Goal: Information Seeking & Learning: Learn about a topic

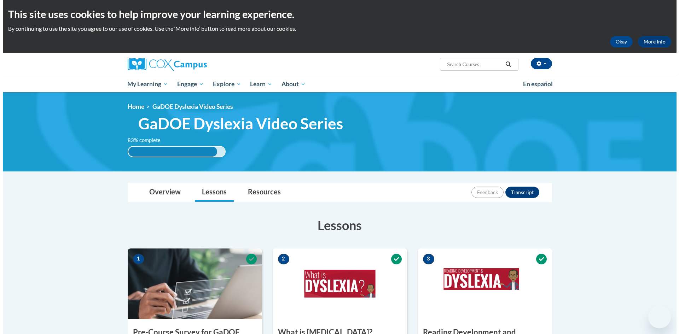
scroll to position [424, 0]
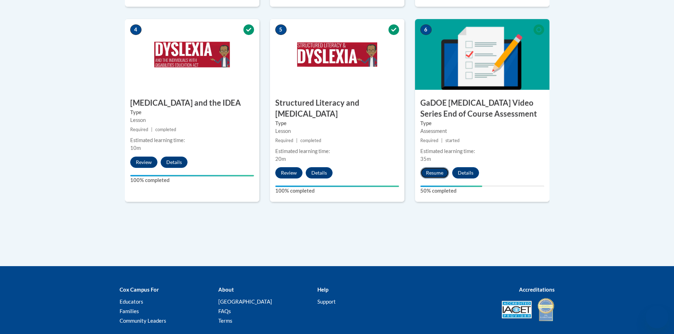
drag, startPoint x: 92, startPoint y: 7, endPoint x: 429, endPoint y: 163, distance: 371.8
click at [429, 167] on button "Resume" at bounding box center [434, 172] width 29 height 11
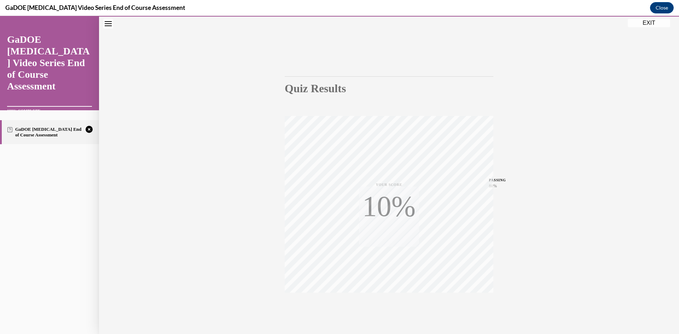
scroll to position [44, 0]
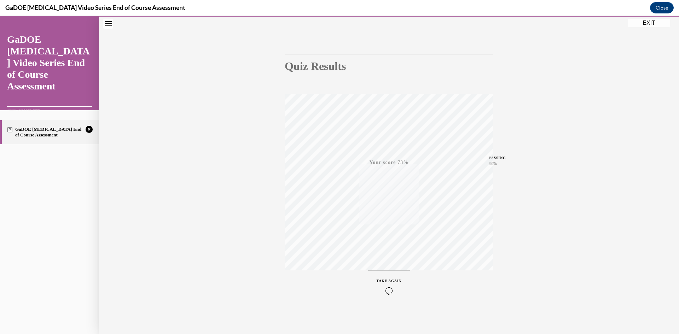
click at [383, 282] on span "TAKE AGAIN" at bounding box center [389, 281] width 25 height 4
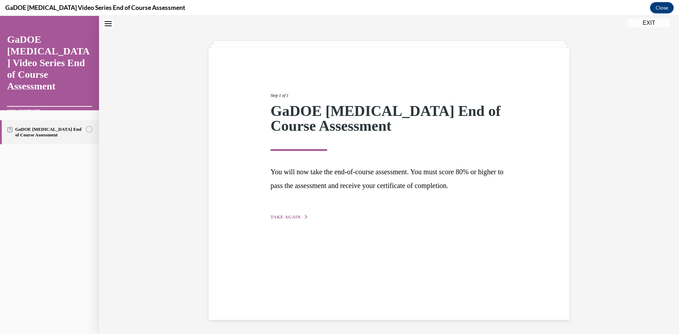
scroll to position [22, 0]
click at [275, 215] on span "TAKE AGAIN" at bounding box center [286, 217] width 30 height 5
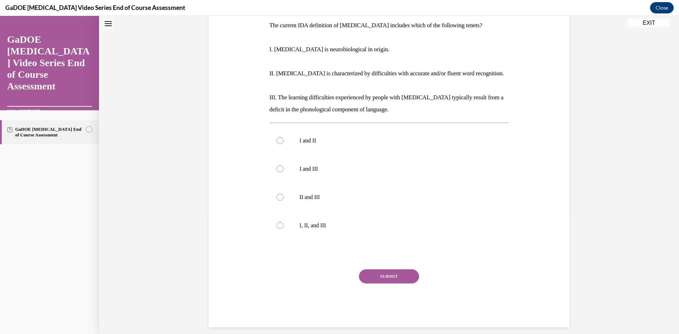
scroll to position [123, 0]
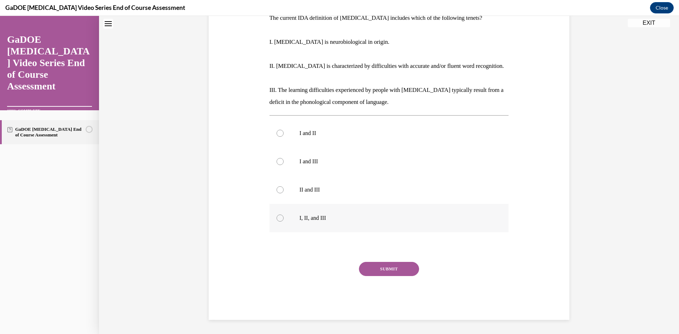
click at [335, 220] on p "I, II, and III" at bounding box center [396, 218] width 192 height 7
click at [284, 220] on input "I, II, and III" at bounding box center [280, 218] width 7 height 7
radio input "true"
click at [389, 270] on button "SUBMIT" at bounding box center [389, 269] width 60 height 14
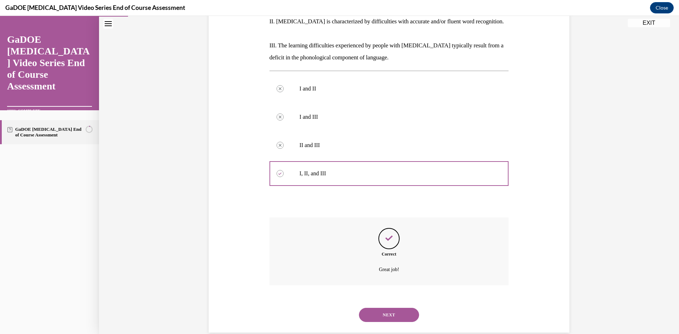
scroll to position [180, 0]
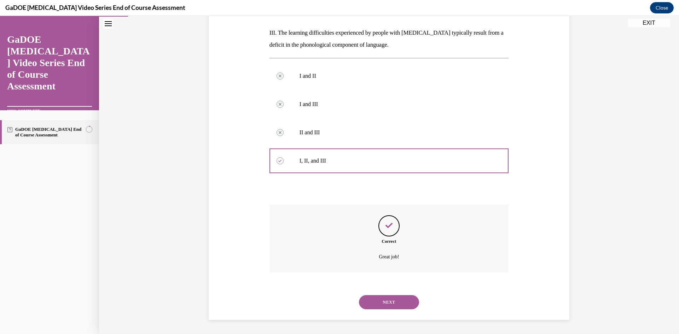
click at [387, 306] on button "NEXT" at bounding box center [389, 302] width 60 height 14
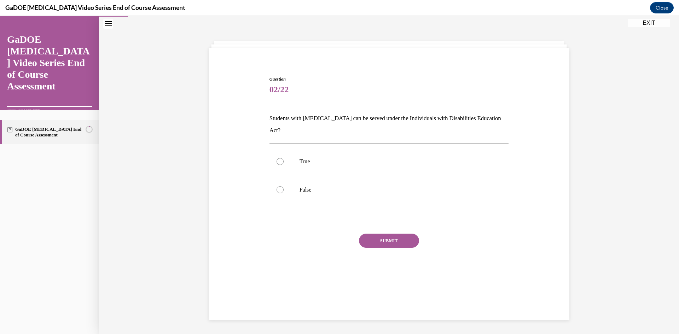
scroll to position [22, 0]
click at [347, 158] on p "True" at bounding box center [396, 161] width 192 height 7
click at [284, 158] on input "True" at bounding box center [280, 161] width 7 height 7
radio input "true"
click at [371, 234] on button "SUBMIT" at bounding box center [389, 241] width 60 height 14
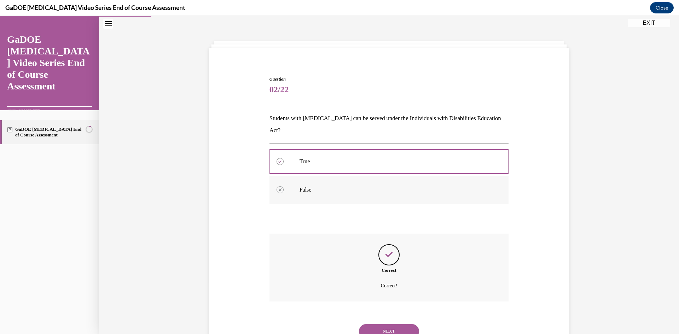
scroll to position [39, 0]
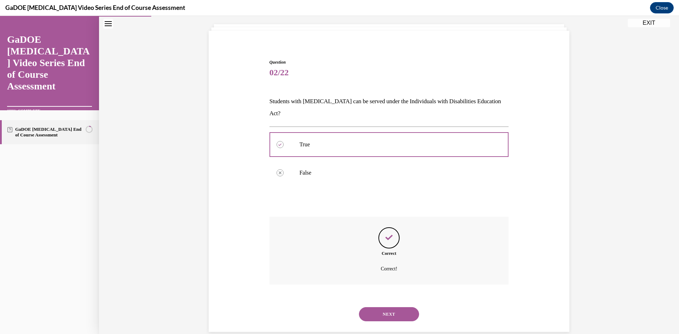
click at [373, 307] on button "NEXT" at bounding box center [389, 314] width 60 height 14
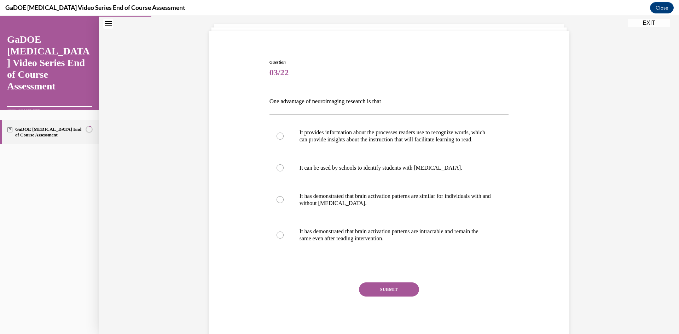
scroll to position [37, 0]
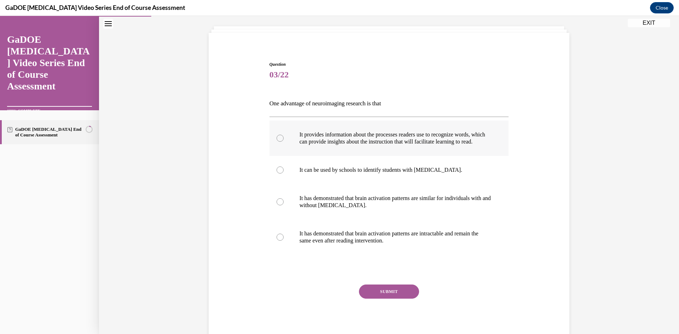
click at [360, 153] on label "It provides information about the processes readers use to recognize words, whi…" at bounding box center [388, 138] width 239 height 35
click at [284, 142] on input "It provides information about the processes readers use to recognize words, whi…" at bounding box center [280, 138] width 7 height 7
radio input "true"
click at [380, 299] on button "SUBMIT" at bounding box center [389, 292] width 60 height 14
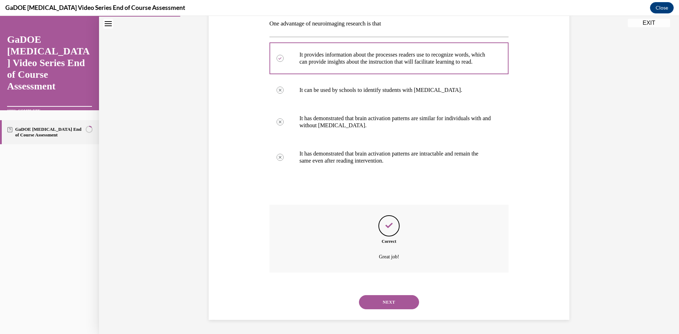
scroll to position [124, 0]
click at [368, 306] on button "NEXT" at bounding box center [389, 302] width 60 height 14
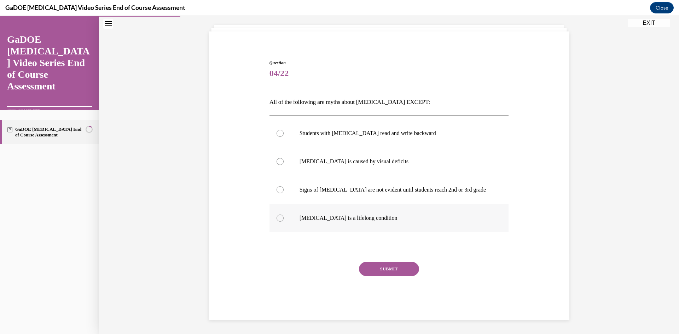
click at [284, 213] on label "Dyslexia is a lifelong condition" at bounding box center [388, 218] width 239 height 28
click at [284, 215] on input "Dyslexia is a lifelong condition" at bounding box center [280, 218] width 7 height 7
radio input "true"
click at [383, 270] on button "SUBMIT" at bounding box center [389, 269] width 60 height 14
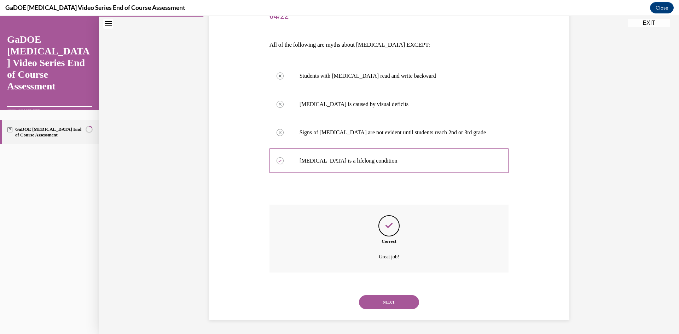
click at [392, 304] on button "NEXT" at bounding box center [389, 302] width 60 height 14
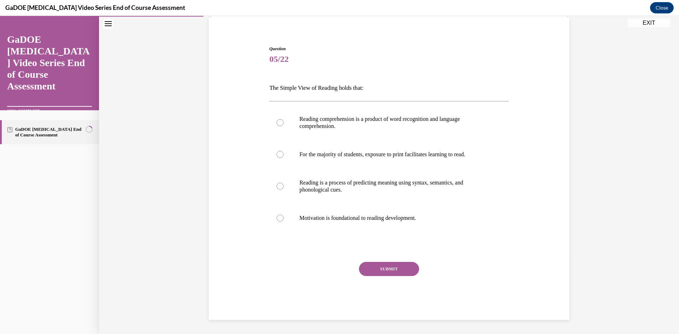
scroll to position [53, 0]
click at [374, 127] on p "Reading comprehension is a product of word recognition and language comprehensi…" at bounding box center [396, 123] width 192 height 14
click at [284, 126] on input "Reading comprehension is a product of word recognition and language comprehensi…" at bounding box center [280, 122] width 7 height 7
radio input "true"
click at [388, 271] on button "SUBMIT" at bounding box center [389, 269] width 60 height 14
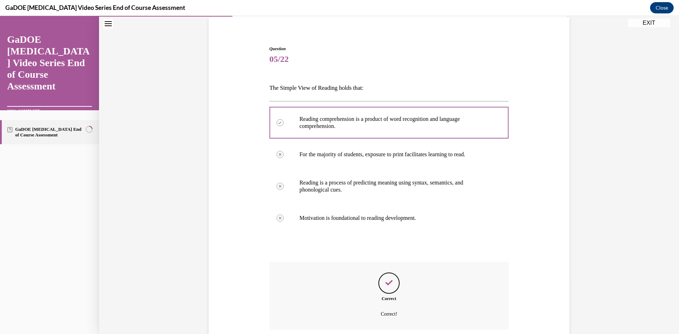
scroll to position [110, 0]
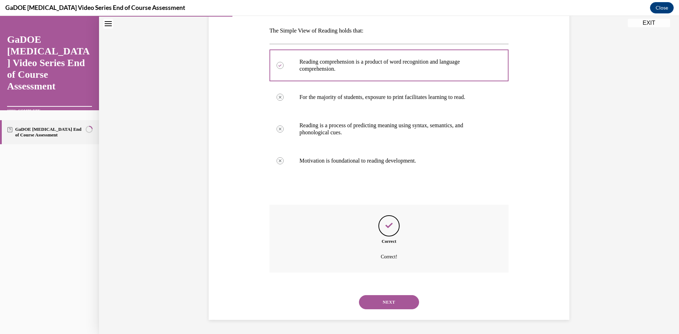
click at [380, 297] on button "NEXT" at bounding box center [389, 302] width 60 height 14
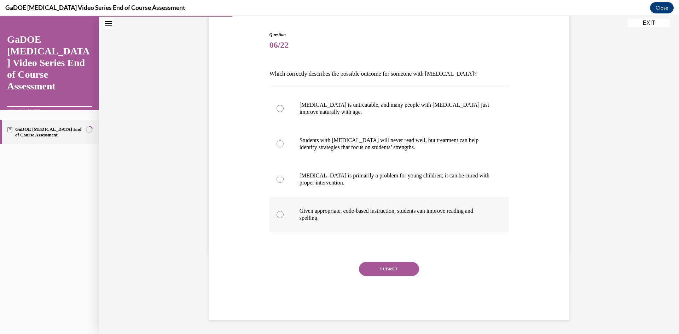
click at [343, 217] on p "Given appropriate, code-based instruction, students can improve reading and spe…" at bounding box center [396, 215] width 192 height 14
click at [284, 217] on input "Given appropriate, code-based instruction, students can improve reading and spe…" at bounding box center [280, 214] width 7 height 7
radio input "true"
click at [397, 264] on button "SUBMIT" at bounding box center [389, 269] width 60 height 14
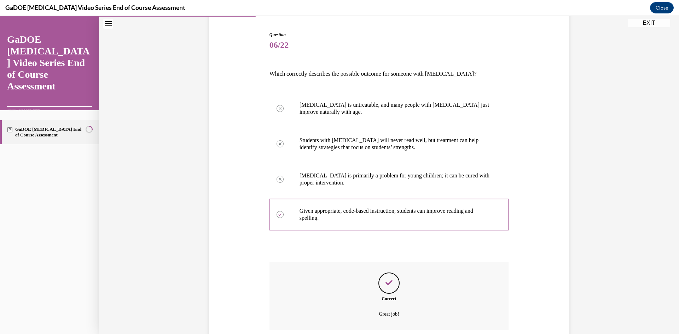
scroll to position [124, 0]
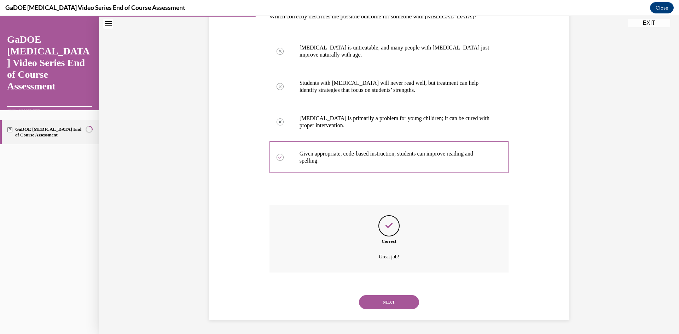
click at [395, 298] on button "NEXT" at bounding box center [389, 302] width 60 height 14
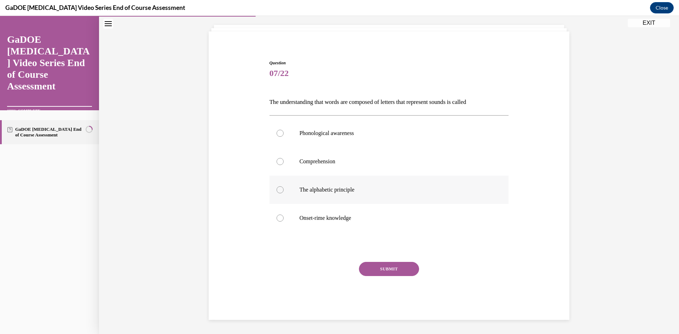
click at [354, 198] on label "The alphabetic principle" at bounding box center [388, 190] width 239 height 28
click at [284, 193] on input "The alphabetic principle" at bounding box center [280, 189] width 7 height 7
radio input "true"
click at [391, 266] on button "SUBMIT" at bounding box center [389, 269] width 60 height 14
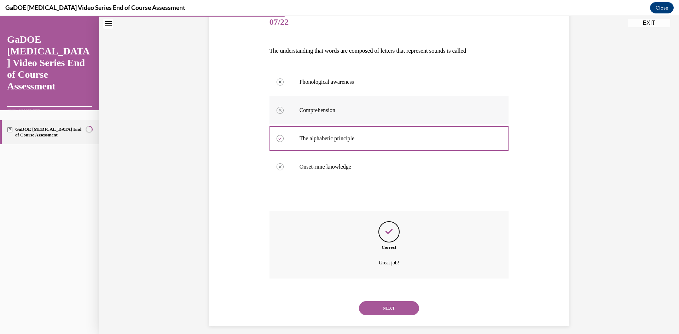
scroll to position [96, 0]
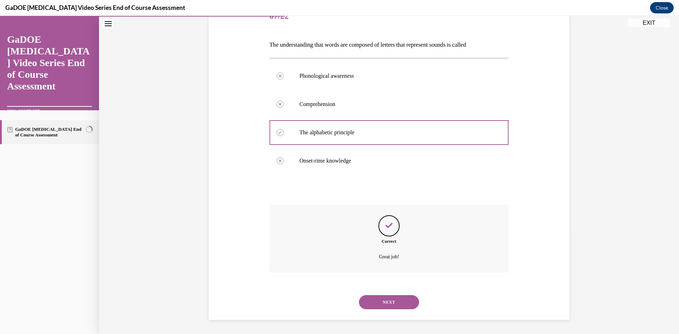
click at [366, 307] on button "NEXT" at bounding box center [389, 302] width 60 height 14
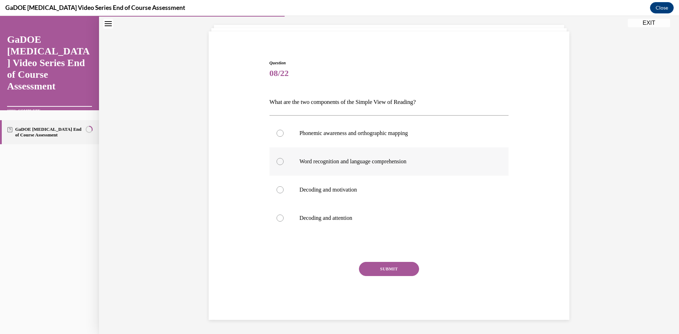
click at [411, 157] on label "Word recognition and language comprehension" at bounding box center [388, 161] width 239 height 28
click at [284, 158] on input "Word recognition and language comprehension" at bounding box center [280, 161] width 7 height 7
radio input "true"
click at [381, 265] on button "SUBMIT" at bounding box center [389, 269] width 60 height 14
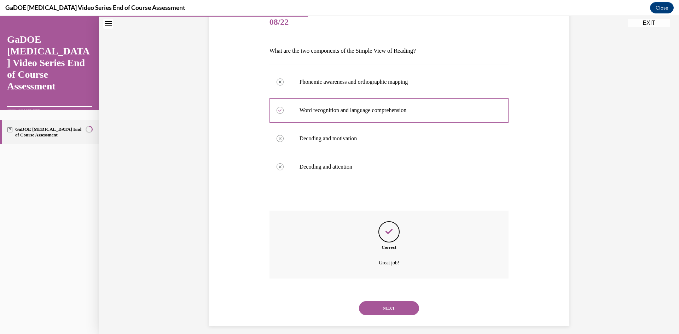
scroll to position [96, 0]
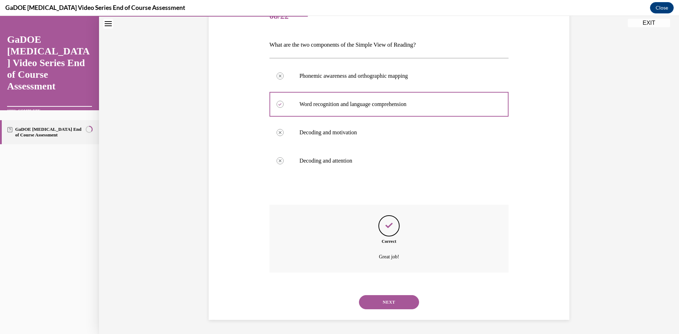
click at [373, 304] on button "NEXT" at bounding box center [389, 302] width 60 height 14
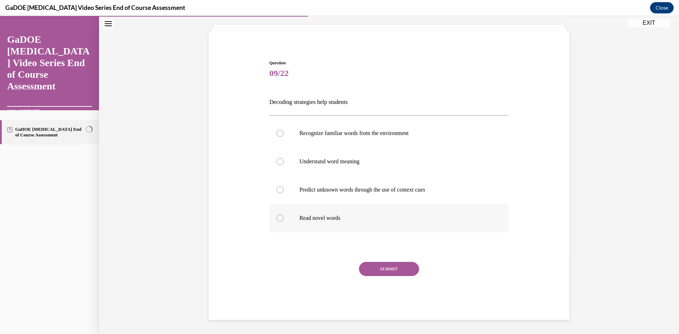
click at [317, 222] on label "Read novel words" at bounding box center [388, 218] width 239 height 28
click at [284, 222] on input "Read novel words" at bounding box center [280, 218] width 7 height 7
radio input "true"
click at [385, 268] on button "SUBMIT" at bounding box center [389, 269] width 60 height 14
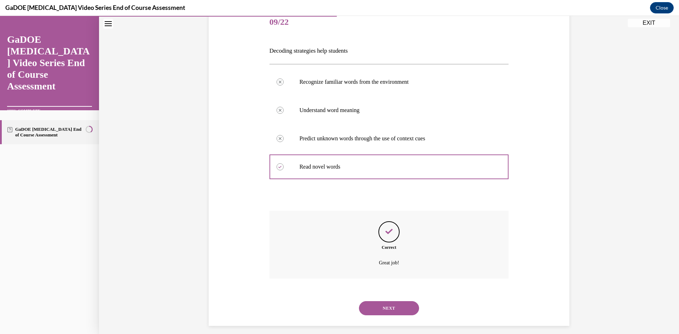
scroll to position [96, 0]
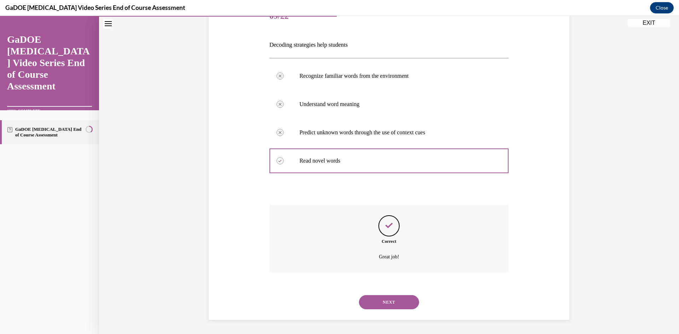
click at [384, 295] on div "NEXT" at bounding box center [388, 302] width 239 height 28
drag, startPoint x: 372, startPoint y: 300, endPoint x: 368, endPoint y: 300, distance: 4.6
click at [372, 300] on button "NEXT" at bounding box center [389, 302] width 60 height 14
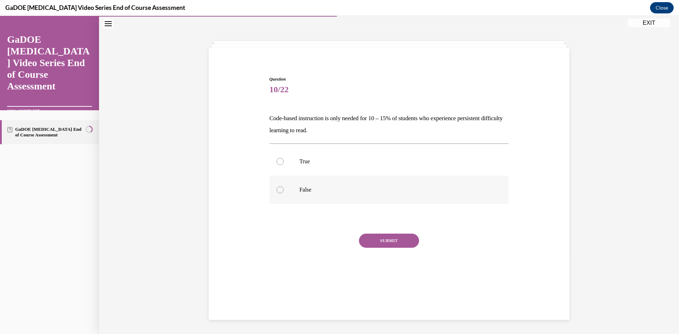
click at [326, 199] on label "False" at bounding box center [388, 190] width 239 height 28
click at [284, 193] on input "False" at bounding box center [280, 189] width 7 height 7
radio input "true"
click at [380, 239] on button "SUBMIT" at bounding box center [389, 241] width 60 height 14
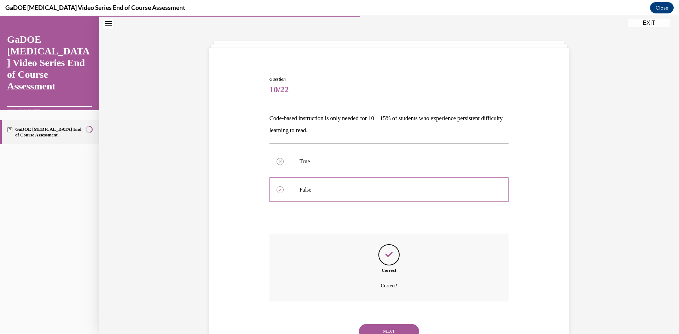
scroll to position [51, 0]
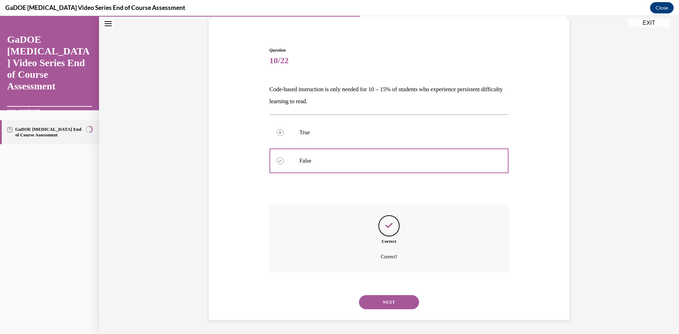
click at [381, 302] on button "NEXT" at bounding box center [389, 302] width 60 height 14
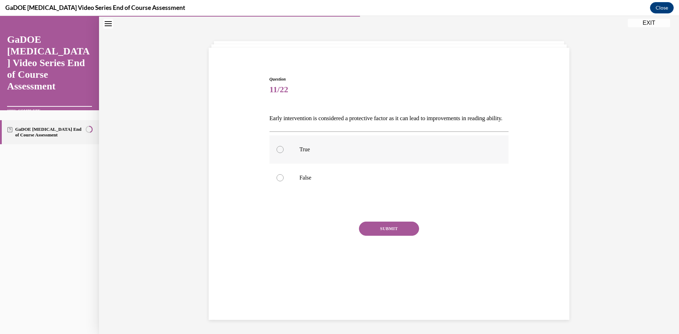
click at [370, 153] on p "True" at bounding box center [396, 149] width 192 height 7
click at [284, 153] on input "True" at bounding box center [280, 149] width 7 height 7
radio input "true"
click at [382, 236] on button "SUBMIT" at bounding box center [389, 229] width 60 height 14
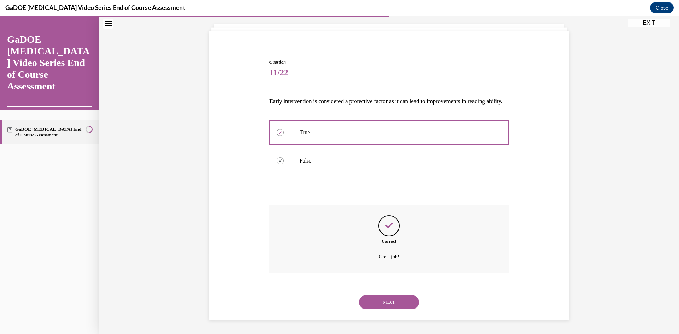
scroll to position [51, 0]
click at [380, 300] on button "NEXT" at bounding box center [389, 302] width 60 height 14
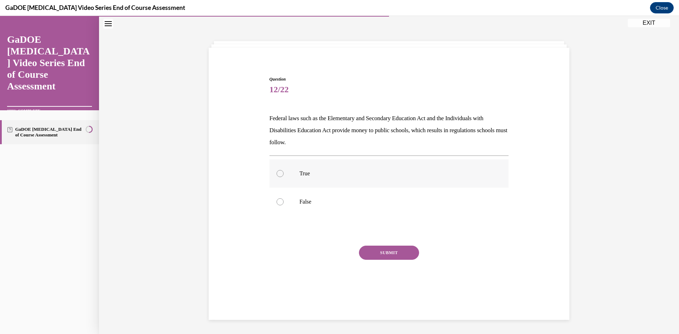
click at [353, 165] on label "True" at bounding box center [388, 173] width 239 height 28
click at [284, 170] on input "True" at bounding box center [280, 173] width 7 height 7
radio input "true"
click at [373, 254] on button "SUBMIT" at bounding box center [389, 253] width 60 height 14
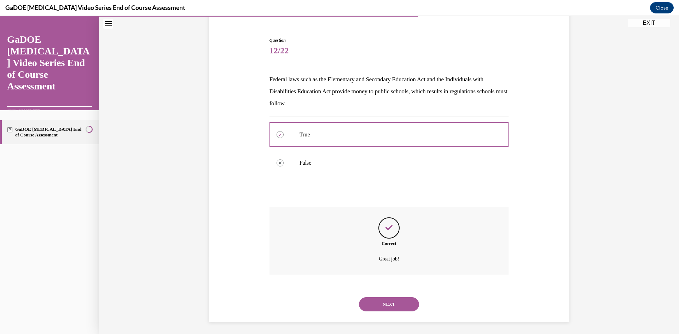
scroll to position [63, 0]
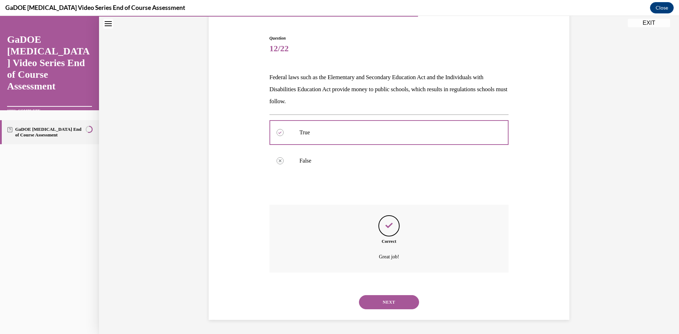
click at [371, 300] on button "NEXT" at bounding box center [389, 302] width 60 height 14
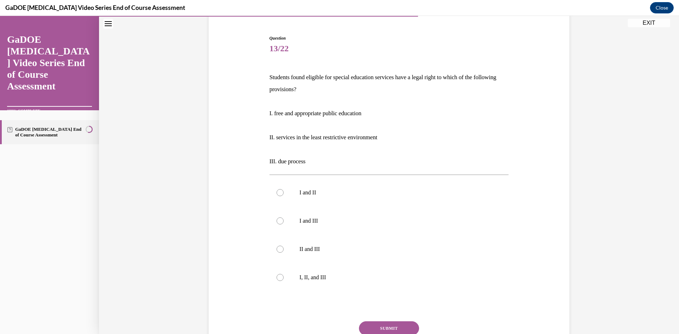
scroll to position [37, 0]
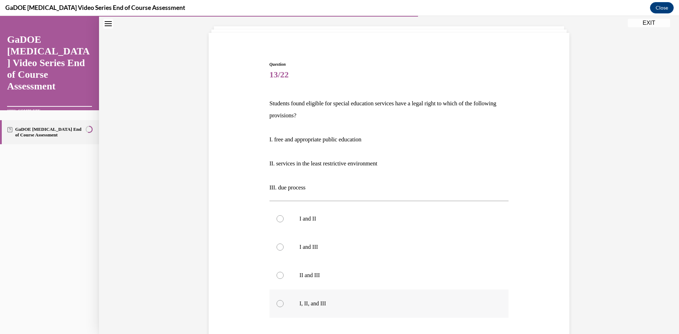
click at [338, 303] on p "I, II, and III" at bounding box center [396, 303] width 192 height 7
click at [284, 303] on input "I, II, and III" at bounding box center [280, 303] width 7 height 7
radio input "true"
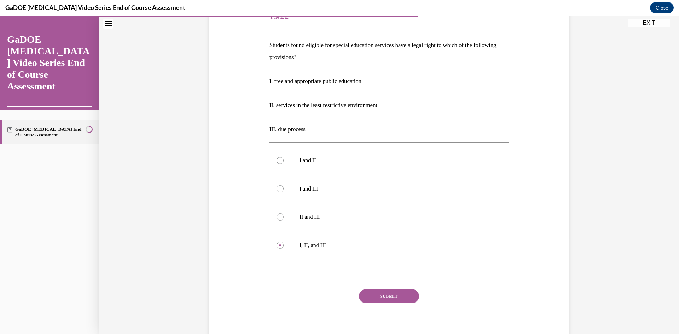
scroll to position [123, 0]
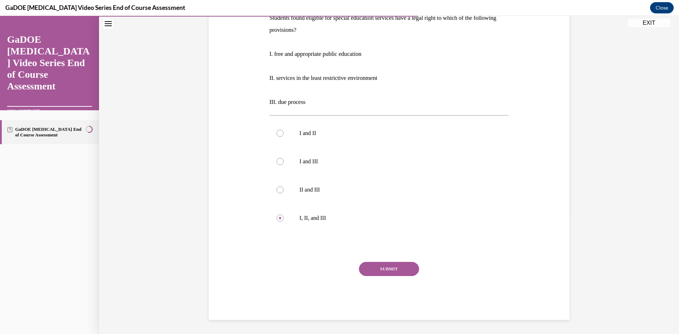
click at [385, 263] on button "SUBMIT" at bounding box center [389, 269] width 60 height 14
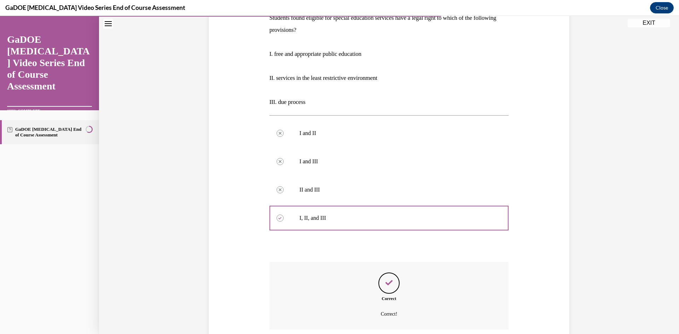
scroll to position [180, 0]
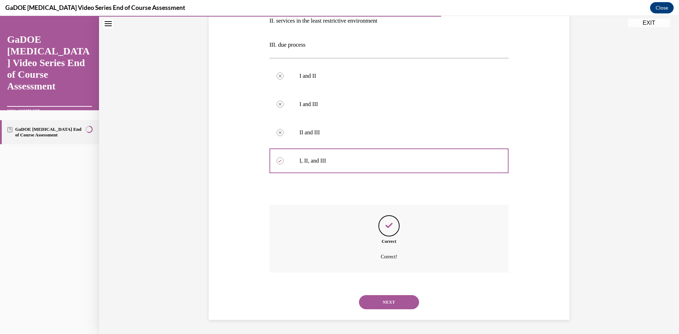
click at [382, 299] on button "NEXT" at bounding box center [389, 302] width 60 height 14
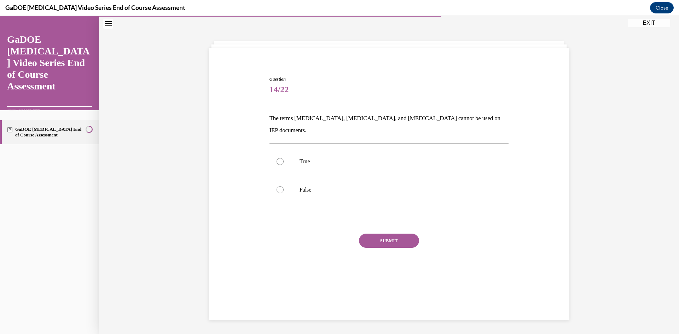
scroll to position [22, 0]
click at [332, 147] on label "True" at bounding box center [388, 161] width 239 height 28
click at [284, 158] on input "True" at bounding box center [280, 161] width 7 height 7
radio input "true"
click at [379, 234] on button "SUBMIT" at bounding box center [389, 241] width 60 height 14
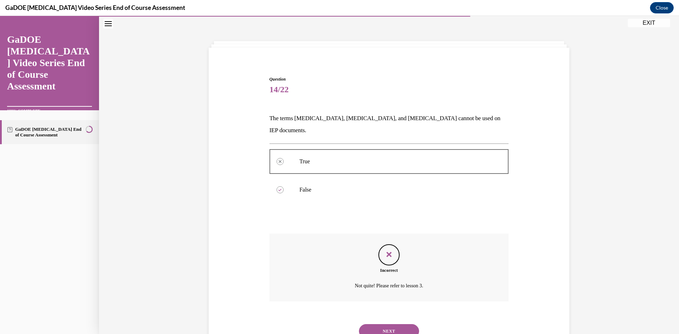
scroll to position [39, 0]
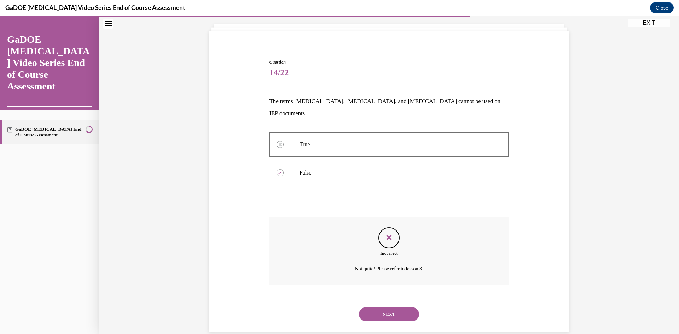
click at [385, 307] on button "NEXT" at bounding box center [389, 314] width 60 height 14
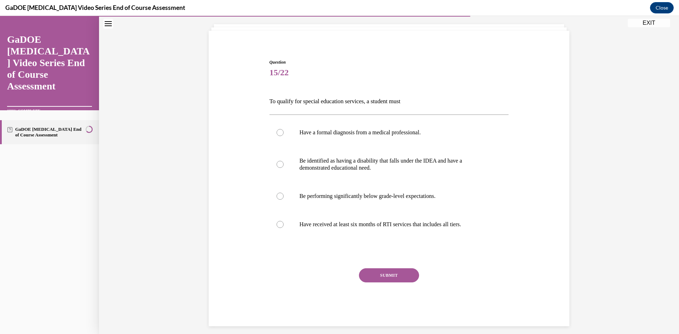
scroll to position [37, 0]
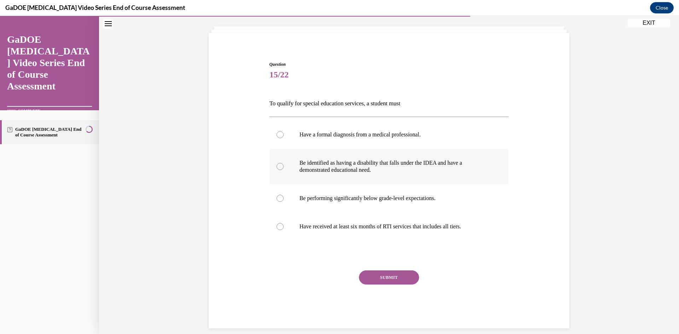
click at [368, 174] on label "Be identified as having a disability that falls under the IDEA and have a demon…" at bounding box center [388, 166] width 239 height 35
click at [284, 170] on input "Be identified as having a disability that falls under the IDEA and have a demon…" at bounding box center [280, 166] width 7 height 7
radio input "true"
click at [389, 279] on button "SUBMIT" at bounding box center [389, 278] width 60 height 14
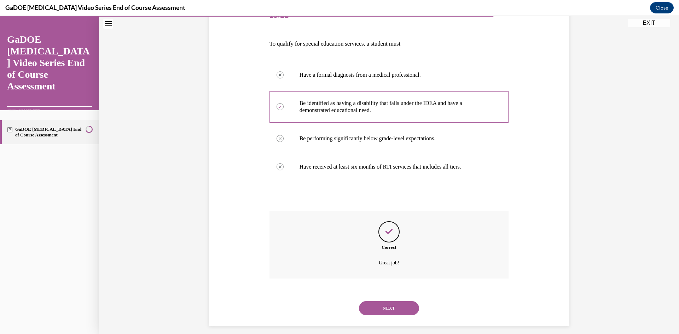
scroll to position [103, 0]
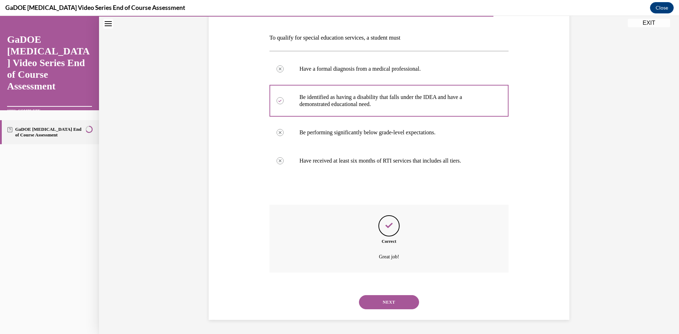
click at [376, 298] on button "NEXT" at bounding box center [389, 302] width 60 height 14
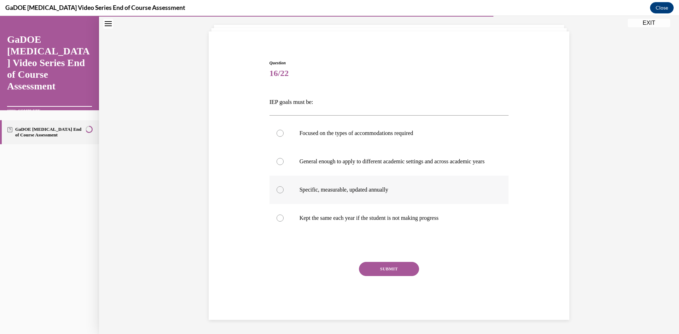
click at [345, 182] on label "Specific, measurable, updated annually" at bounding box center [388, 190] width 239 height 28
click at [284, 186] on input "Specific, measurable, updated annually" at bounding box center [280, 189] width 7 height 7
radio input "true"
click at [371, 270] on button "SUBMIT" at bounding box center [389, 269] width 60 height 14
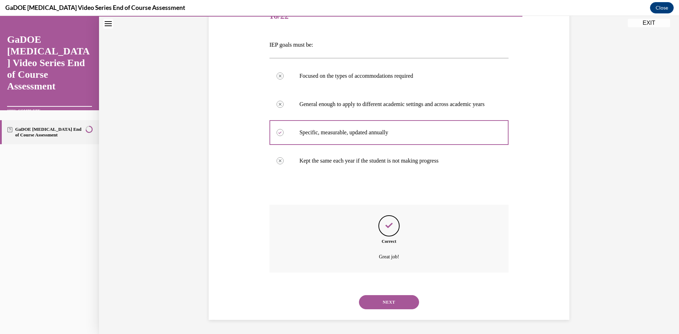
scroll to position [103, 0]
click at [375, 306] on button "NEXT" at bounding box center [389, 302] width 60 height 14
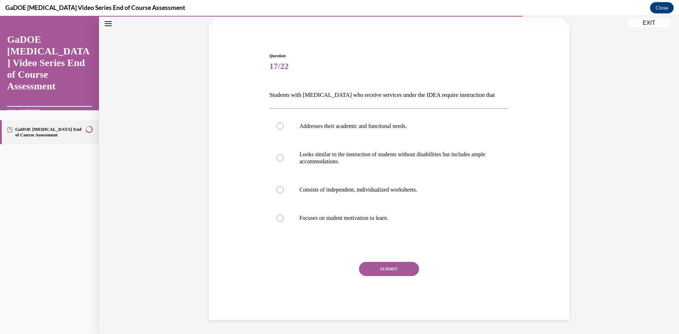
scroll to position [46, 0]
click at [322, 123] on p "Addresses their academic and functional needs." at bounding box center [396, 126] width 192 height 7
click at [284, 123] on input "Addresses their academic and functional needs." at bounding box center [280, 126] width 7 height 7
radio input "true"
click at [382, 268] on button "SUBMIT" at bounding box center [389, 269] width 60 height 14
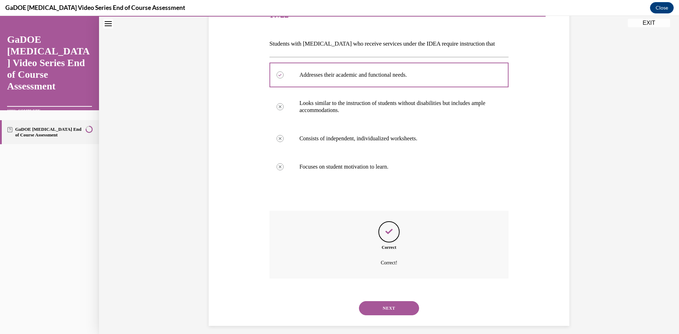
scroll to position [103, 0]
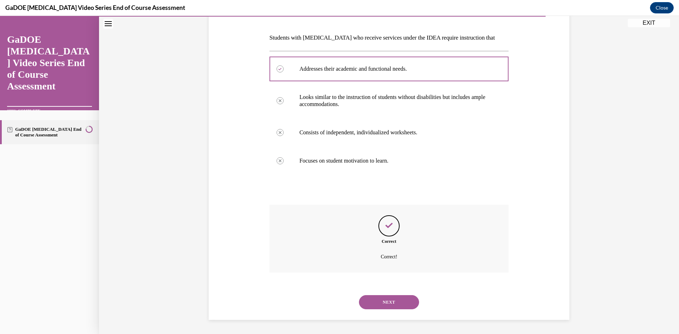
click at [387, 299] on button "NEXT" at bounding box center [389, 302] width 60 height 14
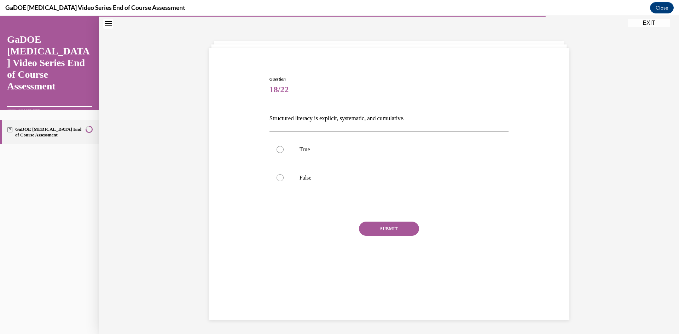
scroll to position [22, 0]
click at [319, 153] on label "True" at bounding box center [388, 149] width 239 height 28
click at [284, 153] on input "True" at bounding box center [280, 149] width 7 height 7
radio input "true"
click at [396, 231] on button "SUBMIT" at bounding box center [389, 229] width 60 height 14
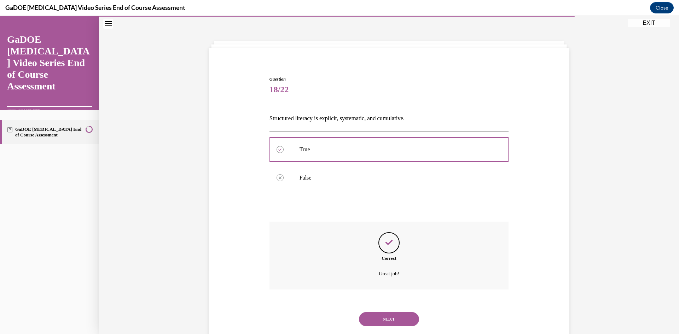
scroll to position [39, 0]
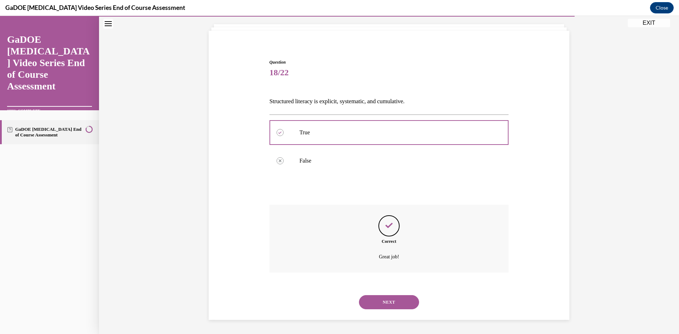
click at [397, 301] on button "NEXT" at bounding box center [389, 302] width 60 height 14
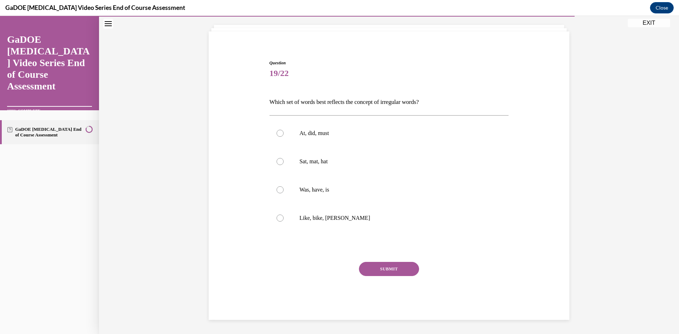
scroll to position [36, 0]
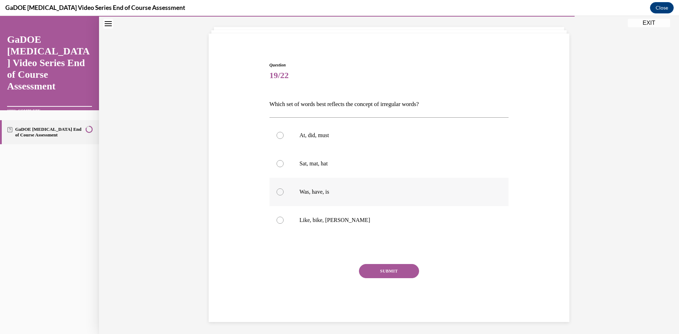
click at [334, 192] on p "Was, have, is" at bounding box center [396, 191] width 192 height 7
click at [284, 192] on input "Was, have, is" at bounding box center [280, 191] width 7 height 7
radio input "true"
click at [399, 269] on button "SUBMIT" at bounding box center [389, 271] width 60 height 14
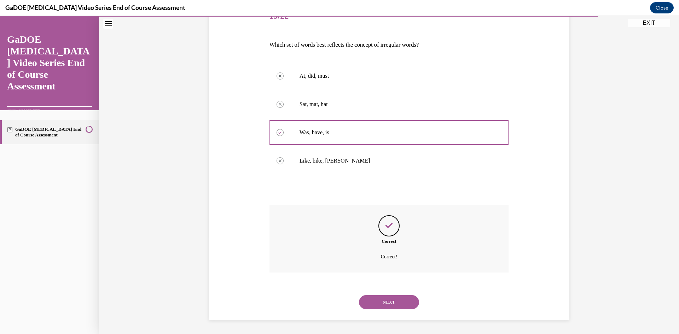
click at [380, 300] on button "NEXT" at bounding box center [389, 302] width 60 height 14
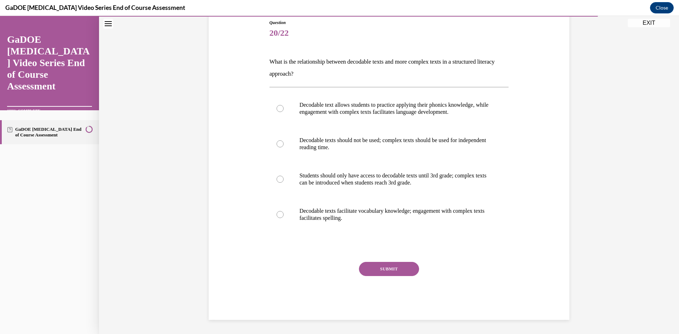
scroll to position [79, 0]
click at [392, 104] on p "Decodable text allows students to practice applying their phonics knowledge, wh…" at bounding box center [396, 108] width 192 height 14
click at [284, 105] on input "Decodable text allows students to practice applying their phonics knowledge, wh…" at bounding box center [280, 108] width 7 height 7
radio input "true"
click at [388, 270] on button "SUBMIT" at bounding box center [389, 269] width 60 height 14
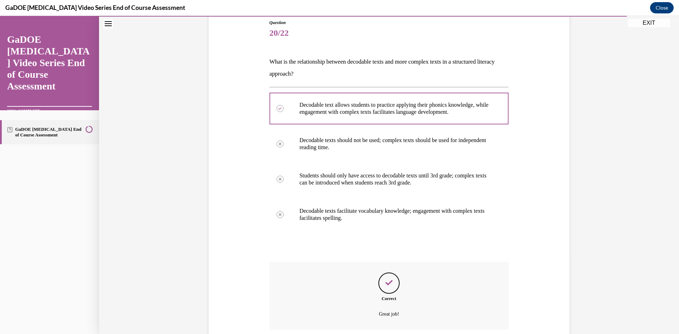
scroll to position [136, 0]
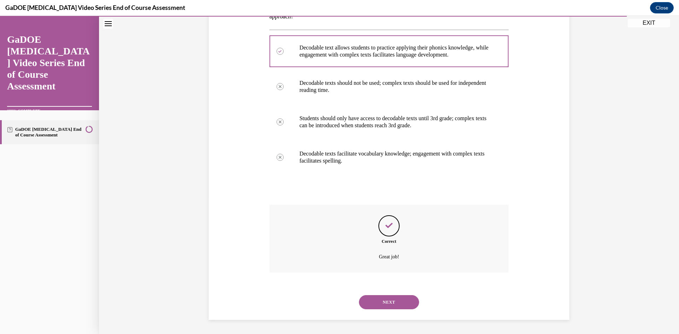
click at [388, 299] on button "NEXT" at bounding box center [389, 302] width 60 height 14
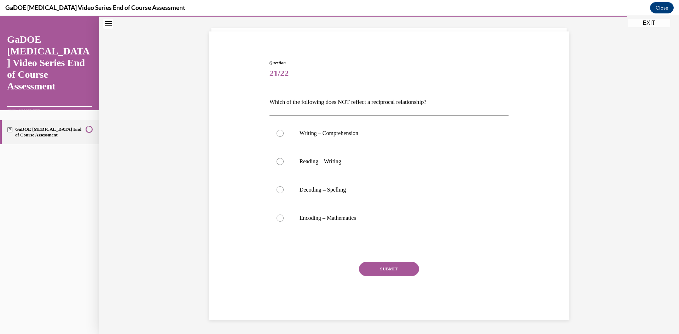
scroll to position [39, 0]
click at [373, 213] on label "Encoding – Mathematics" at bounding box center [388, 218] width 239 height 28
click at [284, 215] on input "Encoding – Mathematics" at bounding box center [280, 218] width 7 height 7
radio input "true"
click at [407, 270] on button "SUBMIT" at bounding box center [389, 269] width 60 height 14
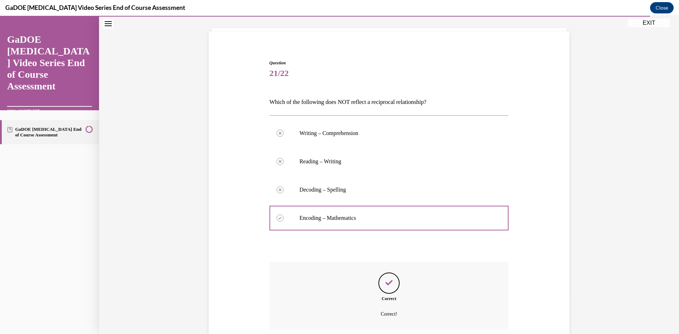
scroll to position [96, 0]
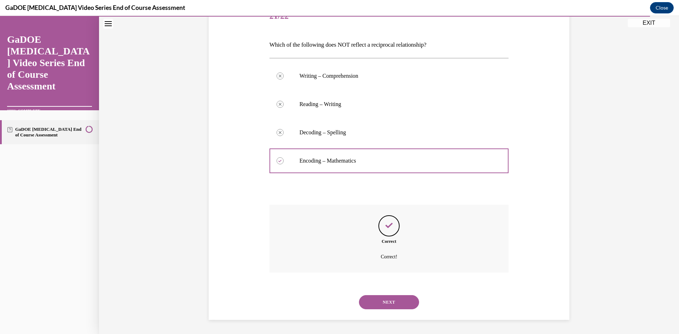
click at [390, 297] on button "NEXT" at bounding box center [389, 302] width 60 height 14
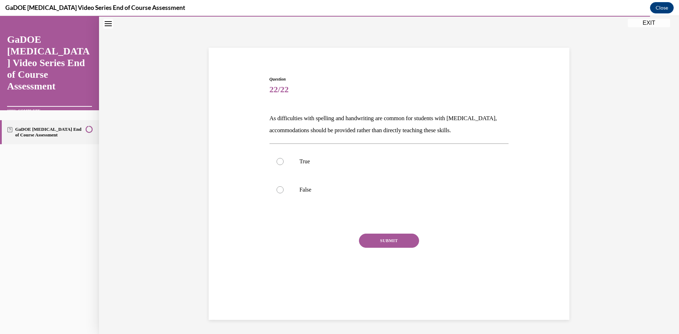
scroll to position [22, 0]
click at [327, 191] on p "False" at bounding box center [396, 189] width 192 height 7
click at [284, 191] on input "False" at bounding box center [280, 189] width 7 height 7
radio input "true"
click at [400, 237] on button "SUBMIT" at bounding box center [389, 241] width 60 height 14
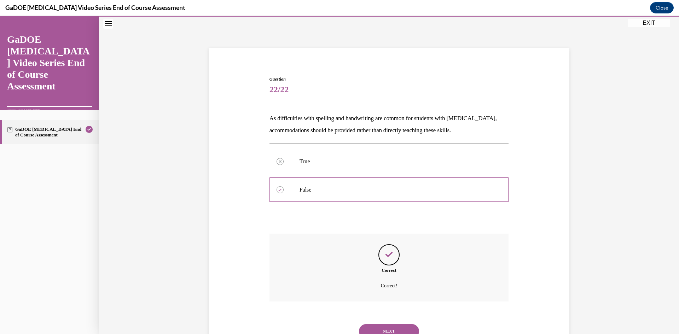
scroll to position [51, 0]
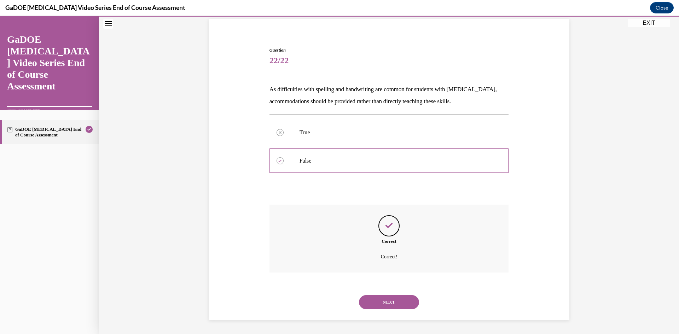
click at [409, 305] on button "NEXT" at bounding box center [389, 302] width 60 height 14
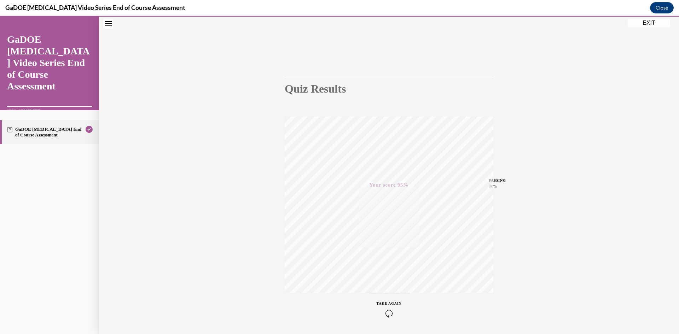
scroll to position [9, 0]
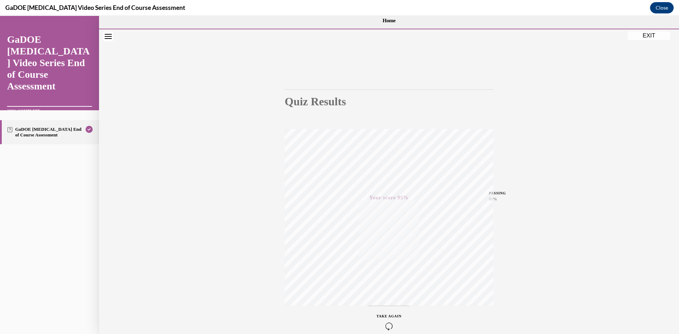
click at [648, 39] on button "EXIT" at bounding box center [649, 35] width 42 height 8
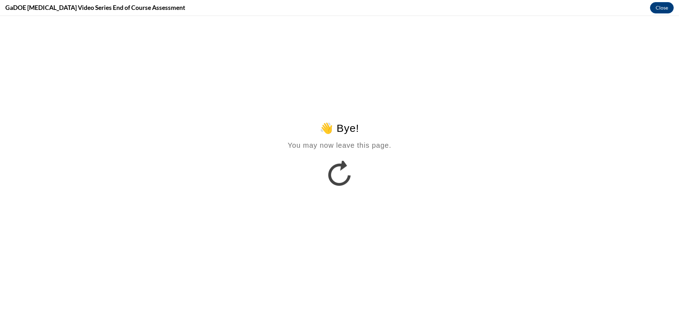
scroll to position [0, 0]
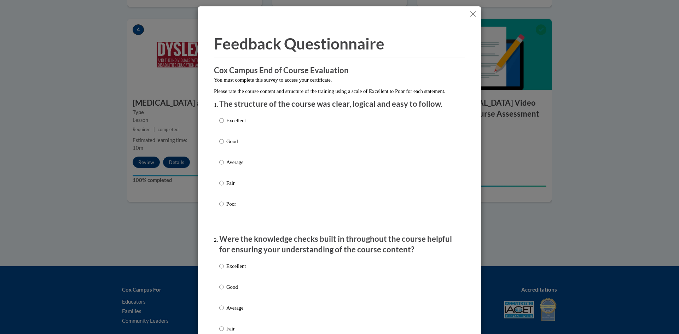
click at [228, 145] on p "Good" at bounding box center [235, 142] width 19 height 8
click at [224, 145] on input "Good" at bounding box center [221, 142] width 5 height 8
radio input "true"
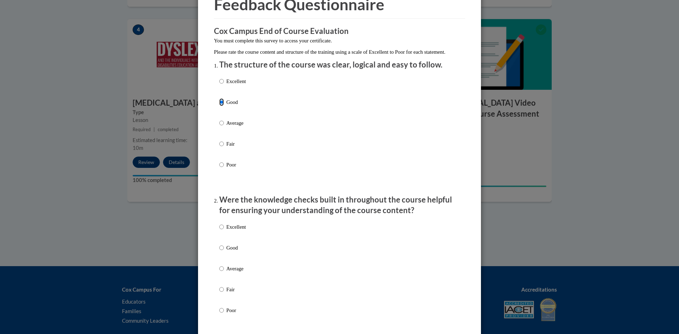
scroll to position [106, 0]
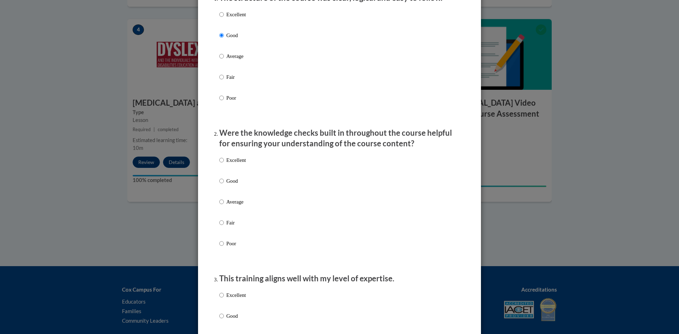
click at [226, 164] on p "Excellent" at bounding box center [235, 160] width 19 height 8
click at [223, 164] on input "Excellent" at bounding box center [221, 160] width 5 height 8
radio input "true"
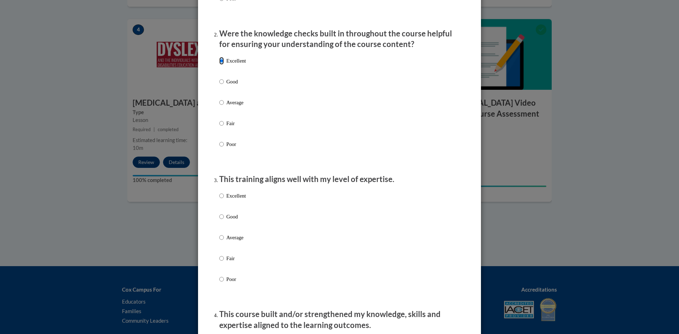
scroll to position [248, 0]
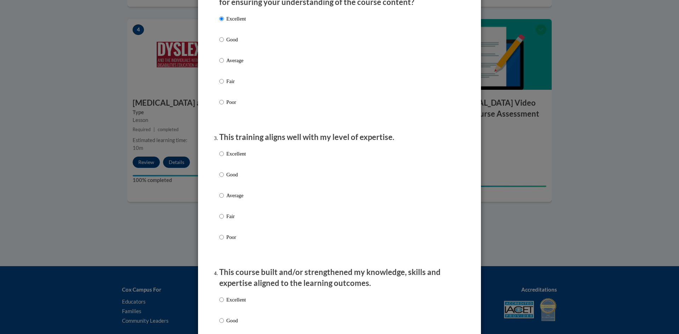
click at [236, 179] on p "Good" at bounding box center [235, 175] width 19 height 8
click at [224, 179] on input "Good" at bounding box center [221, 175] width 5 height 8
radio input "true"
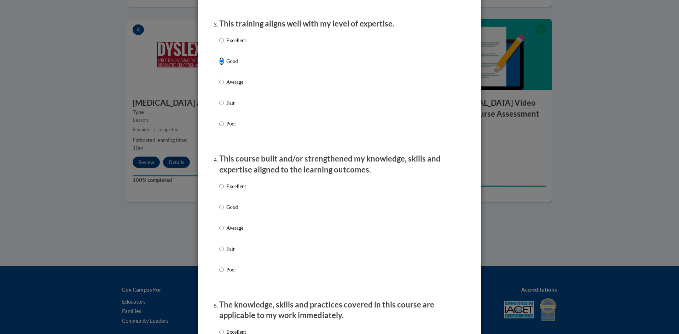
scroll to position [389, 0]
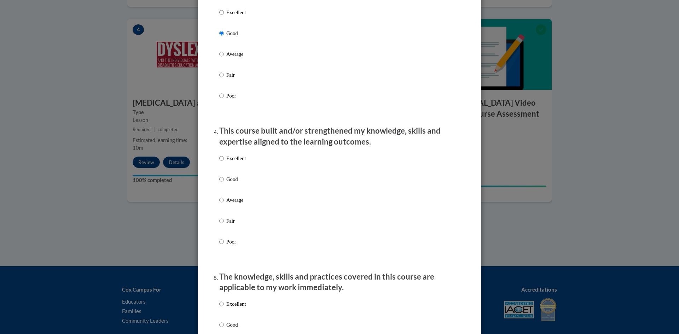
click at [237, 183] on p "Good" at bounding box center [235, 179] width 19 height 8
click at [224, 183] on input "Good" at bounding box center [221, 179] width 5 height 8
radio input "true"
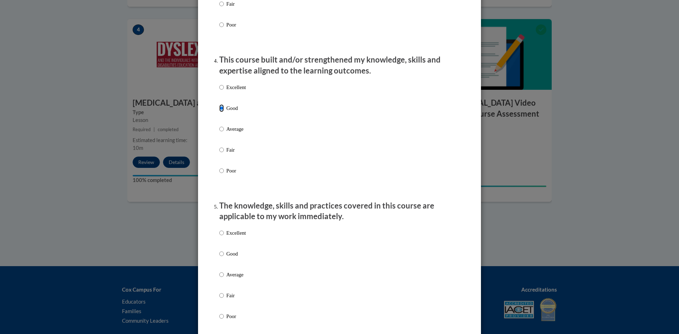
scroll to position [460, 0]
click at [243, 92] on p "Excellent" at bounding box center [235, 88] width 19 height 8
click at [224, 92] on input "Excellent" at bounding box center [221, 88] width 5 height 8
radio input "true"
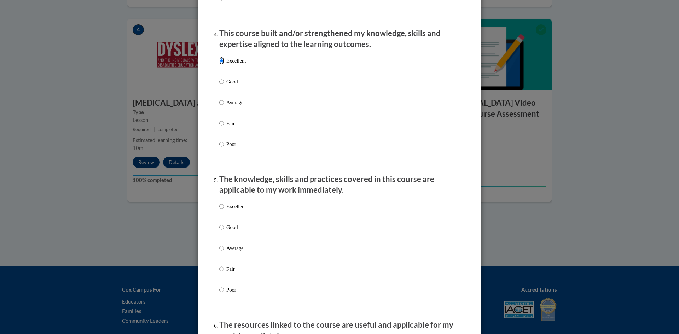
scroll to position [530, 0]
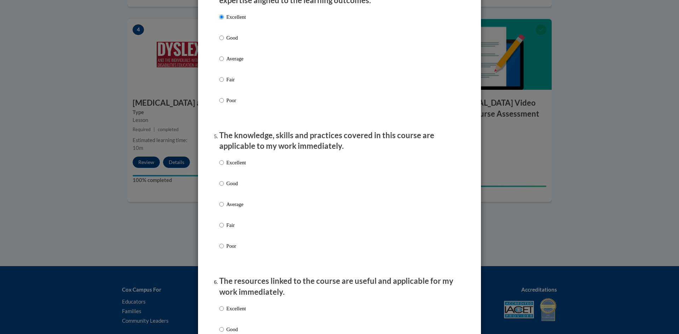
click at [239, 167] on p "Excellent" at bounding box center [235, 163] width 19 height 8
click at [224, 167] on input "Excellent" at bounding box center [221, 163] width 5 height 8
radio input "true"
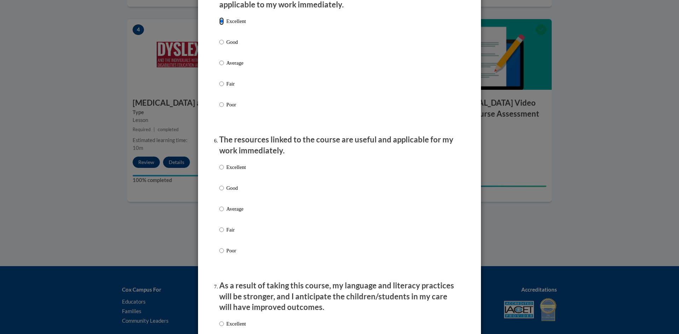
scroll to position [707, 0]
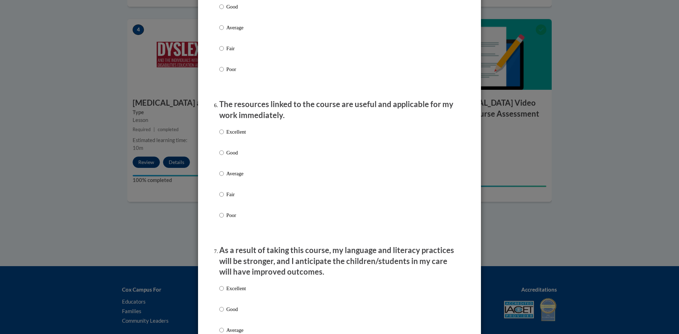
click at [233, 136] on p "Excellent" at bounding box center [235, 132] width 19 height 8
click at [224, 136] on input "Excellent" at bounding box center [221, 132] width 5 height 8
radio input "true"
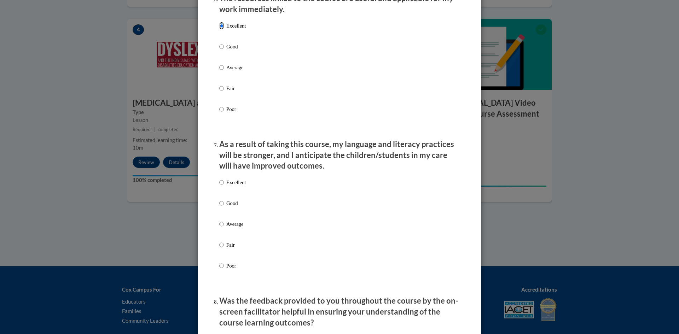
scroll to position [849, 0]
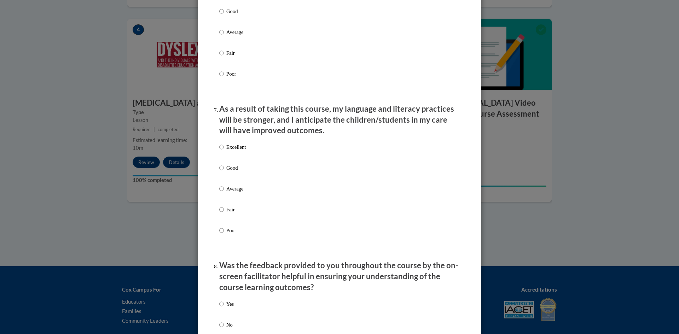
click at [240, 162] on label "Excellent" at bounding box center [232, 152] width 27 height 19
click at [224, 151] on input "Excellent" at bounding box center [221, 147] width 5 height 8
radio input "true"
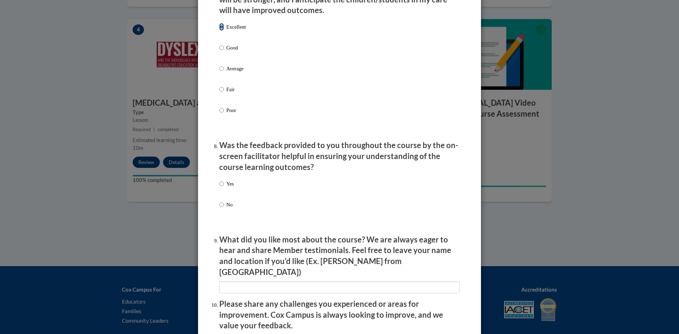
scroll to position [990, 0]
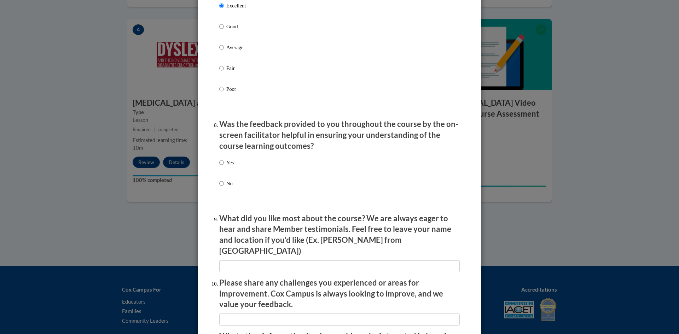
click at [237, 186] on div "Yes No" at bounding box center [339, 181] width 240 height 53
click at [234, 166] on div "Yes No" at bounding box center [339, 181] width 240 height 53
click at [232, 165] on div "Yes No" at bounding box center [339, 181] width 240 height 53
click at [229, 167] on p "Yes" at bounding box center [229, 163] width 7 height 8
click at [224, 167] on input "Yes" at bounding box center [221, 163] width 5 height 8
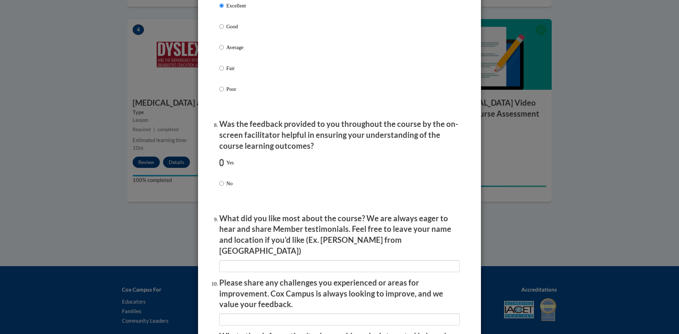
radio input "true"
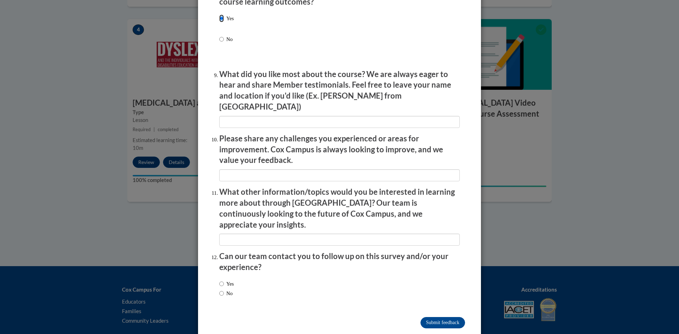
scroll to position [1135, 0]
click at [223, 289] on label "No" at bounding box center [225, 293] width 13 height 8
click at [223, 289] on input "No" at bounding box center [221, 293] width 5 height 8
radio input "true"
click at [447, 316] on input "Submit feedback" at bounding box center [442, 321] width 45 height 11
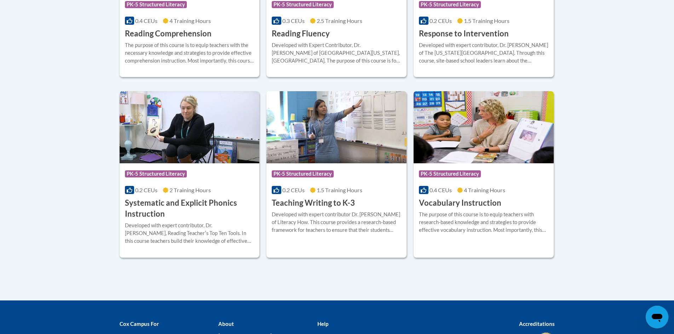
scroll to position [777, 0]
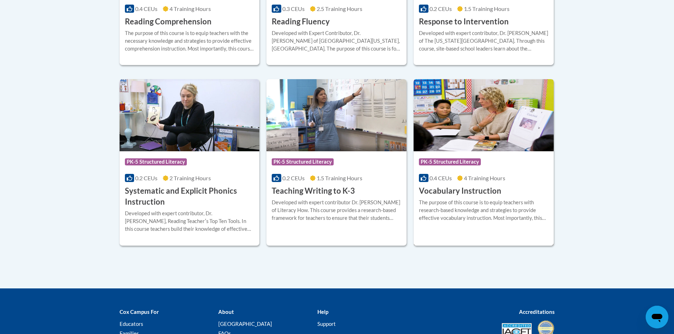
click at [474, 189] on h3 "Vocabulary Instruction" at bounding box center [460, 191] width 82 height 11
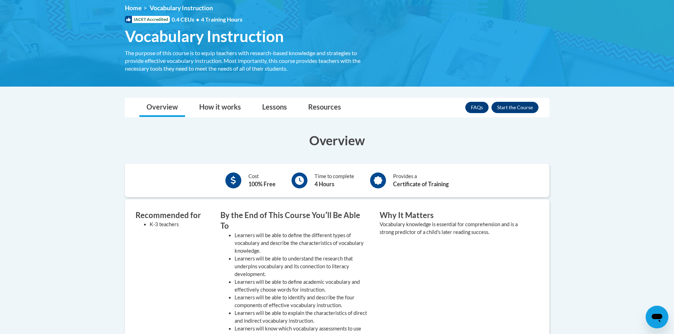
scroll to position [106, 0]
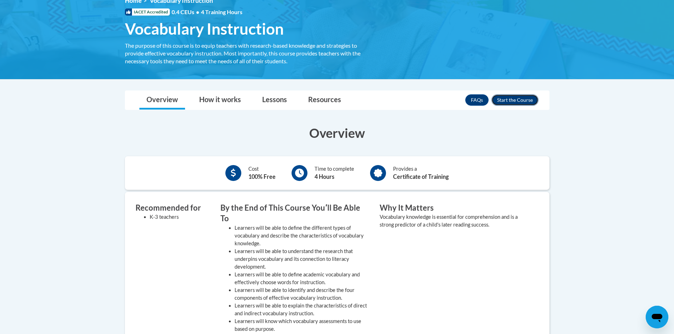
click at [519, 98] on button "Enroll" at bounding box center [514, 99] width 47 height 11
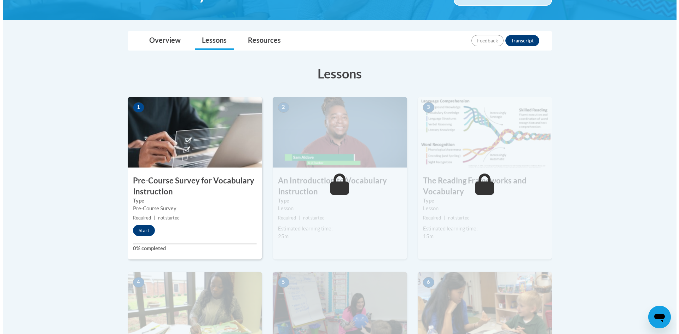
scroll to position [141, 0]
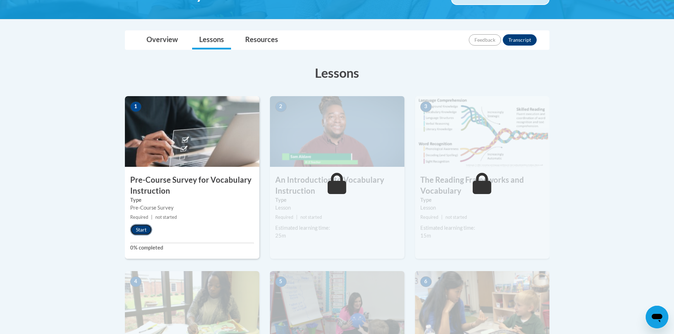
click at [144, 231] on button "Start" at bounding box center [141, 229] width 22 height 11
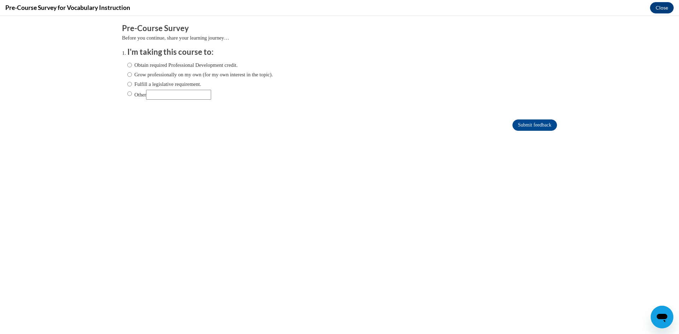
scroll to position [0, 0]
click at [183, 85] on label "Fulfill a legislative requirement." at bounding box center [164, 84] width 74 height 8
click at [132, 85] on input "Fulfill a legislative requirement." at bounding box center [129, 84] width 5 height 8
radio input "true"
click at [532, 123] on input "Submit feedback" at bounding box center [534, 125] width 45 height 11
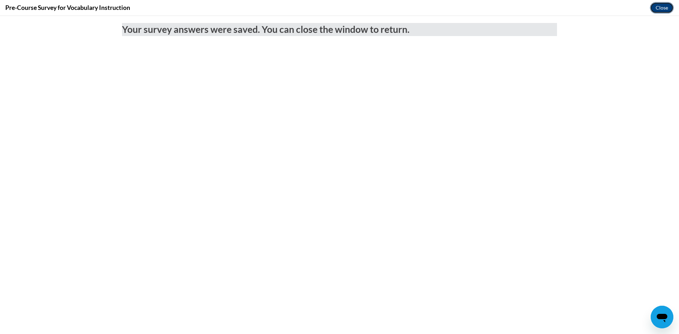
drag, startPoint x: 655, startPoint y: 7, endPoint x: 651, endPoint y: 35, distance: 27.9
click at [655, 7] on button "Close" at bounding box center [662, 7] width 24 height 11
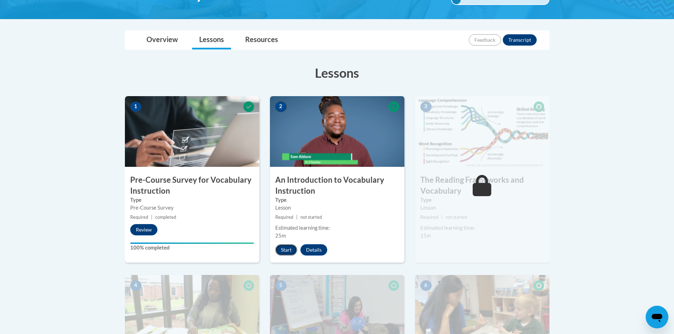
click at [283, 246] on button "Start" at bounding box center [286, 249] width 22 height 11
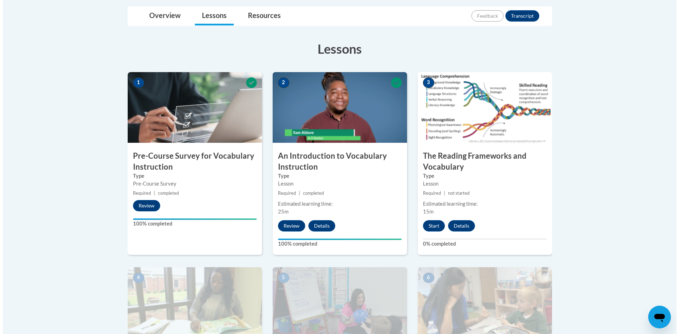
scroll to position [212, 0]
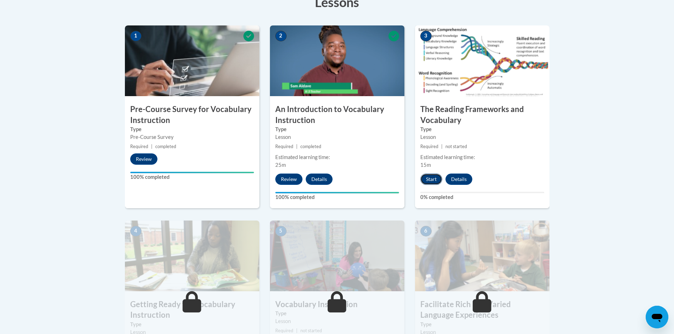
click at [432, 179] on button "Start" at bounding box center [431, 179] width 22 height 11
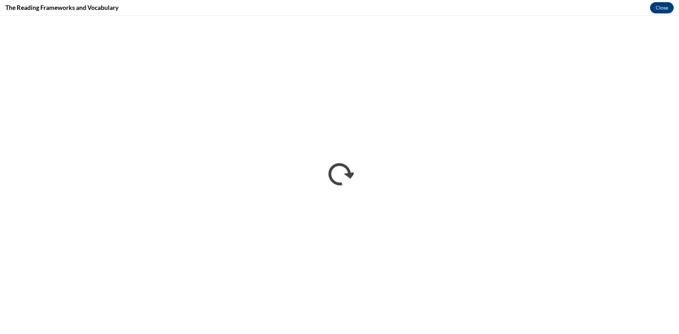
scroll to position [0, 0]
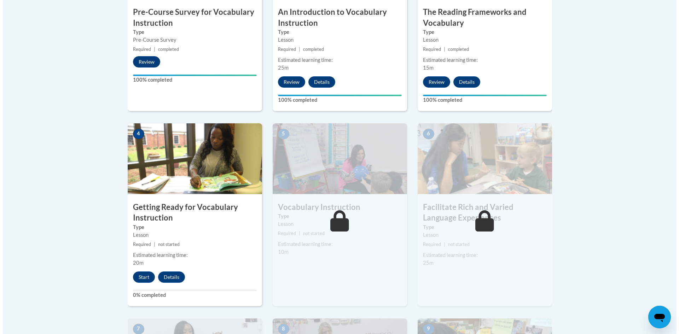
scroll to position [354, 0]
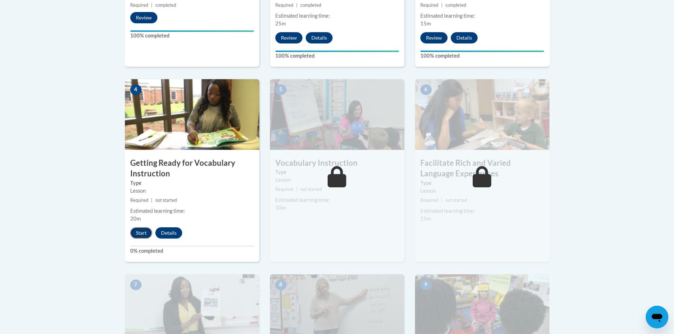
click at [138, 232] on button "Start" at bounding box center [141, 232] width 22 height 11
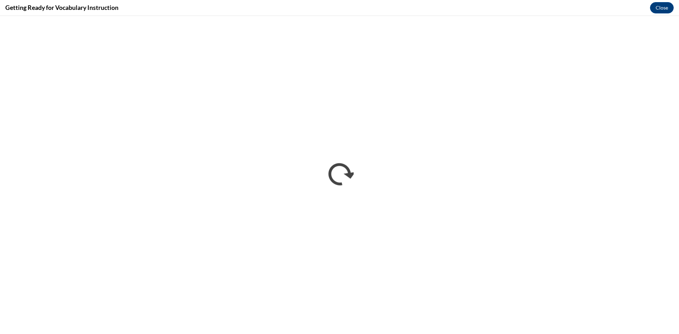
scroll to position [0, 0]
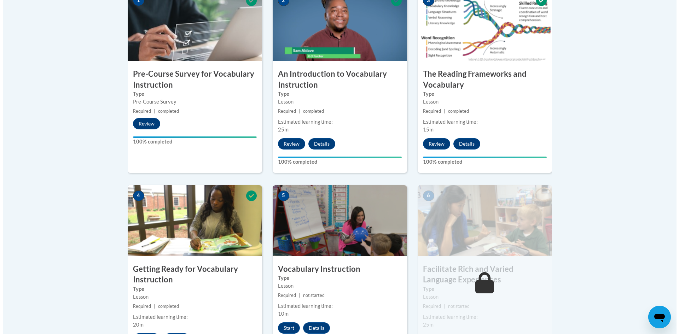
scroll to position [354, 0]
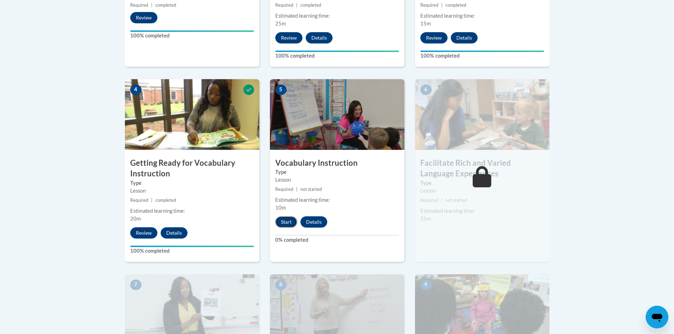
click at [286, 227] on button "Start" at bounding box center [286, 221] width 22 height 11
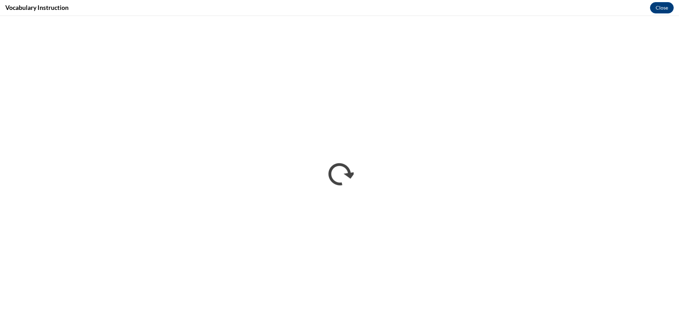
scroll to position [0, 0]
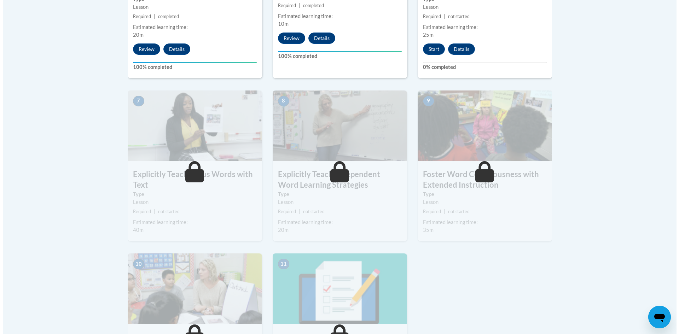
scroll to position [495, 0]
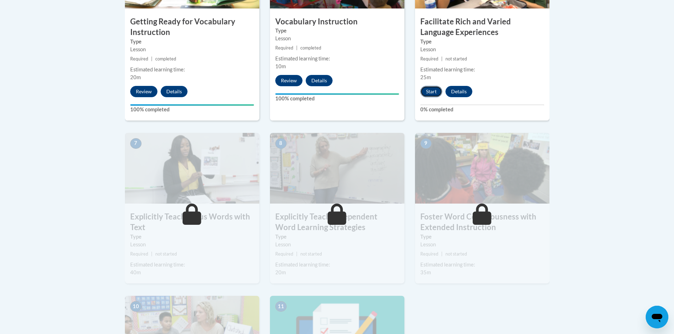
click at [424, 90] on button "Start" at bounding box center [431, 91] width 22 height 11
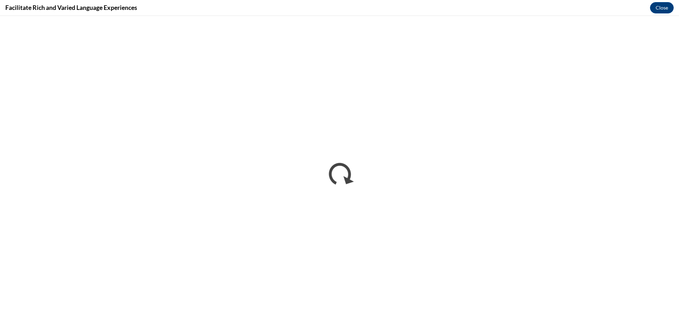
scroll to position [0, 0]
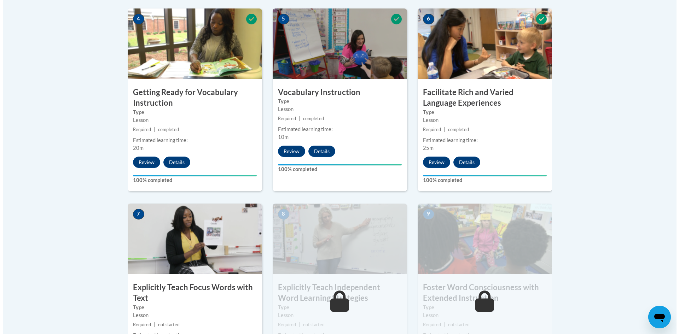
scroll to position [530, 0]
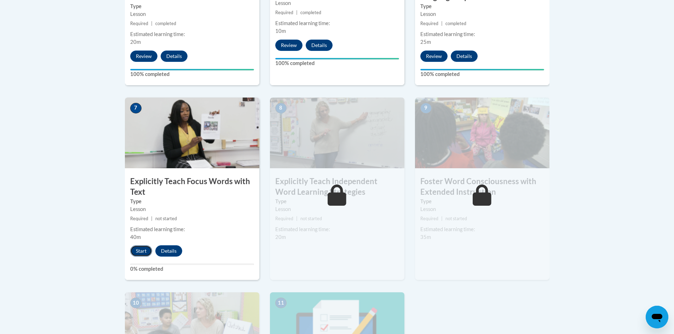
click at [141, 251] on button "Start" at bounding box center [141, 250] width 22 height 11
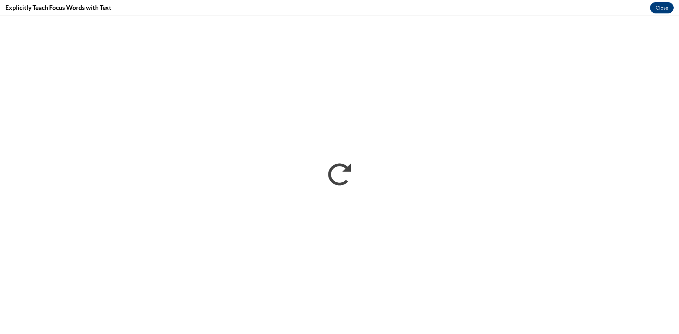
scroll to position [0, 0]
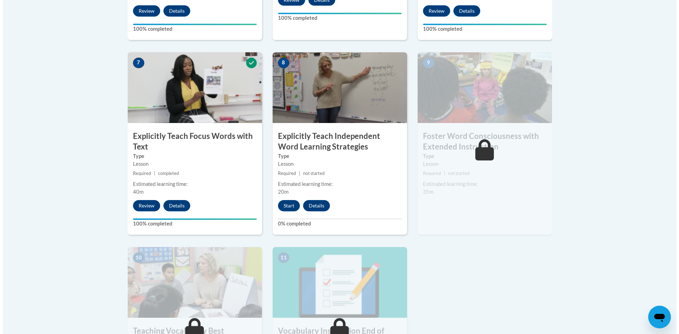
scroll to position [637, 0]
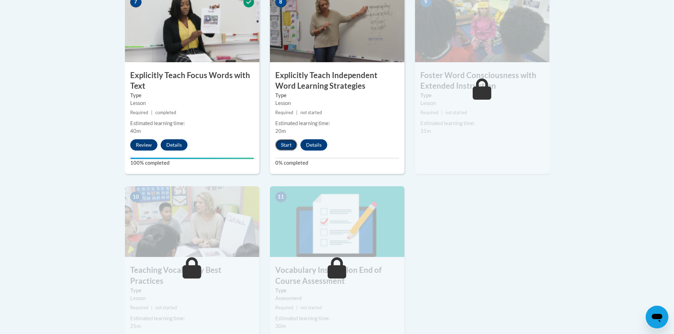
click at [282, 145] on button "Start" at bounding box center [286, 144] width 22 height 11
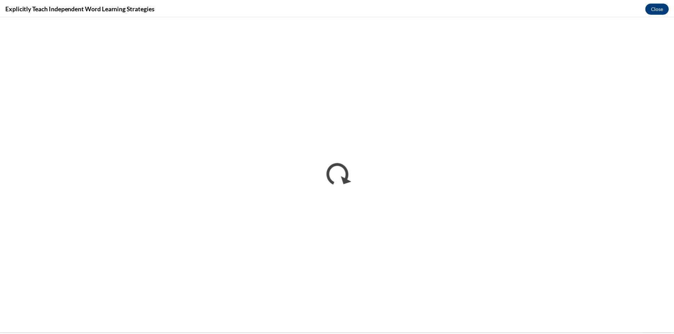
scroll to position [0, 0]
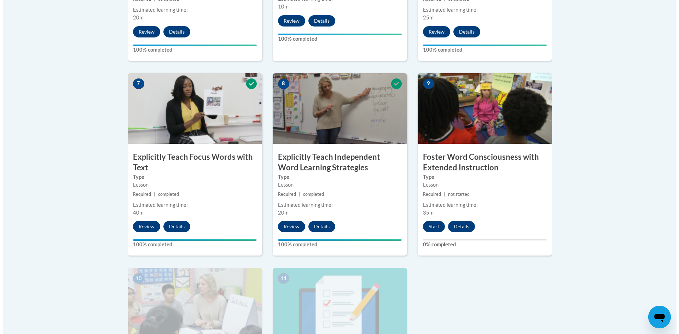
scroll to position [601, 0]
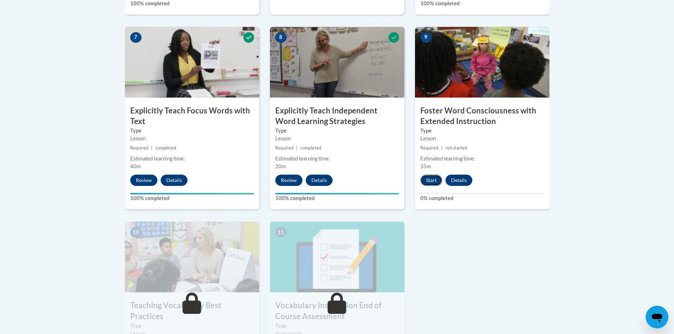
click at [431, 179] on button "Start" at bounding box center [431, 180] width 22 height 11
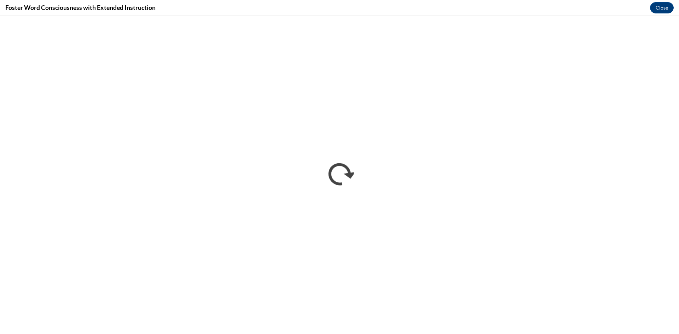
scroll to position [0, 0]
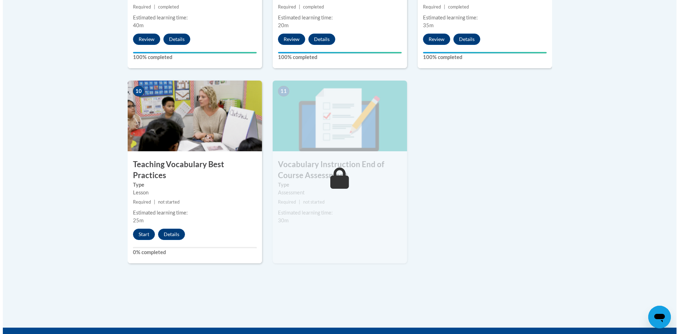
scroll to position [743, 0]
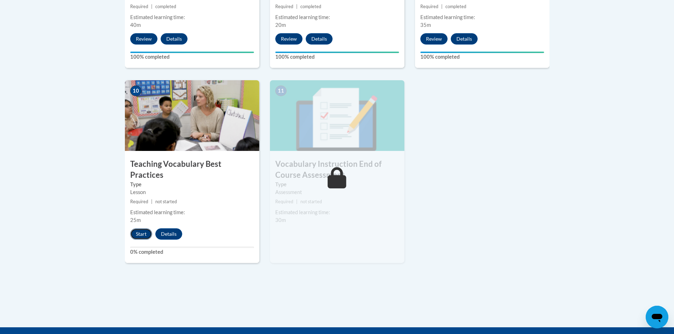
click at [140, 228] on button "Start" at bounding box center [141, 233] width 22 height 11
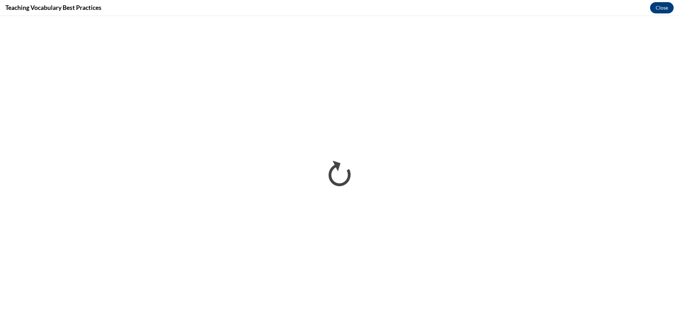
scroll to position [0, 0]
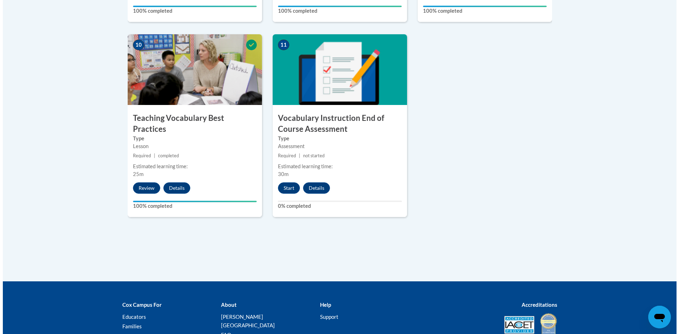
scroll to position [813, 0]
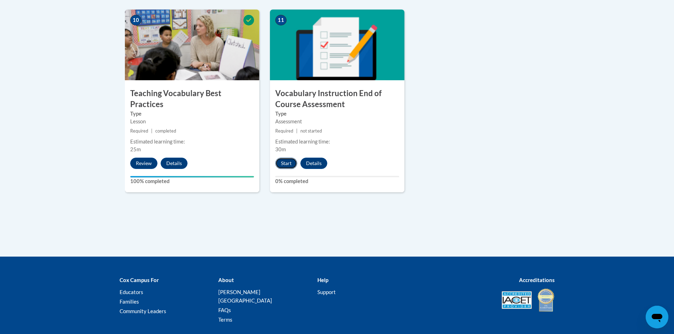
click at [288, 167] on button "Start" at bounding box center [286, 163] width 22 height 11
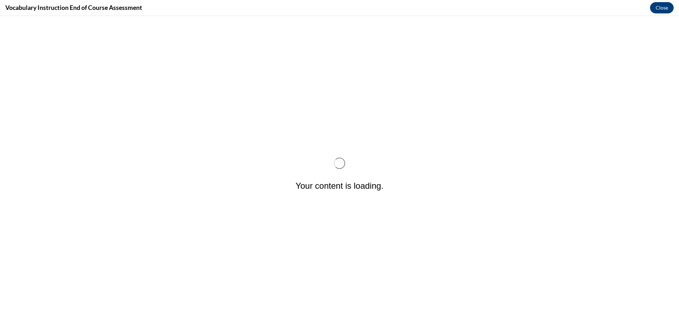
scroll to position [0, 0]
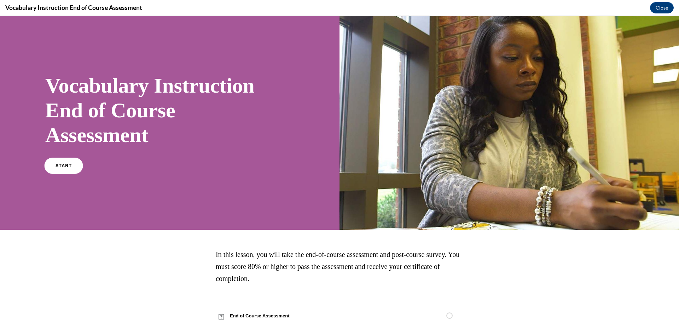
click at [62, 167] on span "START" at bounding box center [64, 165] width 16 height 5
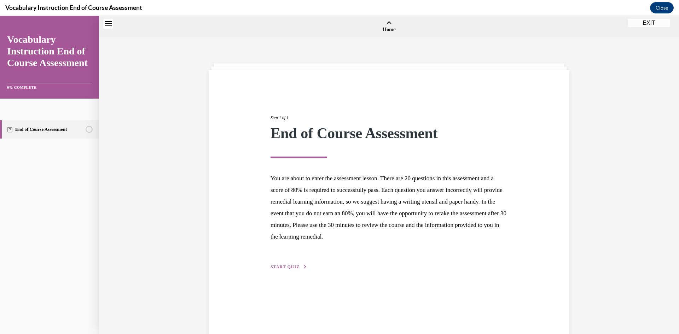
scroll to position [22, 0]
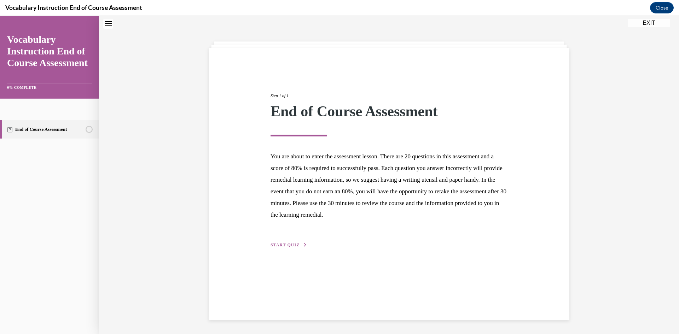
click at [289, 238] on div "Step 1 of 1 End of Course Assessment You are about to enter the assessment less…" at bounding box center [389, 162] width 248 height 173
click at [290, 246] on span "START QUIZ" at bounding box center [285, 245] width 29 height 5
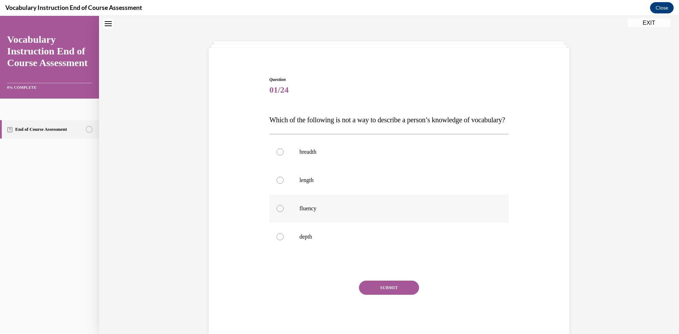
click at [339, 223] on label "fluency" at bounding box center [388, 208] width 239 height 28
click at [284, 212] on input "fluency" at bounding box center [280, 208] width 7 height 7
radio input "true"
click at [392, 295] on button "SUBMIT" at bounding box center [389, 288] width 60 height 14
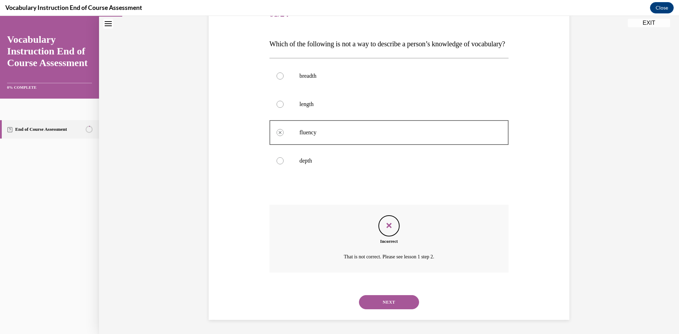
scroll to position [112, 0]
click at [396, 302] on button "NEXT" at bounding box center [389, 302] width 60 height 14
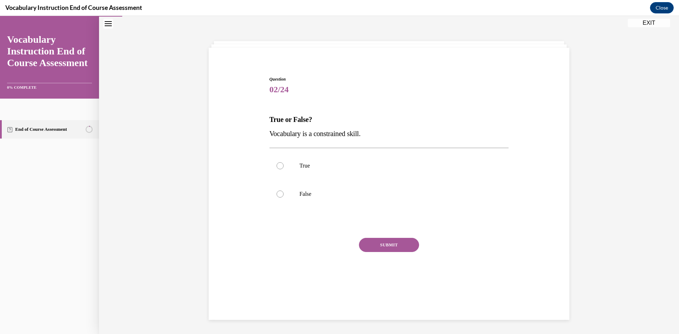
scroll to position [22, 0]
click at [338, 170] on label "True" at bounding box center [388, 166] width 239 height 28
click at [284, 169] on input "True" at bounding box center [280, 165] width 7 height 7
radio input "true"
click at [375, 239] on button "SUBMIT" at bounding box center [389, 245] width 60 height 14
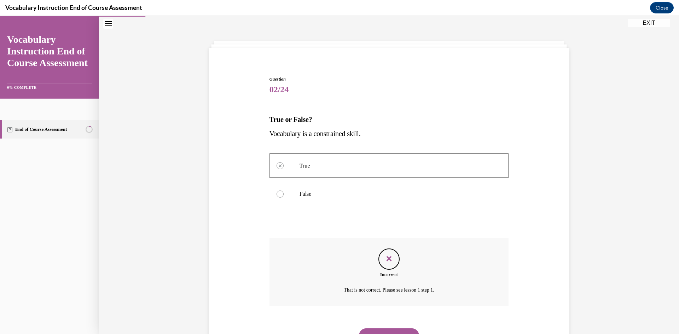
scroll to position [56, 0]
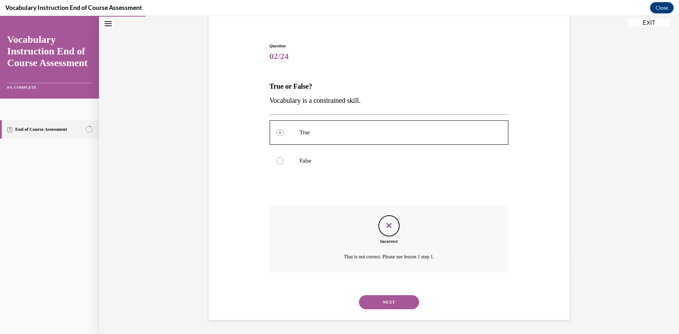
click at [380, 306] on button "NEXT" at bounding box center [389, 302] width 60 height 14
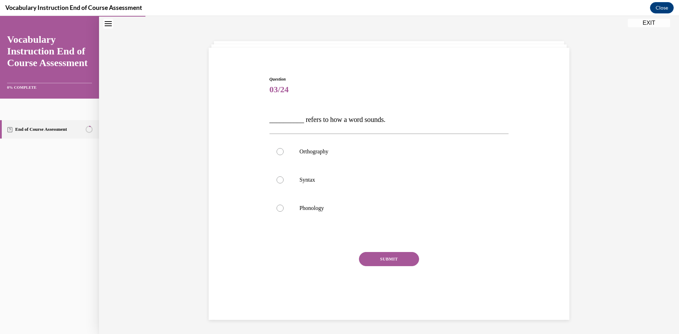
scroll to position [22, 0]
drag, startPoint x: 316, startPoint y: 197, endPoint x: 339, endPoint y: 215, distance: 29.2
click at [318, 198] on label "Phonology" at bounding box center [388, 208] width 239 height 28
click at [284, 205] on input "Phonology" at bounding box center [280, 208] width 7 height 7
radio input "true"
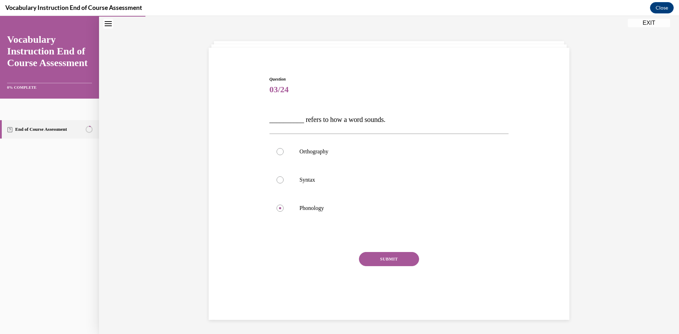
click at [387, 260] on button "SUBMIT" at bounding box center [389, 259] width 60 height 14
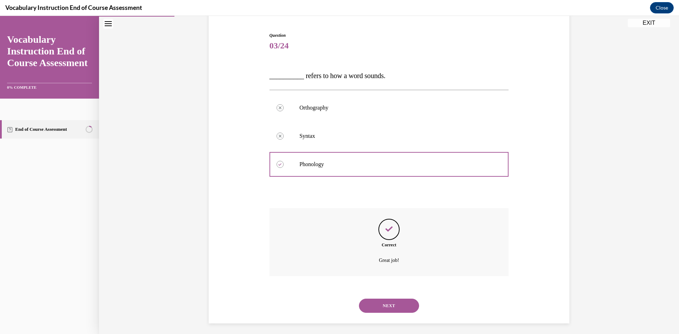
scroll to position [70, 0]
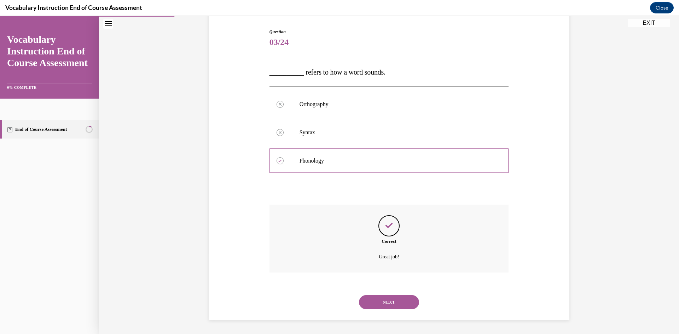
drag, startPoint x: 381, startPoint y: 298, endPoint x: 376, endPoint y: 294, distance: 7.1
click at [381, 298] on button "NEXT" at bounding box center [389, 302] width 60 height 14
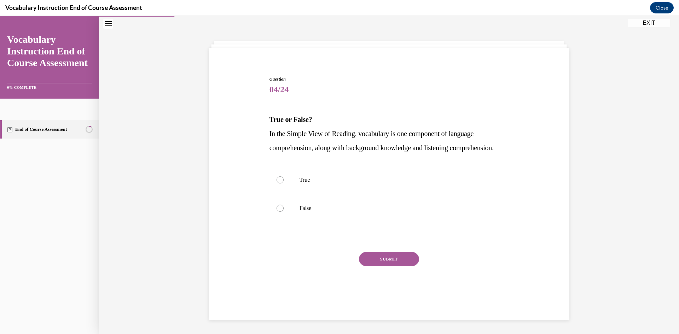
scroll to position [27, 0]
click at [310, 184] on p "True" at bounding box center [396, 179] width 192 height 7
click at [284, 184] on input "True" at bounding box center [280, 179] width 7 height 7
radio input "true"
click at [387, 266] on button "SUBMIT" at bounding box center [389, 259] width 60 height 14
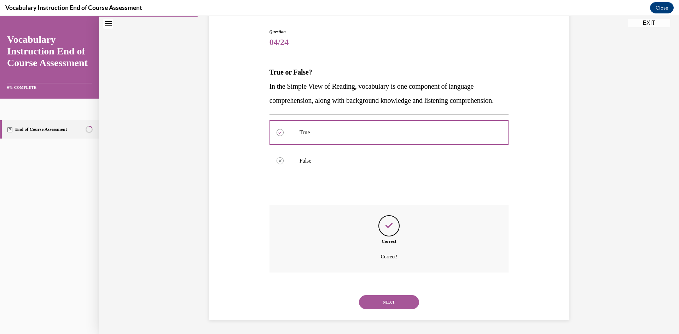
scroll to position [84, 0]
click at [393, 300] on button "NEXT" at bounding box center [389, 302] width 60 height 14
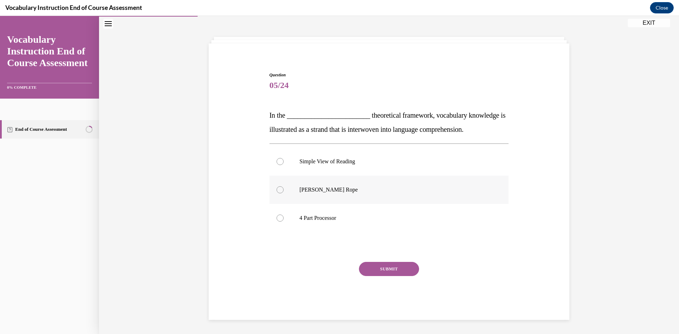
click at [362, 186] on label "Scarborough's Rope" at bounding box center [388, 190] width 239 height 28
click at [284, 186] on input "Scarborough's Rope" at bounding box center [280, 189] width 7 height 7
radio input "true"
click at [389, 270] on button "SUBMIT" at bounding box center [389, 269] width 60 height 14
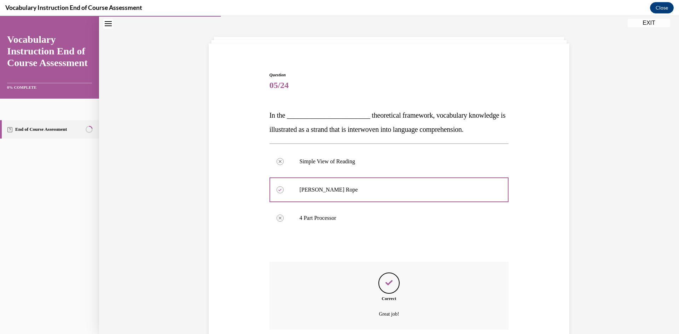
scroll to position [84, 0]
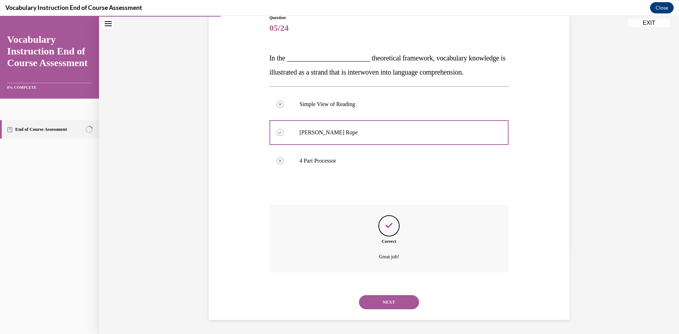
click at [386, 298] on button "NEXT" at bounding box center [389, 302] width 60 height 14
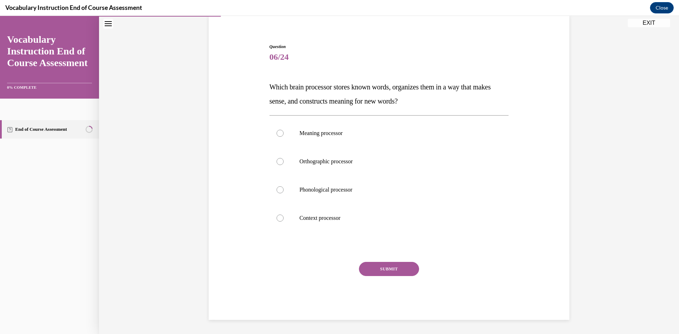
scroll to position [55, 0]
click at [356, 156] on label "Orthographic processor" at bounding box center [388, 161] width 239 height 28
click at [284, 158] on input "Orthographic processor" at bounding box center [280, 161] width 7 height 7
radio input "true"
click at [387, 260] on div "Question 06/24 Which brain processor stores known words, organizes them in a wa…" at bounding box center [388, 181] width 239 height 277
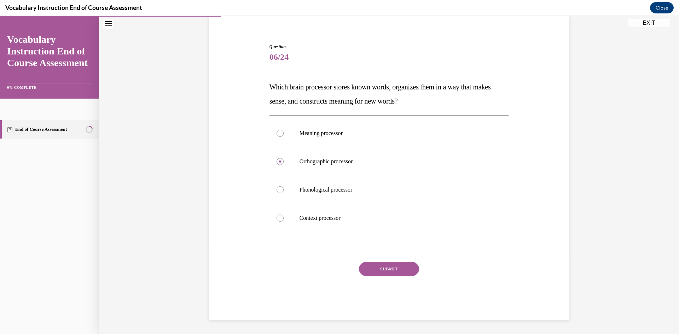
click at [388, 268] on button "SUBMIT" at bounding box center [389, 269] width 60 height 14
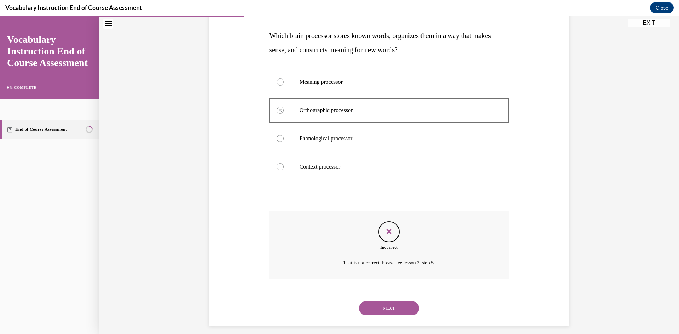
scroll to position [112, 0]
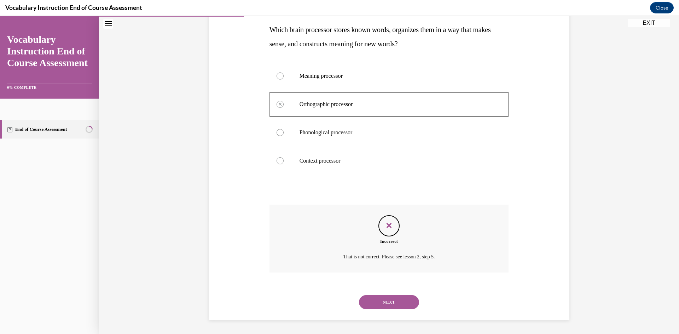
click at [397, 302] on button "NEXT" at bounding box center [389, 302] width 60 height 14
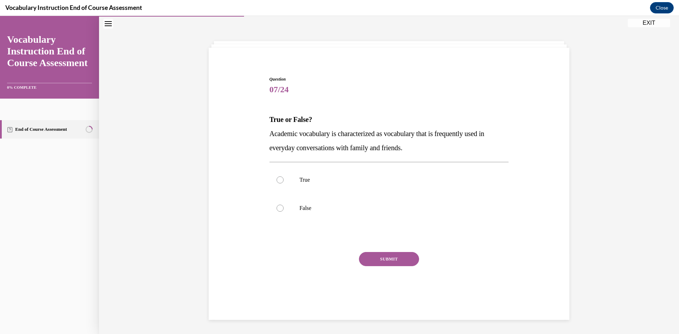
scroll to position [22, 0]
click at [324, 212] on label "False" at bounding box center [388, 208] width 239 height 28
click at [284, 212] on input "False" at bounding box center [280, 208] width 7 height 7
radio input "true"
click at [384, 254] on button "SUBMIT" at bounding box center [389, 259] width 60 height 14
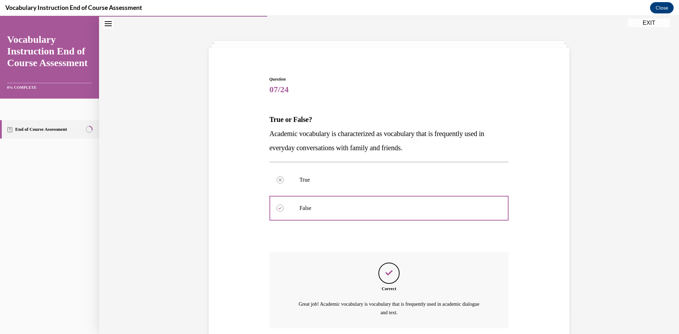
scroll to position [78, 0]
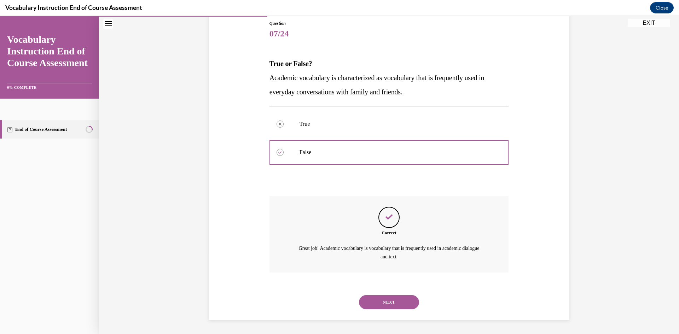
click at [387, 298] on button "NEXT" at bounding box center [389, 302] width 60 height 14
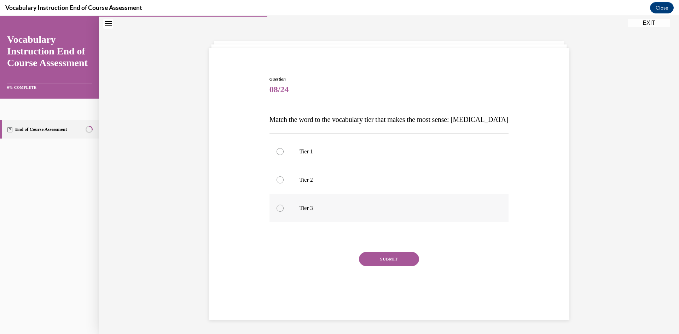
click at [312, 207] on p "Tier 3" at bounding box center [396, 208] width 192 height 7
click at [284, 207] on input "Tier 3" at bounding box center [280, 208] width 7 height 7
radio input "true"
click at [406, 254] on button "SUBMIT" at bounding box center [389, 259] width 60 height 14
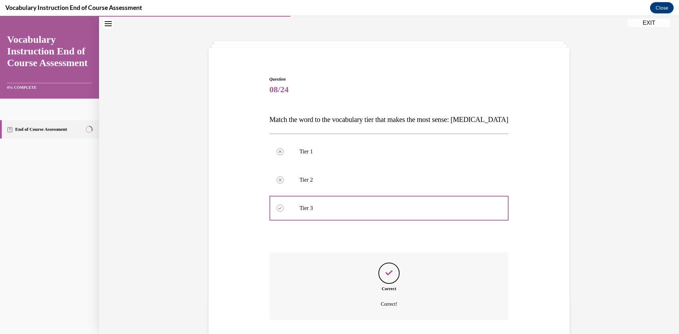
scroll to position [70, 0]
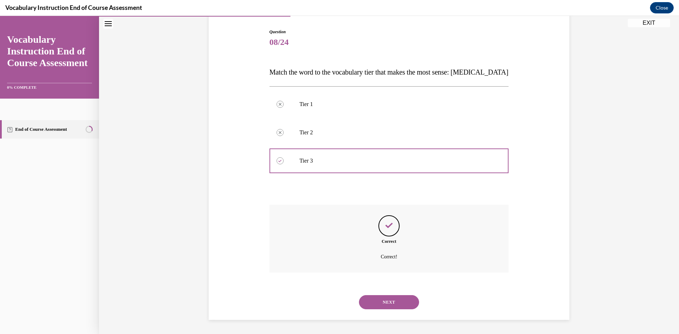
click at [404, 306] on button "NEXT" at bounding box center [389, 302] width 60 height 14
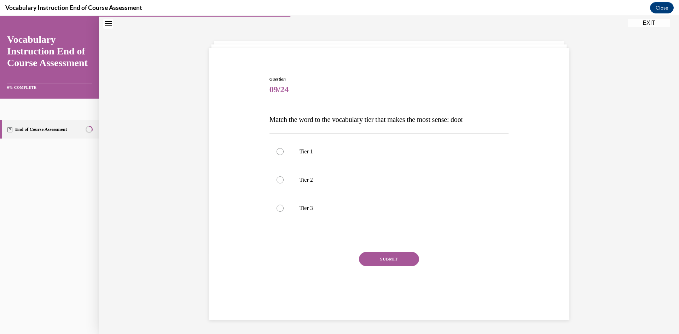
scroll to position [22, 0]
click at [280, 151] on div at bounding box center [280, 151] width 7 height 7
click at [280, 151] on input "Tier 1" at bounding box center [280, 151] width 7 height 7
radio input "true"
click at [408, 261] on button "SUBMIT" at bounding box center [389, 259] width 60 height 14
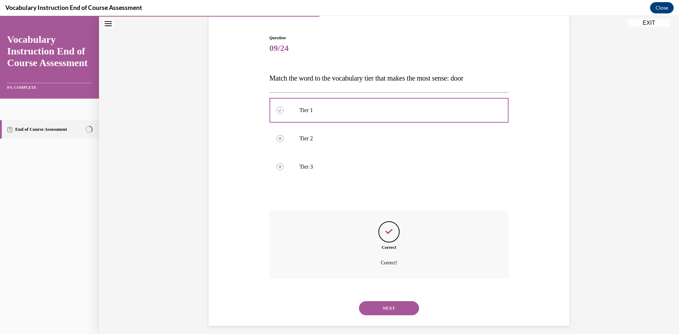
scroll to position [70, 0]
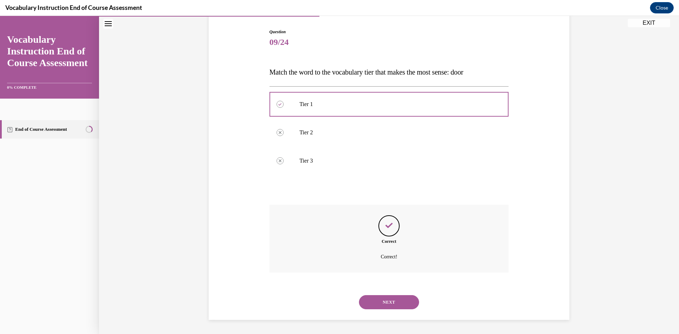
click at [396, 303] on button "NEXT" at bounding box center [389, 302] width 60 height 14
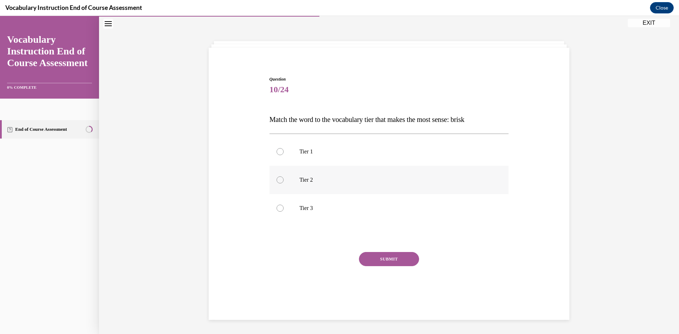
click at [313, 182] on p "Tier 2" at bounding box center [396, 179] width 192 height 7
click at [284, 182] on input "Tier 2" at bounding box center [280, 179] width 7 height 7
radio input "true"
click at [381, 256] on button "SUBMIT" at bounding box center [389, 259] width 60 height 14
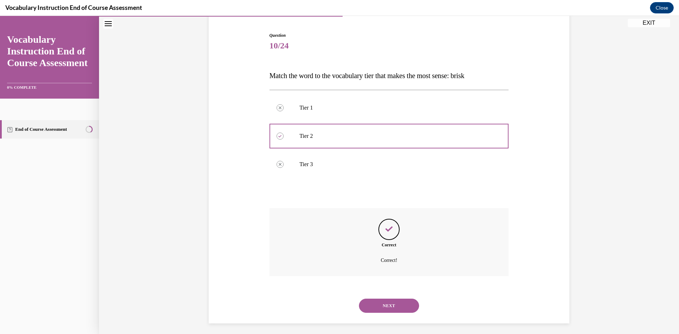
scroll to position [70, 0]
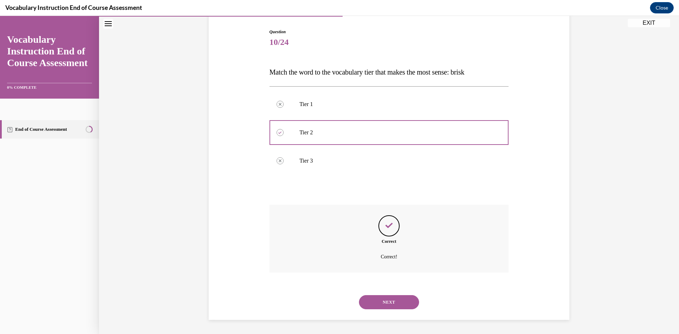
click at [376, 296] on button "NEXT" at bounding box center [389, 302] width 60 height 14
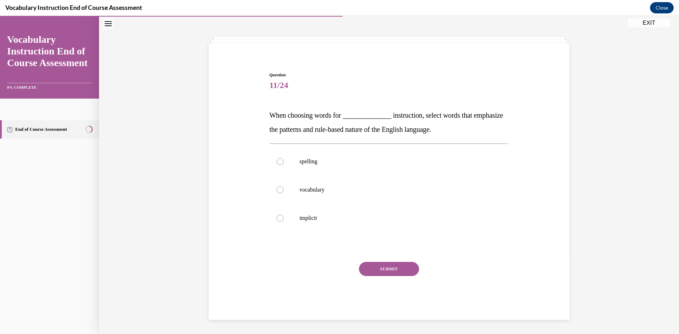
scroll to position [27, 0]
click at [328, 162] on p "spelling" at bounding box center [396, 161] width 192 height 7
click at [284, 162] on input "spelling" at bounding box center [280, 161] width 7 height 7
radio input "true"
click at [401, 270] on button "SUBMIT" at bounding box center [389, 269] width 60 height 14
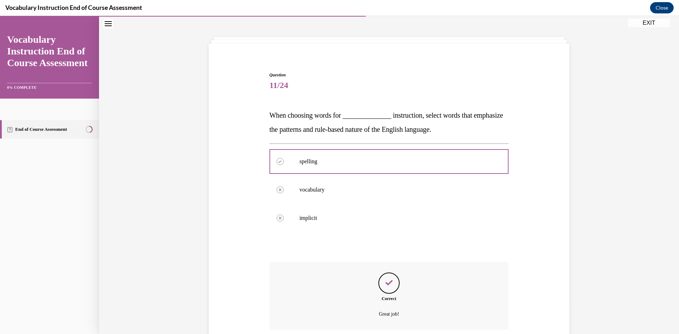
scroll to position [84, 0]
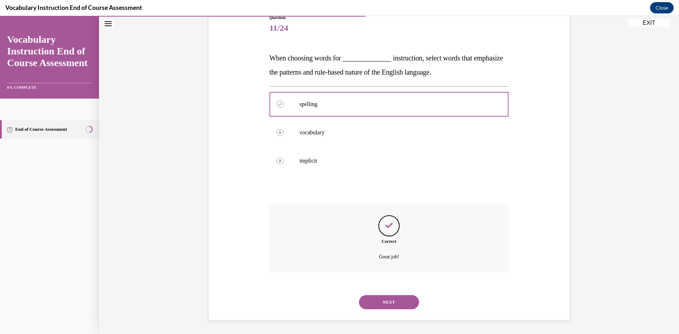
click at [400, 301] on button "NEXT" at bounding box center [389, 302] width 60 height 14
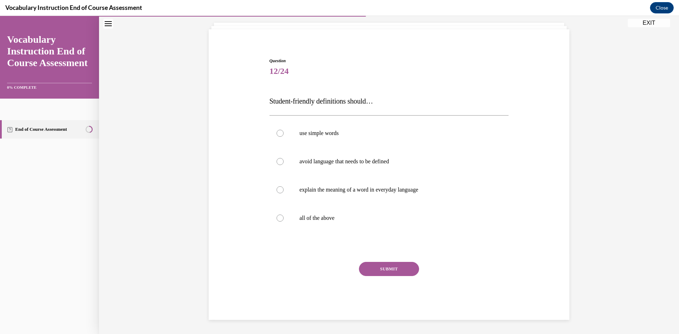
scroll to position [41, 0]
click at [358, 213] on label "all of the above" at bounding box center [388, 218] width 239 height 28
click at [284, 215] on input "all of the above" at bounding box center [280, 218] width 7 height 7
radio input "true"
click at [393, 267] on button "SUBMIT" at bounding box center [389, 269] width 60 height 14
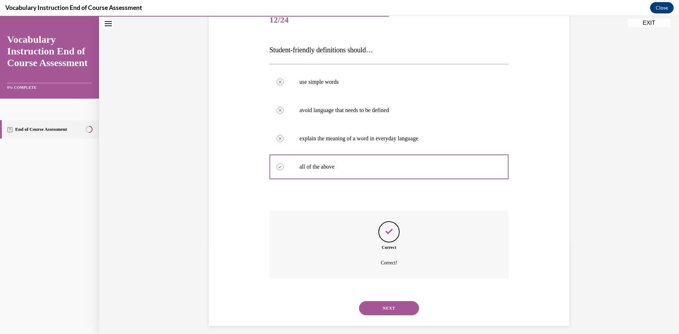
scroll to position [98, 0]
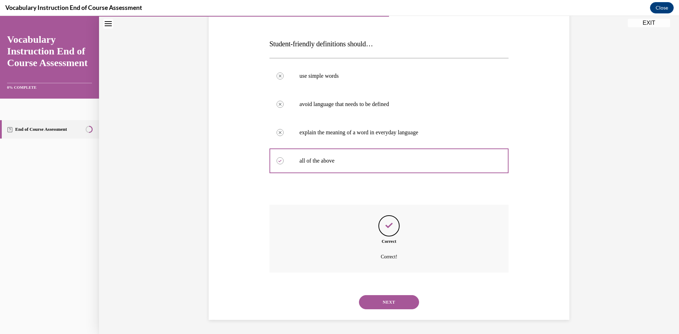
click at [382, 303] on button "NEXT" at bounding box center [389, 302] width 60 height 14
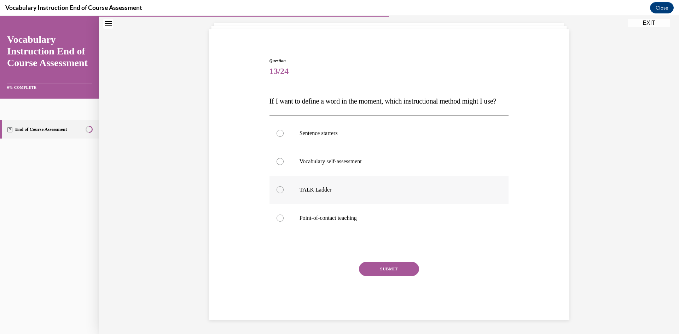
scroll to position [55, 0]
click at [347, 183] on label "TALK Ladder" at bounding box center [388, 190] width 239 height 28
click at [284, 186] on input "TALK Ladder" at bounding box center [280, 189] width 7 height 7
radio input "true"
click at [391, 267] on button "SUBMIT" at bounding box center [389, 269] width 60 height 14
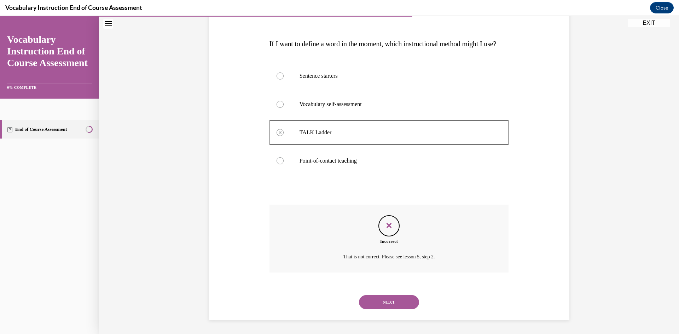
scroll to position [112, 0]
click at [401, 307] on button "NEXT" at bounding box center [389, 302] width 60 height 14
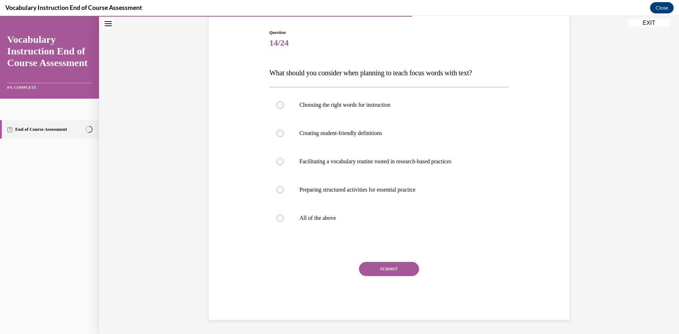
scroll to position [69, 0]
click at [371, 215] on p "All of the above" at bounding box center [396, 218] width 192 height 7
click at [284, 215] on input "All of the above" at bounding box center [280, 218] width 7 height 7
radio input "true"
click at [390, 261] on div "Question 14/24 What should you consider when planning to teach focus words with…" at bounding box center [388, 174] width 239 height 291
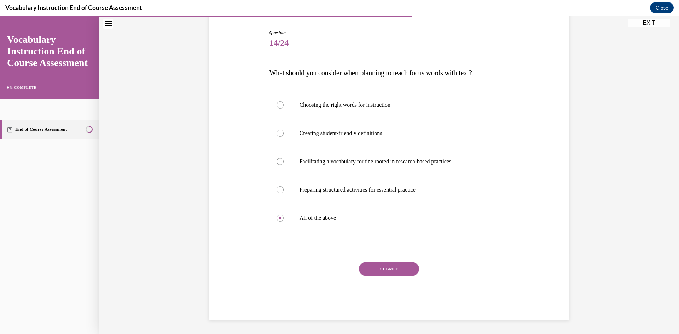
click at [389, 268] on button "SUBMIT" at bounding box center [389, 269] width 60 height 14
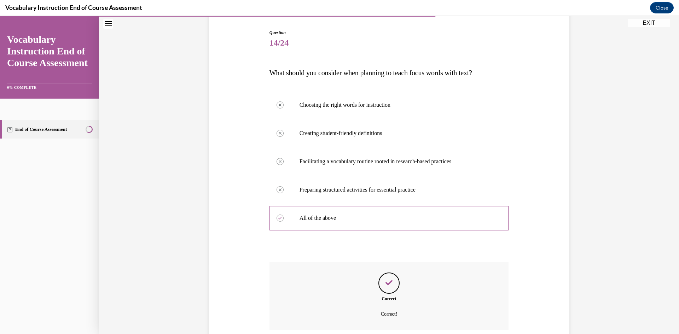
scroll to position [126, 0]
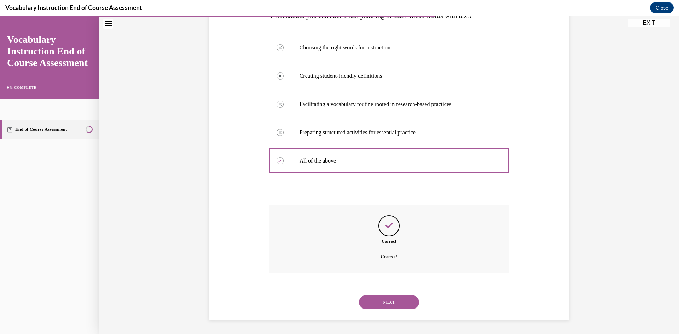
click at [403, 303] on button "NEXT" at bounding box center [389, 302] width 60 height 14
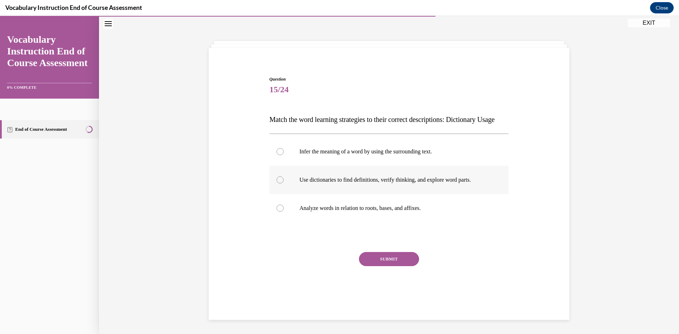
click at [332, 184] on p "Use dictionaries to find definitions, verify thinking, and explore word parts." at bounding box center [396, 179] width 192 height 7
click at [284, 184] on input "Use dictionaries to find definitions, verify thinking, and explore word parts." at bounding box center [280, 179] width 7 height 7
radio input "true"
click at [405, 263] on button "SUBMIT" at bounding box center [389, 259] width 60 height 14
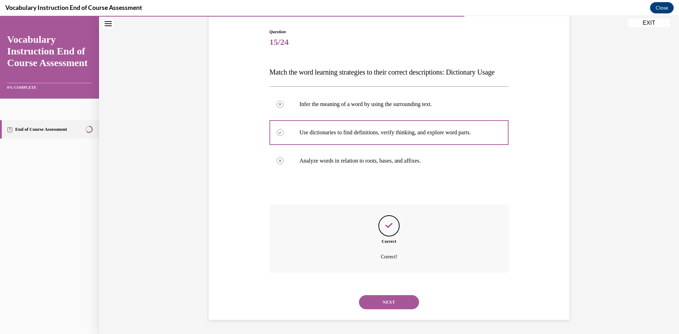
click at [404, 303] on div "SUBMIT NEXT" at bounding box center [388, 301] width 239 height 37
click at [404, 303] on button "NEXT" at bounding box center [389, 302] width 60 height 14
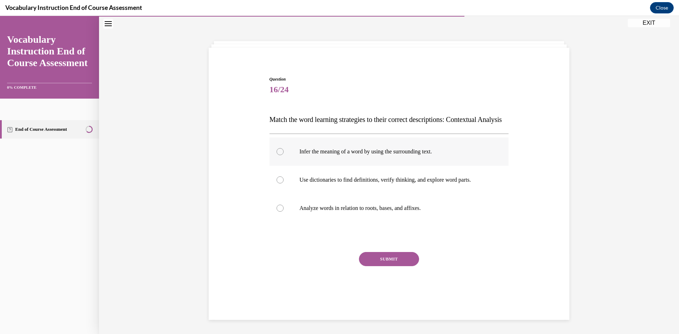
click at [365, 166] on label "Infer the meaning of a word by using the surrounding text." at bounding box center [388, 152] width 239 height 28
click at [284, 155] on input "Infer the meaning of a word by using the surrounding text." at bounding box center [280, 151] width 7 height 7
radio input "true"
click at [401, 266] on button "SUBMIT" at bounding box center [389, 259] width 60 height 14
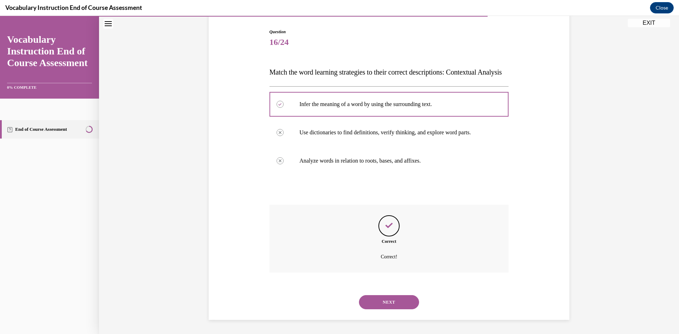
click at [405, 302] on button "NEXT" at bounding box center [389, 302] width 60 height 14
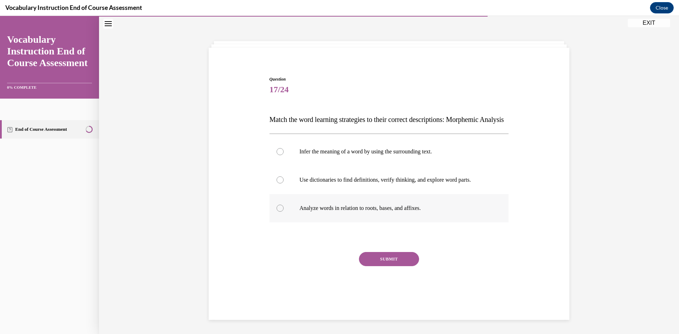
click at [366, 222] on label "Analyze words in relation to roots, bases, and affixes." at bounding box center [388, 208] width 239 height 28
click at [284, 212] on input "Analyze words in relation to roots, bases, and affixes." at bounding box center [280, 208] width 7 height 7
radio input "true"
click at [399, 266] on button "SUBMIT" at bounding box center [389, 259] width 60 height 14
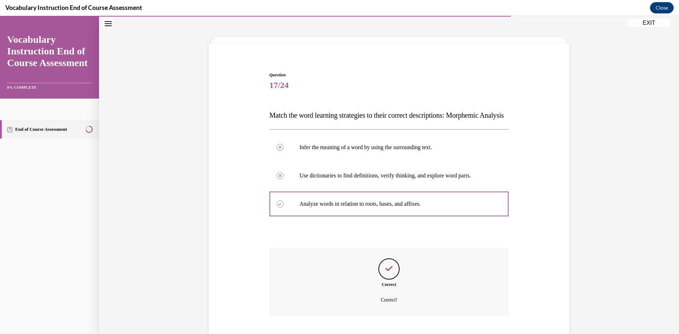
scroll to position [84, 0]
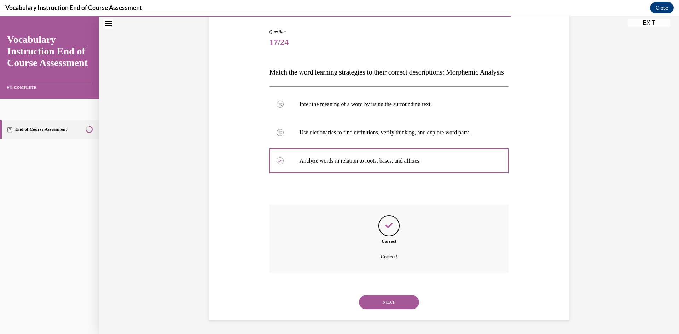
click at [371, 296] on button "NEXT" at bounding box center [389, 302] width 60 height 14
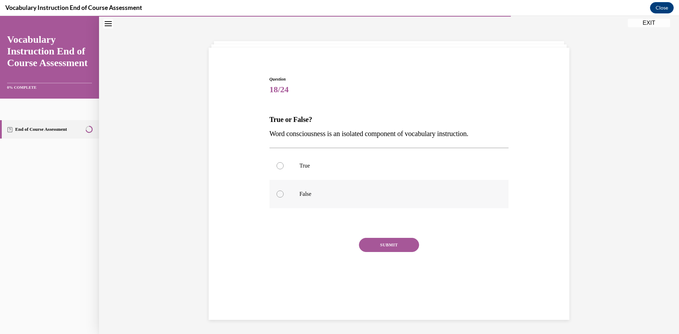
click at [336, 191] on p "False" at bounding box center [396, 194] width 192 height 7
click at [284, 191] on input "False" at bounding box center [280, 194] width 7 height 7
radio input "true"
click at [391, 247] on button "SUBMIT" at bounding box center [389, 245] width 60 height 14
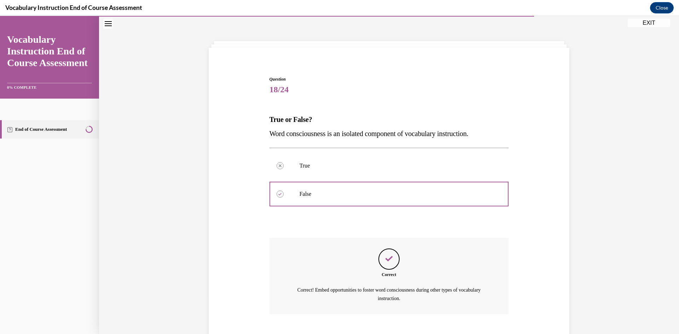
scroll to position [64, 0]
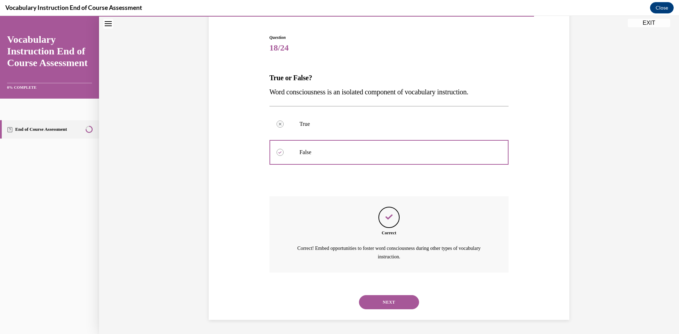
click at [406, 300] on button "NEXT" at bounding box center [389, 302] width 60 height 14
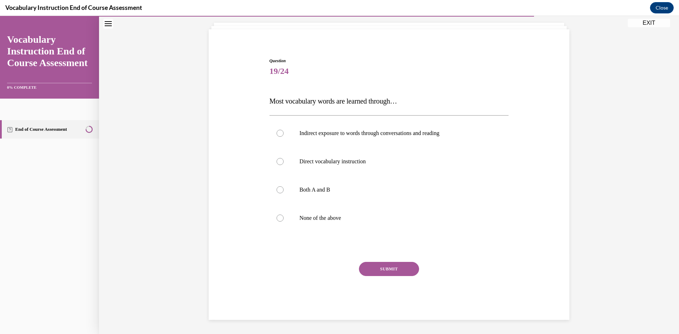
scroll to position [41, 0]
click at [379, 139] on label "Indirect exposure to words through conversations and reading" at bounding box center [388, 133] width 239 height 28
click at [284, 137] on input "Indirect exposure to words through conversations and reading" at bounding box center [280, 133] width 7 height 7
radio input "true"
click at [400, 265] on button "SUBMIT" at bounding box center [389, 269] width 60 height 14
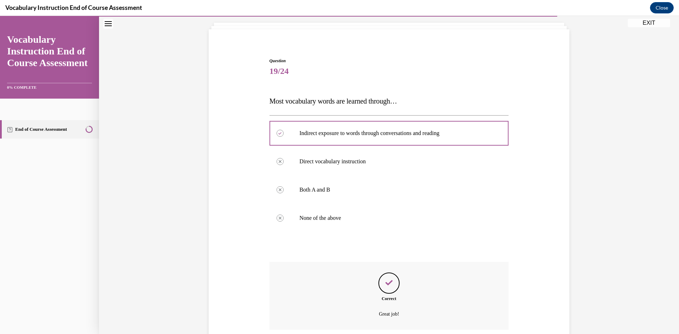
scroll to position [98, 0]
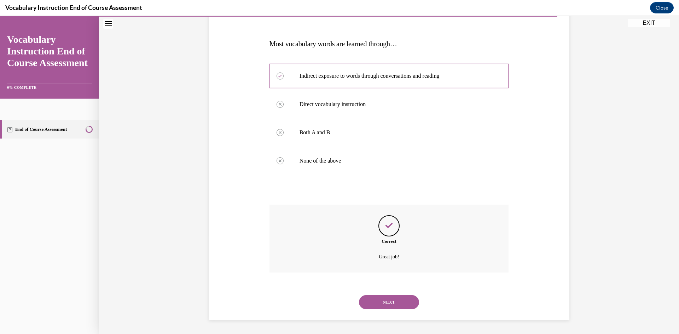
click at [396, 299] on button "NEXT" at bounding box center [389, 302] width 60 height 14
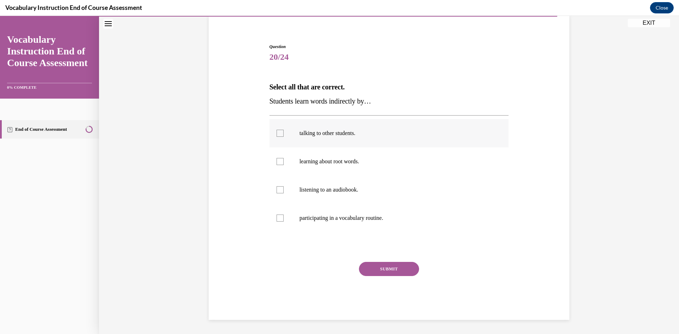
click at [296, 131] on label "talking to other students." at bounding box center [388, 133] width 239 height 28
click at [284, 131] on input "talking to other students." at bounding box center [280, 133] width 7 height 7
checkbox input "true"
click at [382, 194] on label "listening to an audiobook." at bounding box center [388, 190] width 239 height 28
click at [284, 193] on input "listening to an audiobook." at bounding box center [280, 189] width 7 height 7
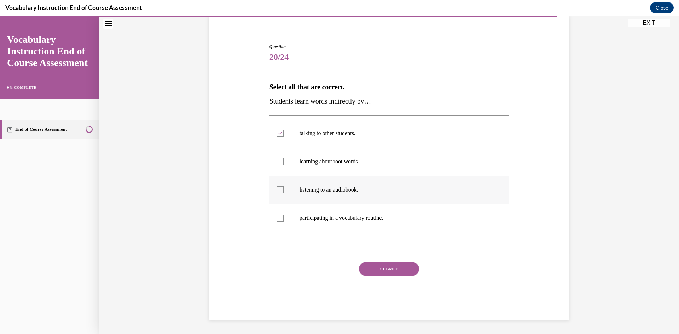
checkbox input "true"
click at [410, 262] on button "SUBMIT" at bounding box center [389, 269] width 60 height 14
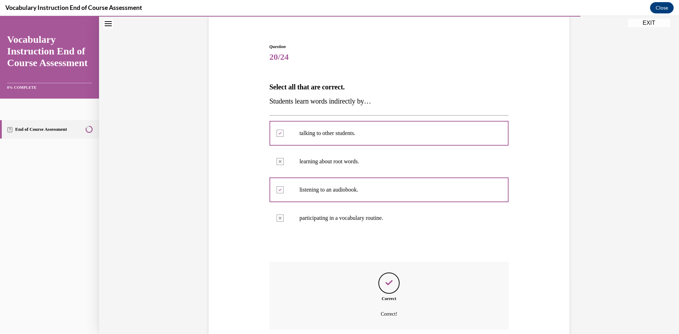
scroll to position [112, 0]
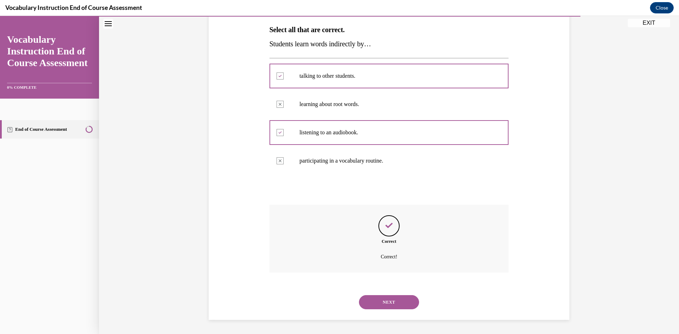
click at [402, 302] on button "NEXT" at bounding box center [389, 302] width 60 height 14
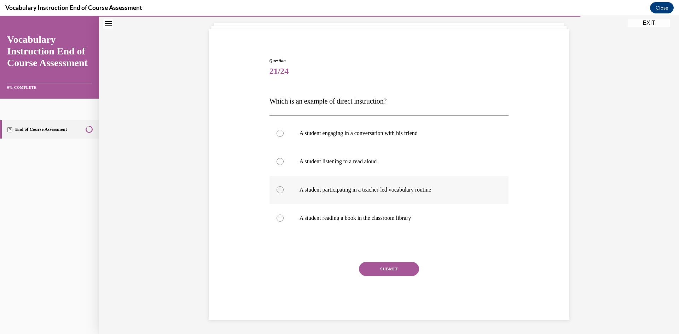
click at [355, 193] on p "A student participating in a teacher-led vocabulary routine" at bounding box center [396, 189] width 192 height 7
click at [284, 193] on input "A student participating in a teacher-led vocabulary routine" at bounding box center [280, 189] width 7 height 7
radio input "true"
click at [401, 267] on button "SUBMIT" at bounding box center [389, 269] width 60 height 14
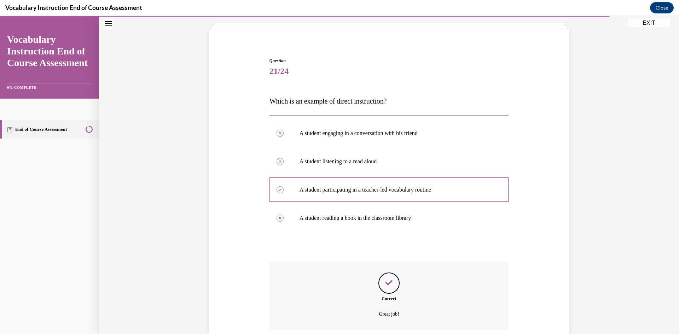
scroll to position [98, 0]
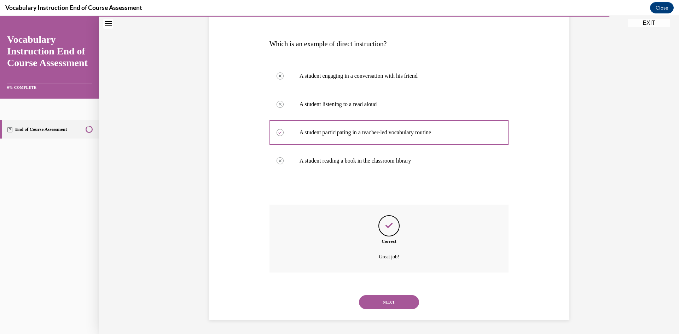
drag, startPoint x: 387, startPoint y: 300, endPoint x: 385, endPoint y: 296, distance: 4.1
click at [386, 300] on button "NEXT" at bounding box center [389, 302] width 60 height 14
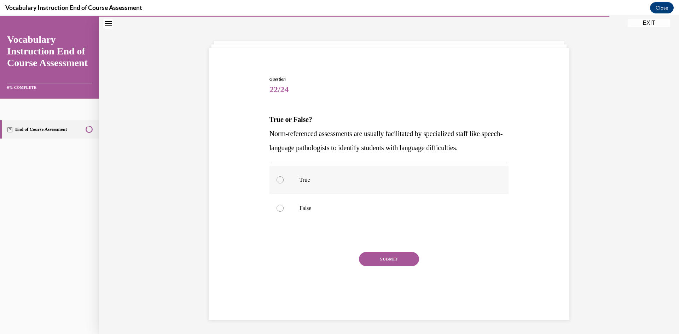
click at [306, 173] on label "True" at bounding box center [388, 180] width 239 height 28
click at [284, 176] on input "True" at bounding box center [280, 179] width 7 height 7
radio input "true"
click at [400, 260] on button "SUBMIT" at bounding box center [389, 259] width 60 height 14
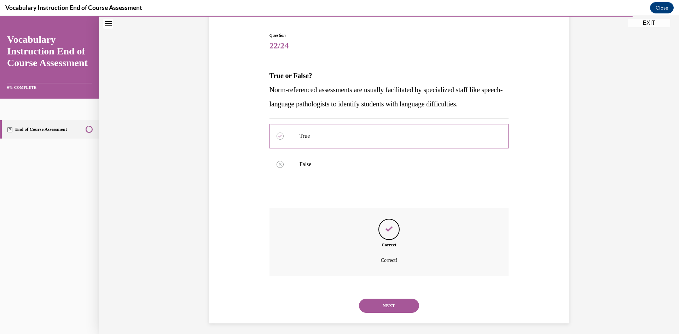
scroll to position [70, 0]
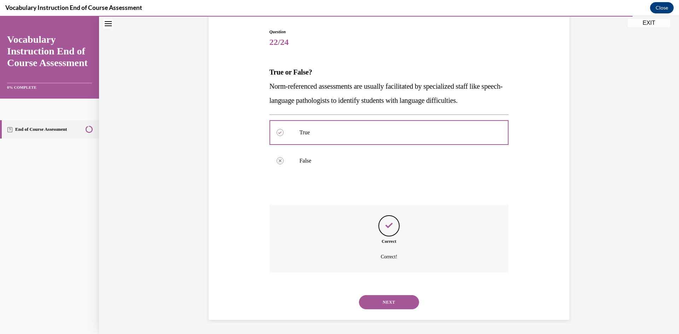
click at [407, 301] on button "NEXT" at bounding box center [389, 302] width 60 height 14
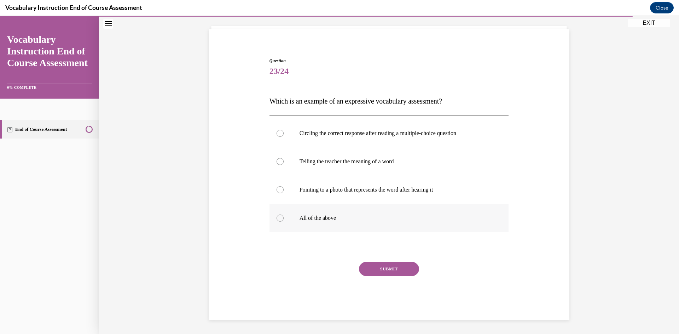
click at [306, 219] on p "All of the above" at bounding box center [396, 218] width 192 height 7
click at [284, 219] on input "All of the above" at bounding box center [280, 218] width 7 height 7
radio input "true"
click at [374, 266] on button "SUBMIT" at bounding box center [389, 269] width 60 height 14
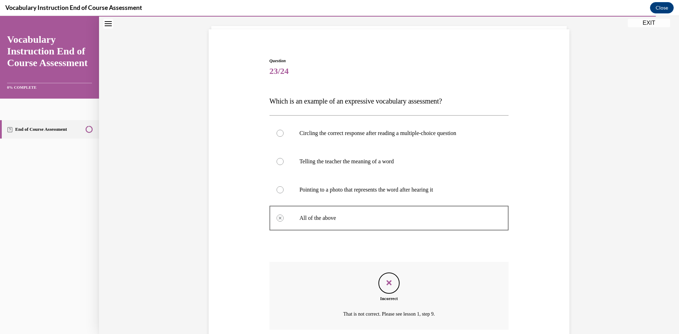
scroll to position [98, 0]
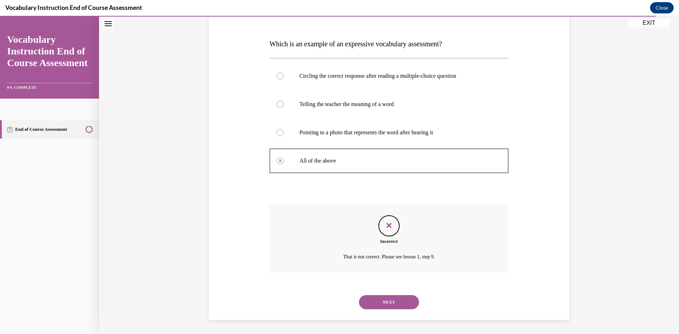
click at [404, 299] on button "NEXT" at bounding box center [389, 302] width 60 height 14
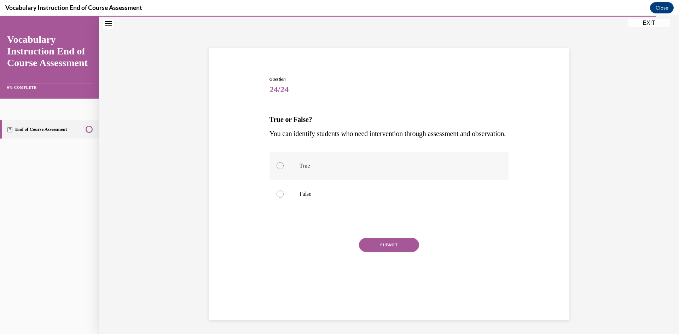
click at [291, 178] on label "True" at bounding box center [388, 166] width 239 height 28
click at [284, 169] on input "True" at bounding box center [280, 165] width 7 height 7
radio input "true"
click at [380, 252] on button "SUBMIT" at bounding box center [389, 245] width 60 height 14
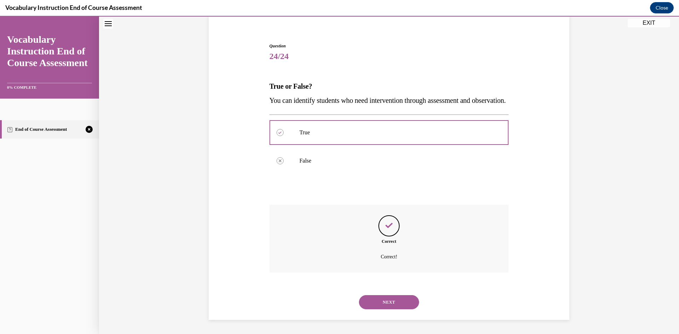
scroll to position [70, 0]
click at [389, 302] on button "NEXT" at bounding box center [389, 302] width 60 height 14
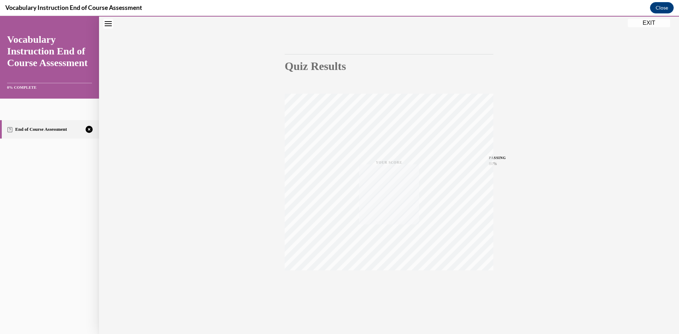
scroll to position [44, 0]
click at [379, 282] on span "TAKE AGAIN" at bounding box center [389, 281] width 25 height 4
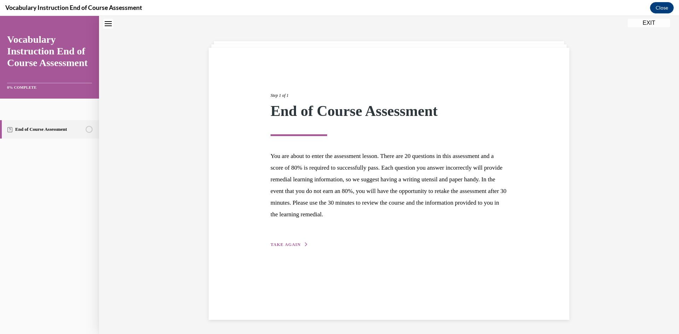
scroll to position [22, 0]
click at [291, 237] on div "Step 1 of 1 End of Course Assessment You are about to enter the assessment less…" at bounding box center [389, 162] width 248 height 173
click at [290, 244] on span "TAKE AGAIN" at bounding box center [286, 244] width 30 height 5
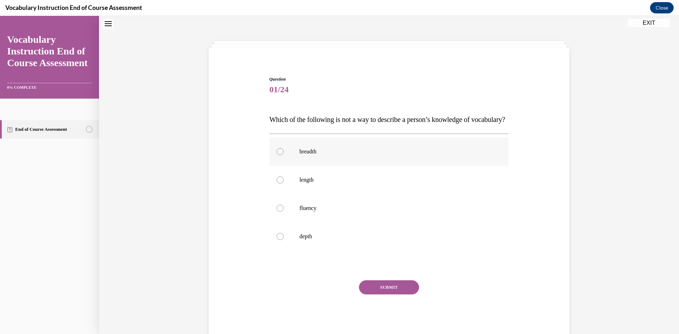
click at [337, 162] on label "breadth" at bounding box center [388, 152] width 239 height 28
click at [284, 155] on input "breadth" at bounding box center [280, 151] width 7 height 7
radio input "true"
click at [380, 295] on button "SUBMIT" at bounding box center [389, 287] width 60 height 14
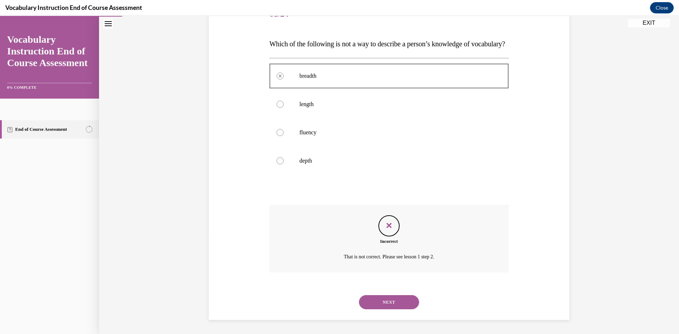
scroll to position [112, 0]
click at [391, 303] on button "NEXT" at bounding box center [389, 302] width 60 height 14
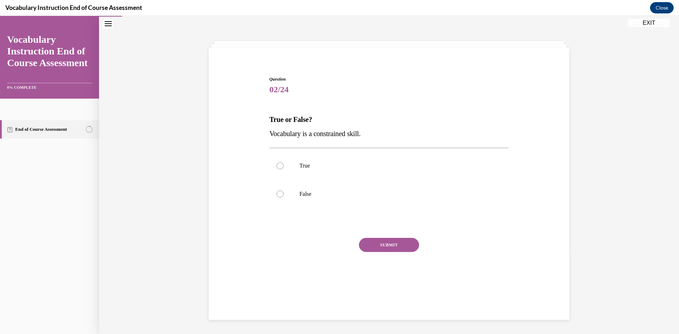
scroll to position [22, 0]
click at [344, 189] on label "False" at bounding box center [388, 194] width 239 height 28
click at [284, 191] on input "False" at bounding box center [280, 194] width 7 height 7
radio input "true"
click at [384, 241] on button "SUBMIT" at bounding box center [389, 245] width 60 height 14
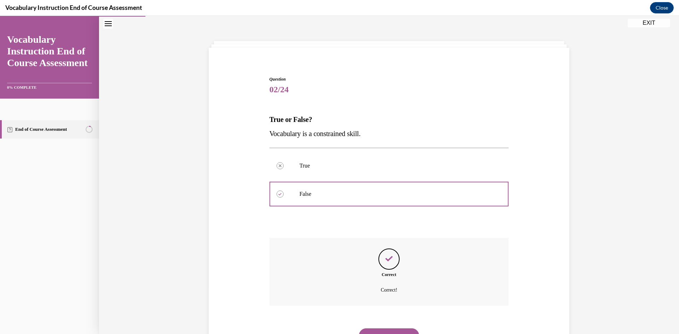
scroll to position [56, 0]
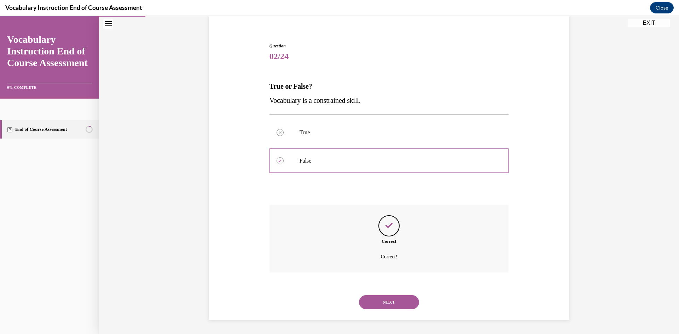
click at [373, 308] on button "NEXT" at bounding box center [389, 302] width 60 height 14
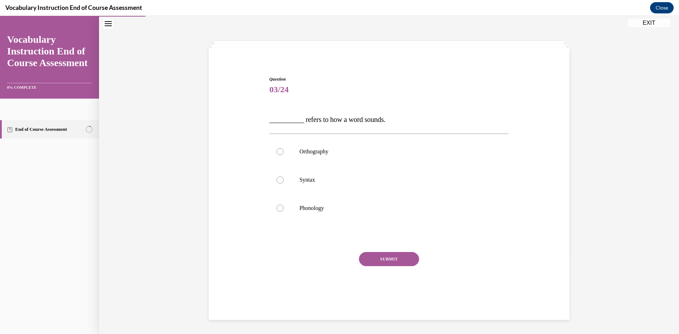
scroll to position [22, 0]
click at [336, 206] on p "Phonology" at bounding box center [396, 208] width 192 height 7
click at [284, 206] on input "Phonology" at bounding box center [280, 208] width 7 height 7
radio input "true"
click at [385, 259] on button "SUBMIT" at bounding box center [389, 259] width 60 height 14
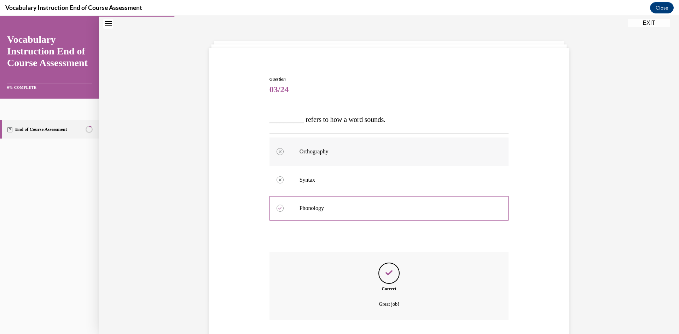
scroll to position [70, 0]
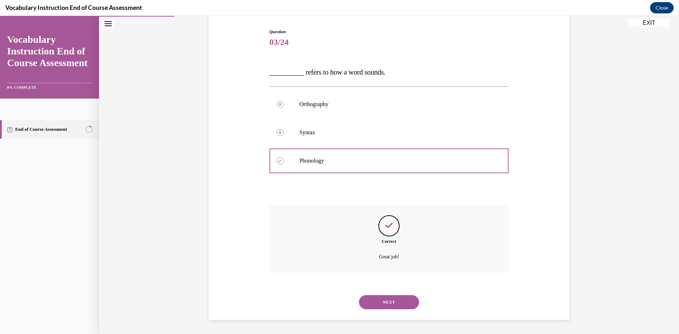
click at [401, 298] on button "NEXT" at bounding box center [389, 302] width 60 height 14
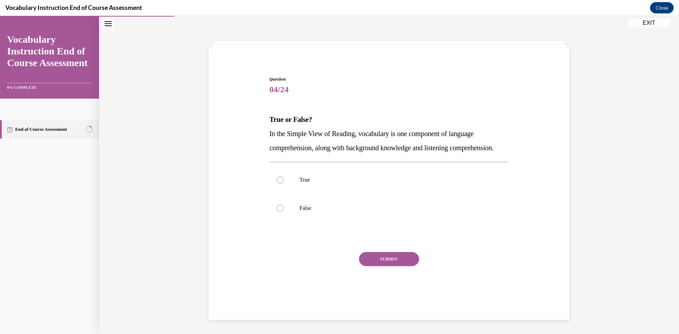
scroll to position [27, 0]
click at [290, 185] on label "True" at bounding box center [388, 180] width 239 height 28
click at [284, 184] on input "True" at bounding box center [280, 179] width 7 height 7
radio input "true"
click at [377, 266] on button "SUBMIT" at bounding box center [389, 259] width 60 height 14
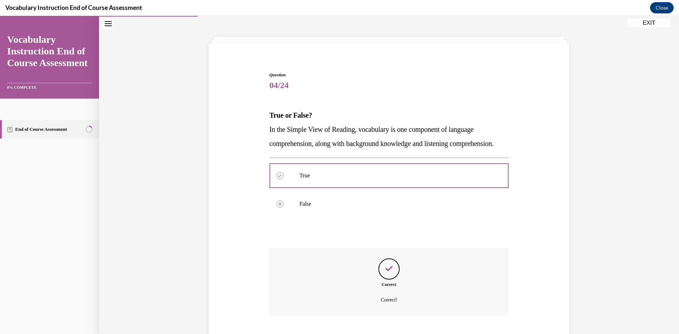
scroll to position [84, 0]
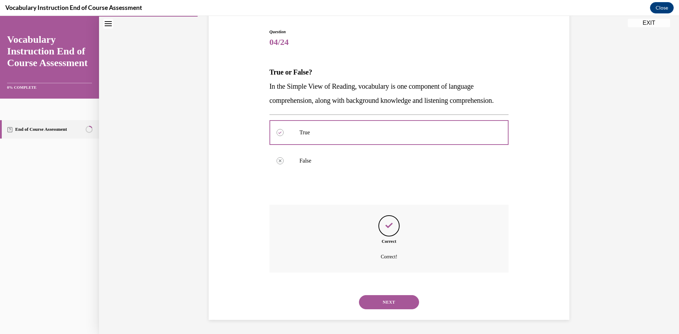
click at [391, 303] on button "NEXT" at bounding box center [389, 302] width 60 height 14
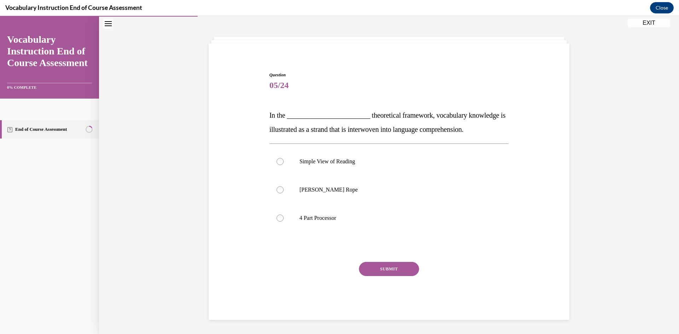
scroll to position [27, 0]
click at [324, 192] on p "Scarborough's Rope" at bounding box center [396, 189] width 192 height 7
click at [284, 192] on input "Scarborough's Rope" at bounding box center [280, 189] width 7 height 7
radio input "true"
click at [381, 262] on button "SUBMIT" at bounding box center [389, 269] width 60 height 14
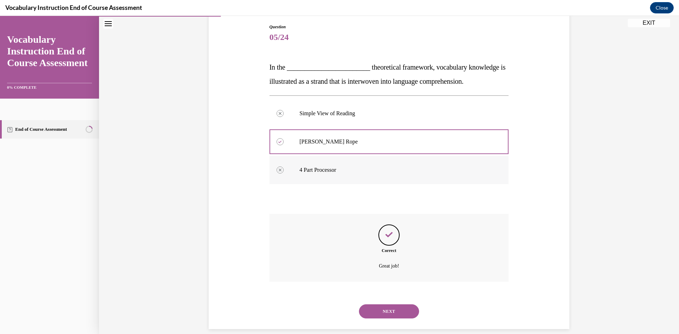
scroll to position [84, 0]
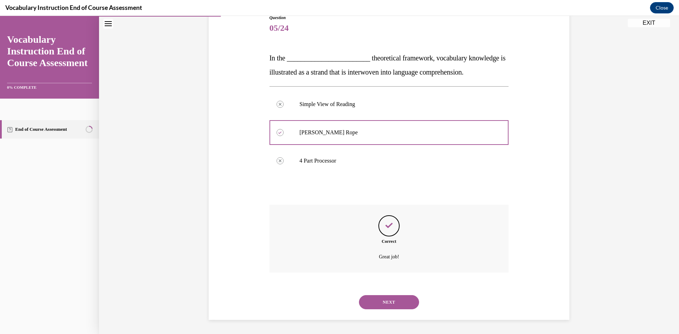
click at [397, 304] on button "NEXT" at bounding box center [389, 302] width 60 height 14
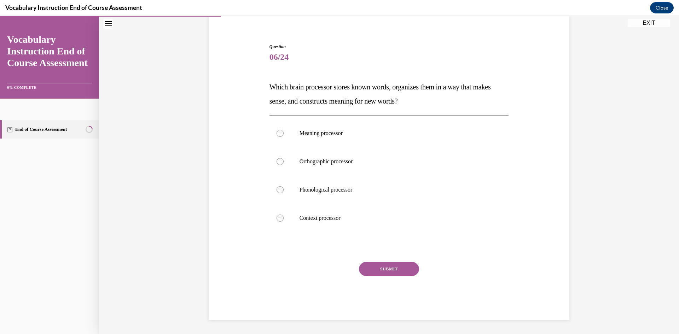
scroll to position [55, 0]
click at [364, 167] on label "Orthographic processor" at bounding box center [388, 161] width 239 height 28
click at [284, 165] on input "Orthographic processor" at bounding box center [280, 161] width 7 height 7
radio input "true"
click at [387, 266] on button "SUBMIT" at bounding box center [389, 269] width 60 height 14
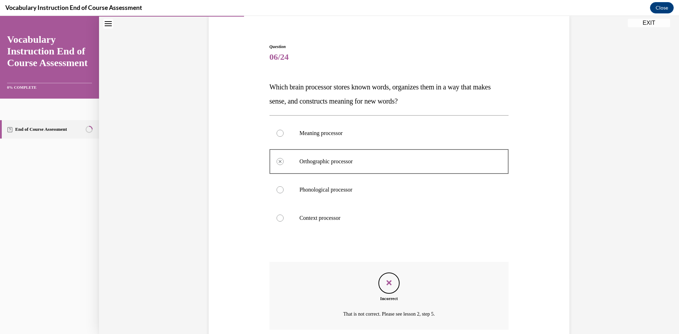
scroll to position [112, 0]
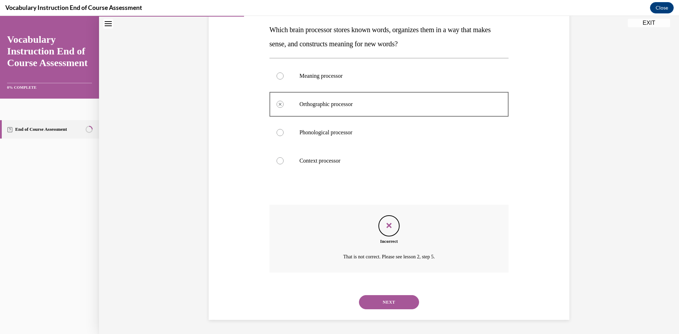
click at [382, 299] on button "NEXT" at bounding box center [389, 302] width 60 height 14
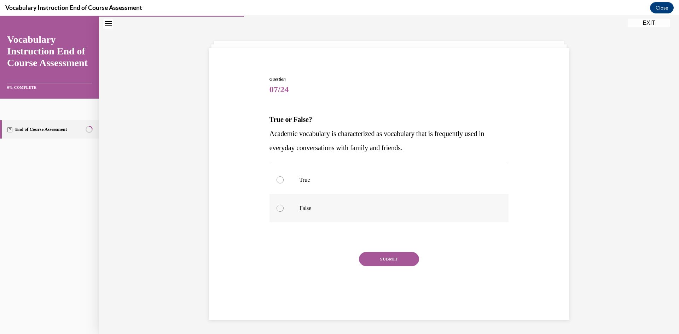
click at [309, 213] on label "False" at bounding box center [388, 208] width 239 height 28
click at [284, 212] on input "False" at bounding box center [280, 208] width 7 height 7
radio input "true"
click at [382, 254] on button "SUBMIT" at bounding box center [389, 259] width 60 height 14
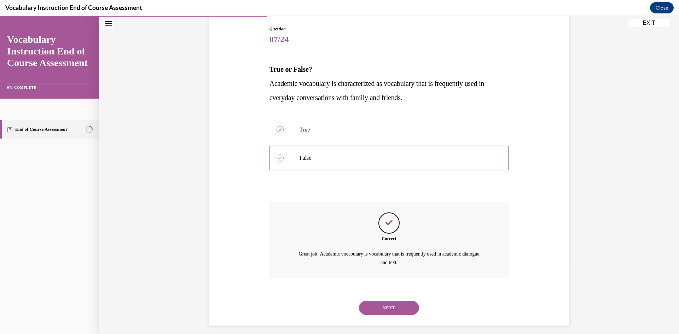
scroll to position [78, 0]
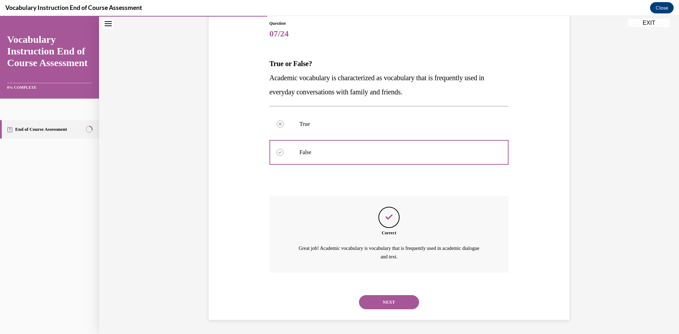
click at [389, 298] on button "NEXT" at bounding box center [389, 302] width 60 height 14
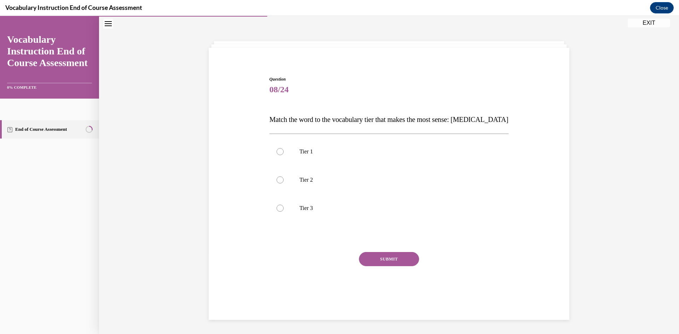
scroll to position [22, 0]
click at [314, 208] on p "Tier 3" at bounding box center [396, 208] width 192 height 7
click at [284, 208] on input "Tier 3" at bounding box center [280, 208] width 7 height 7
radio input "true"
click at [372, 257] on button "SUBMIT" at bounding box center [389, 259] width 60 height 14
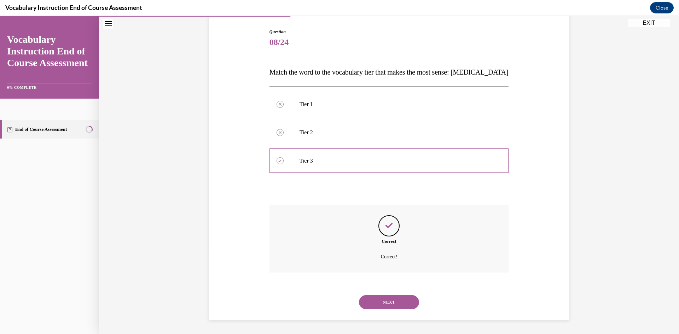
click at [407, 303] on button "NEXT" at bounding box center [389, 302] width 60 height 14
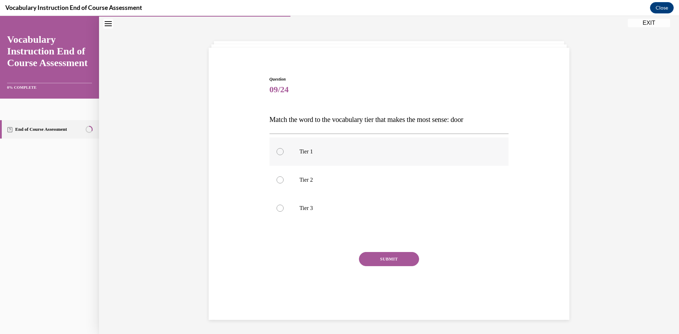
click at [348, 149] on p "Tier 1" at bounding box center [396, 151] width 192 height 7
click at [284, 149] on input "Tier 1" at bounding box center [280, 151] width 7 height 7
radio input "true"
click at [410, 254] on button "SUBMIT" at bounding box center [389, 259] width 60 height 14
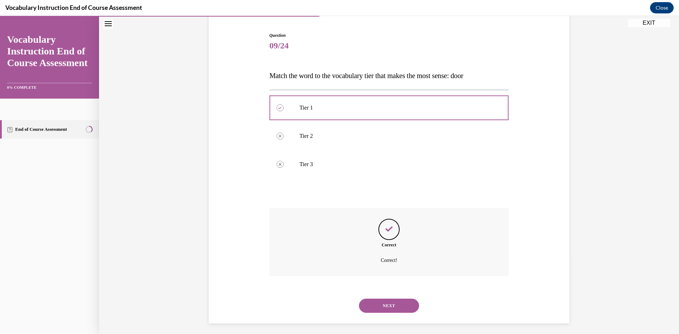
scroll to position [70, 0]
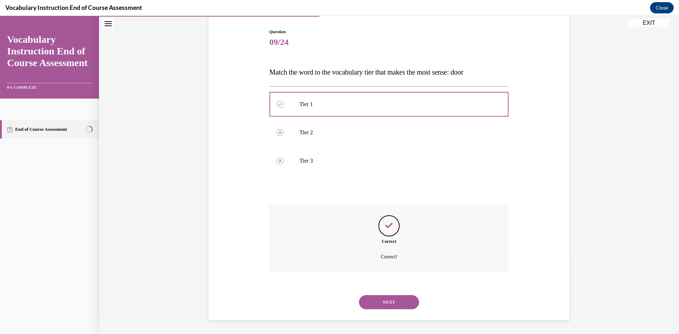
click at [383, 301] on button "NEXT" at bounding box center [389, 302] width 60 height 14
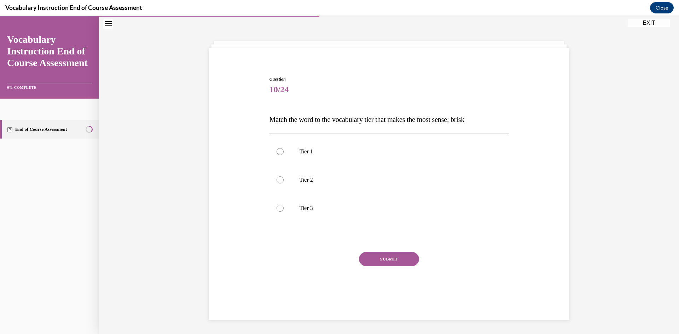
scroll to position [22, 0]
click at [317, 176] on label "Tier 2" at bounding box center [388, 180] width 239 height 28
click at [284, 176] on input "Tier 2" at bounding box center [280, 179] width 7 height 7
radio input "true"
click at [386, 258] on button "SUBMIT" at bounding box center [389, 259] width 60 height 14
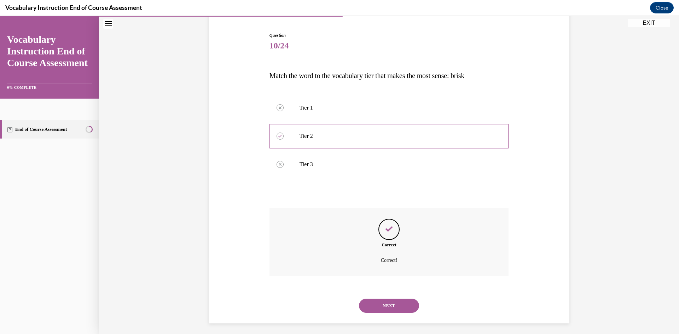
scroll to position [70, 0]
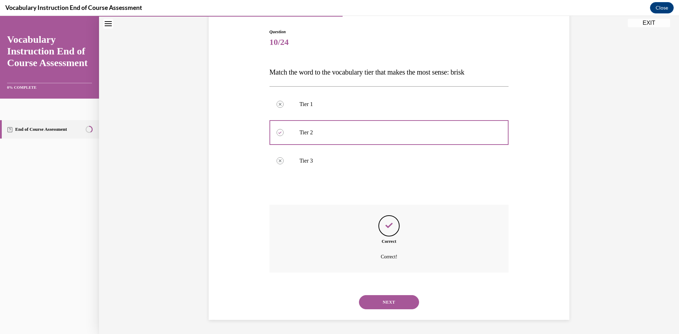
drag, startPoint x: 400, startPoint y: 303, endPoint x: 394, endPoint y: 297, distance: 8.8
click at [395, 300] on button "NEXT" at bounding box center [389, 302] width 60 height 14
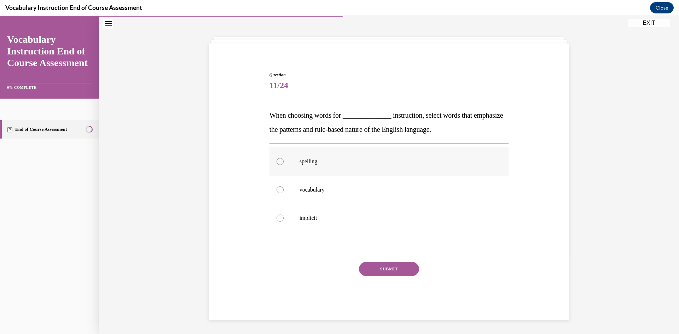
click at [313, 155] on label "spelling" at bounding box center [388, 161] width 239 height 28
click at [284, 158] on input "spelling" at bounding box center [280, 161] width 7 height 7
radio input "true"
click at [373, 265] on button "SUBMIT" at bounding box center [389, 269] width 60 height 14
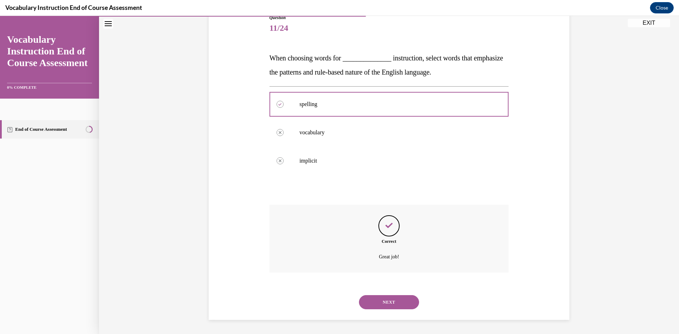
click at [387, 306] on button "NEXT" at bounding box center [389, 302] width 60 height 14
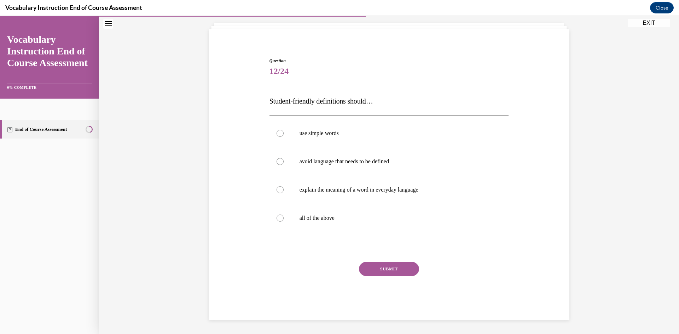
scroll to position [41, 0]
click at [310, 223] on label "all of the above" at bounding box center [388, 218] width 239 height 28
click at [284, 222] on input "all of the above" at bounding box center [280, 218] width 7 height 7
radio input "true"
click at [379, 268] on button "SUBMIT" at bounding box center [389, 269] width 60 height 14
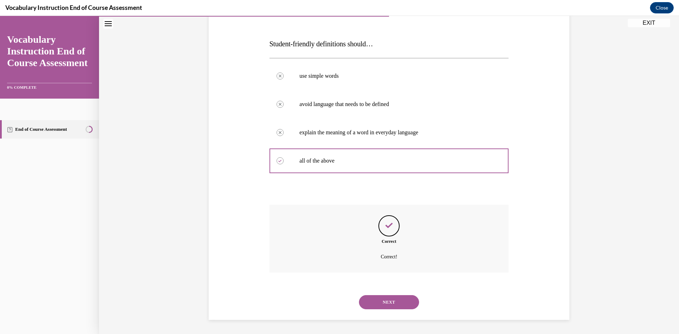
click at [379, 298] on button "NEXT" at bounding box center [389, 302] width 60 height 14
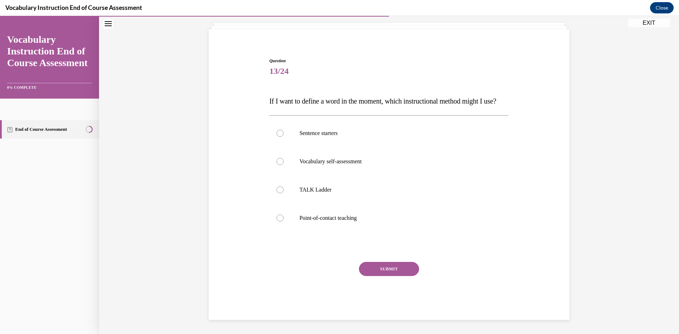
scroll to position [55, 0]
click at [387, 219] on p "Point-of-contact teaching" at bounding box center [396, 218] width 192 height 7
click at [284, 219] on input "Point-of-contact teaching" at bounding box center [280, 218] width 7 height 7
radio input "true"
click at [388, 265] on button "SUBMIT" at bounding box center [389, 269] width 60 height 14
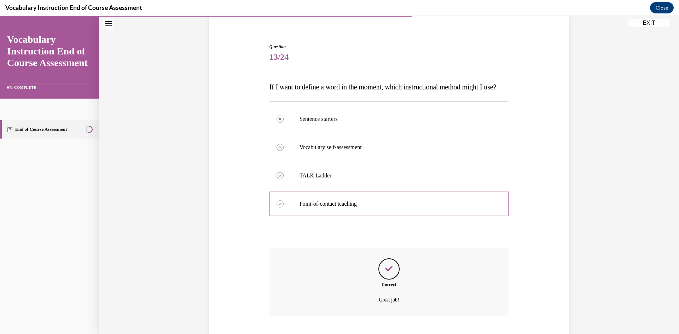
scroll to position [112, 0]
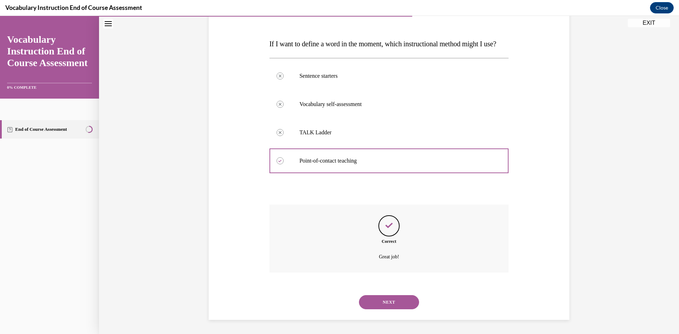
click at [392, 298] on button "NEXT" at bounding box center [389, 302] width 60 height 14
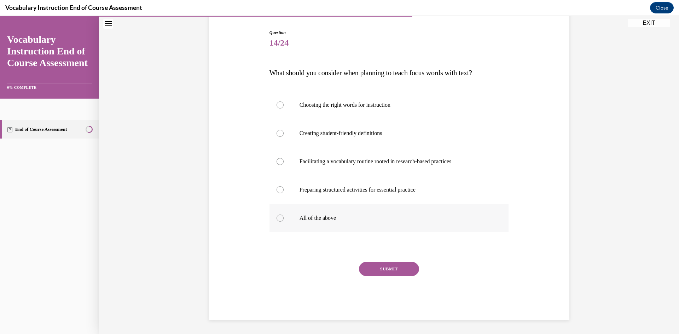
click at [367, 216] on p "All of the above" at bounding box center [396, 218] width 192 height 7
click at [284, 216] on input "All of the above" at bounding box center [280, 218] width 7 height 7
radio input "true"
click at [403, 267] on button "SUBMIT" at bounding box center [389, 269] width 60 height 14
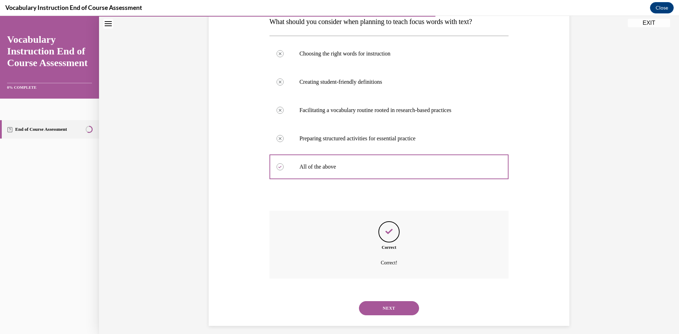
scroll to position [126, 0]
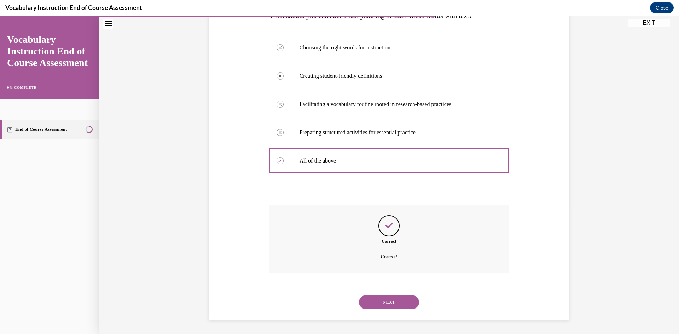
click at [384, 304] on button "NEXT" at bounding box center [389, 302] width 60 height 14
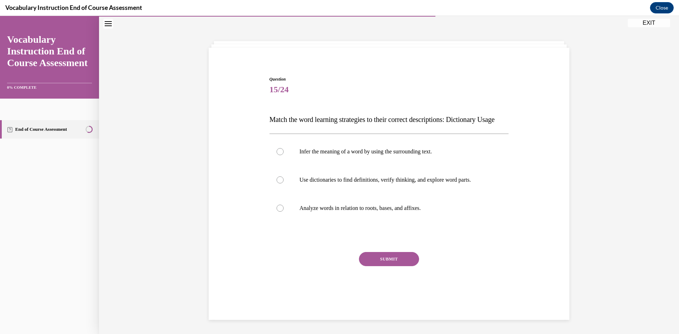
scroll to position [27, 0]
click at [326, 184] on p "Use dictionaries to find definitions, verify thinking, and explore word parts." at bounding box center [396, 179] width 192 height 7
click at [284, 184] on input "Use dictionaries to find definitions, verify thinking, and explore word parts." at bounding box center [280, 179] width 7 height 7
radio input "true"
click at [391, 266] on button "SUBMIT" at bounding box center [389, 259] width 60 height 14
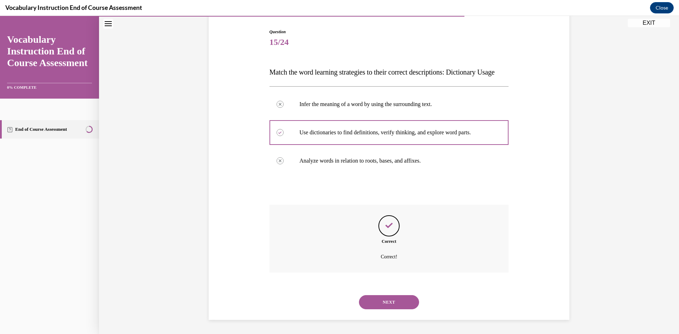
click at [394, 301] on button "NEXT" at bounding box center [389, 302] width 60 height 14
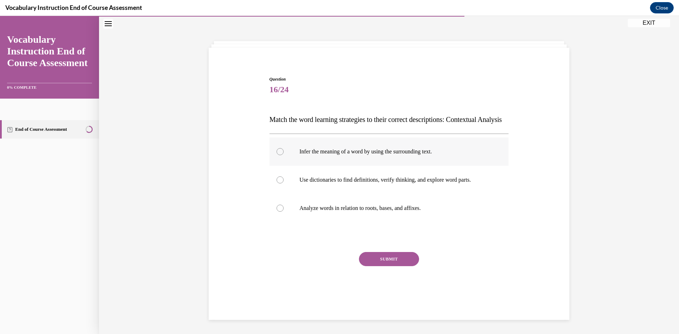
click at [343, 155] on p "Infer the meaning of a word by using the surrounding text." at bounding box center [396, 151] width 192 height 7
click at [284, 155] on input "Infer the meaning of a word by using the surrounding text." at bounding box center [280, 151] width 7 height 7
radio input "true"
click at [400, 266] on button "SUBMIT" at bounding box center [389, 259] width 60 height 14
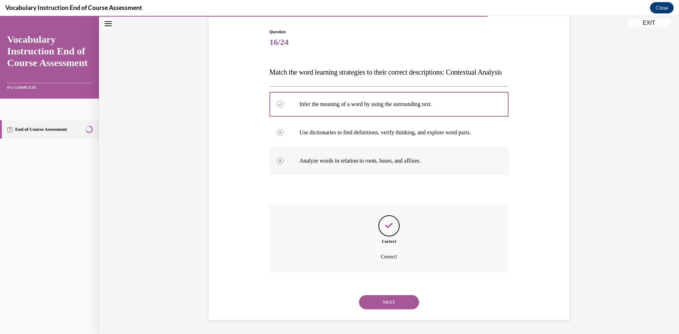
scroll to position [84, 0]
click at [384, 297] on button "NEXT" at bounding box center [389, 302] width 60 height 14
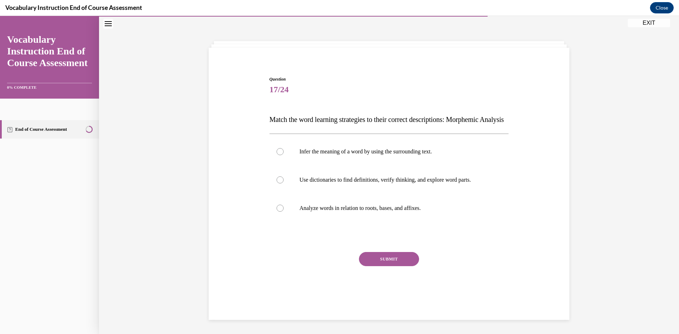
scroll to position [27, 0]
click at [353, 212] on p "Analyze words in relation to roots, bases, and affixes." at bounding box center [396, 208] width 192 height 7
click at [284, 212] on input "Analyze words in relation to roots, bases, and affixes." at bounding box center [280, 208] width 7 height 7
radio input "true"
click at [403, 266] on button "SUBMIT" at bounding box center [389, 259] width 60 height 14
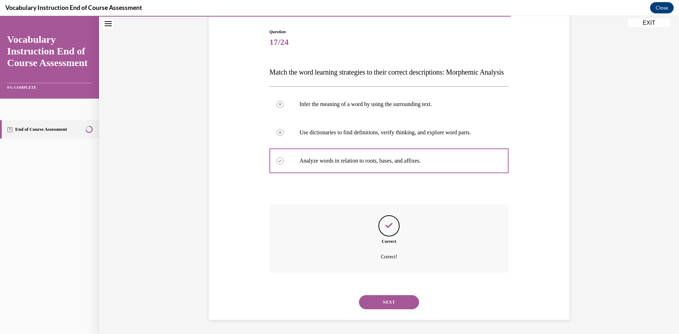
scroll to position [84, 0]
click at [376, 296] on button "NEXT" at bounding box center [389, 302] width 60 height 14
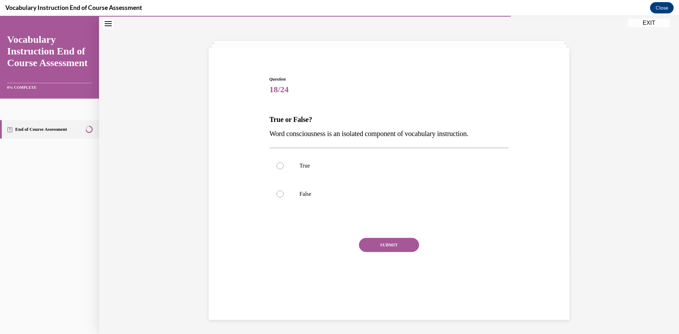
scroll to position [22, 0]
click at [352, 133] on span "Word consciousness is an isolated component of vocabulary instruction." at bounding box center [368, 134] width 199 height 8
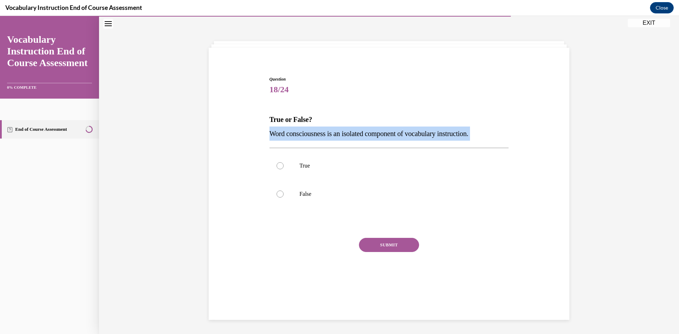
click at [352, 133] on span "Word consciousness is an isolated component of vocabulary instruction." at bounding box center [368, 134] width 199 height 8
copy p "Word consciousness is an isolated component of vocabulary instruction."
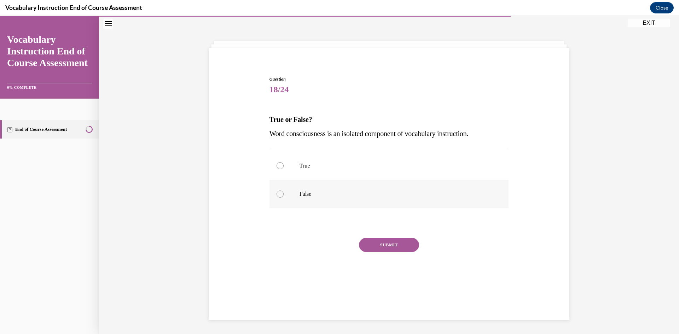
click at [296, 195] on label "False" at bounding box center [388, 194] width 239 height 28
click at [284, 195] on input "False" at bounding box center [280, 194] width 7 height 7
radio input "true"
click at [386, 241] on button "SUBMIT" at bounding box center [389, 245] width 60 height 14
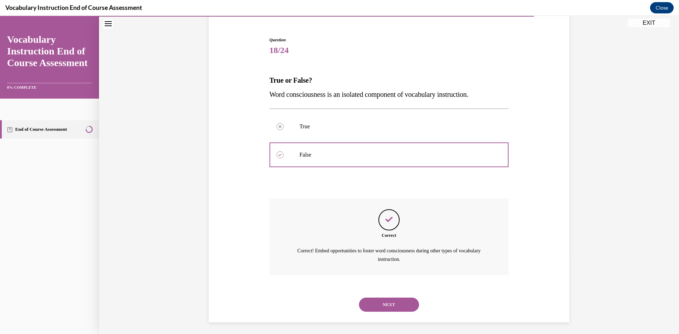
scroll to position [64, 0]
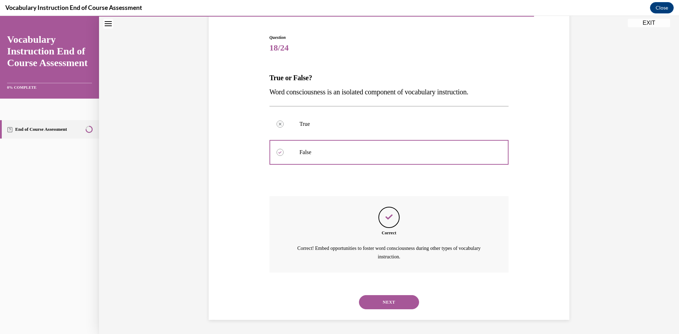
click at [383, 301] on button "NEXT" at bounding box center [389, 302] width 60 height 14
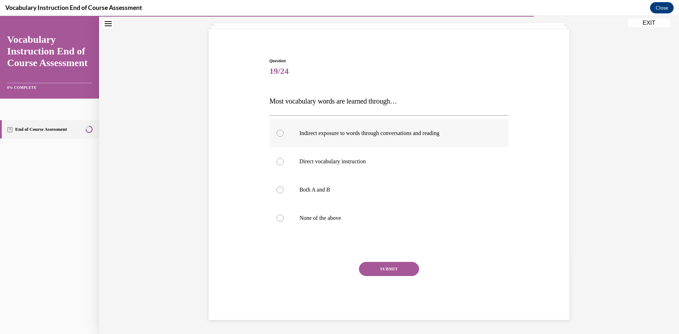
click at [307, 140] on label "Indirect exposure to words through conversations and reading" at bounding box center [388, 133] width 239 height 28
click at [284, 137] on input "Indirect exposure to words through conversations and reading" at bounding box center [280, 133] width 7 height 7
radio input "true"
click at [395, 267] on button "SUBMIT" at bounding box center [389, 269] width 60 height 14
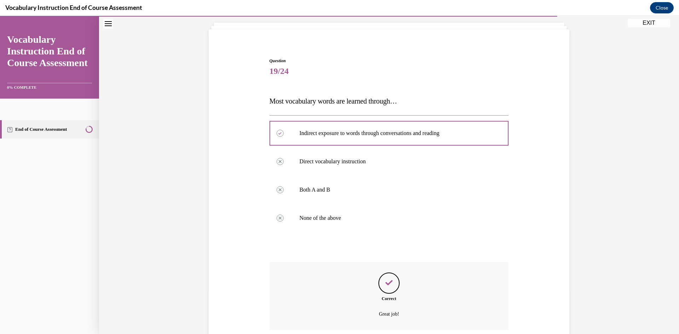
scroll to position [98, 0]
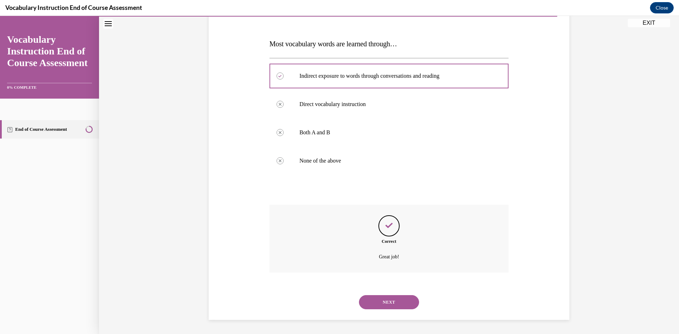
click at [393, 309] on button "NEXT" at bounding box center [389, 302] width 60 height 14
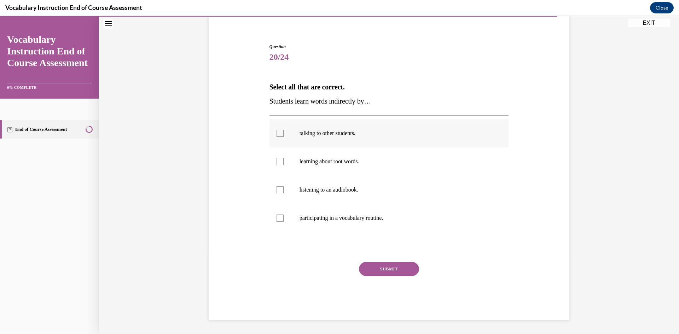
click at [358, 135] on p "talking to other students." at bounding box center [396, 133] width 192 height 7
click at [284, 135] on input "talking to other students." at bounding box center [280, 133] width 7 height 7
checkbox input "true"
click at [316, 195] on label "listening to an audiobook." at bounding box center [388, 190] width 239 height 28
click at [284, 193] on input "listening to an audiobook." at bounding box center [280, 189] width 7 height 7
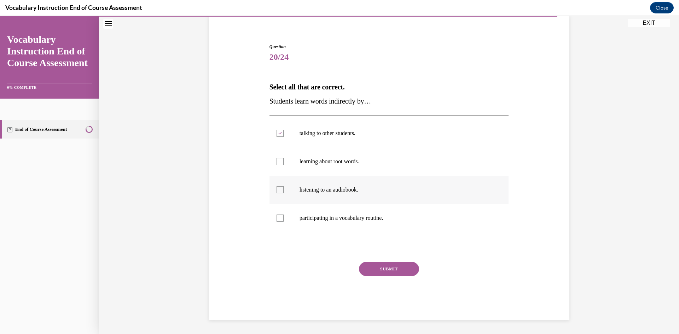
checkbox input "true"
click at [385, 269] on button "SUBMIT" at bounding box center [389, 269] width 60 height 14
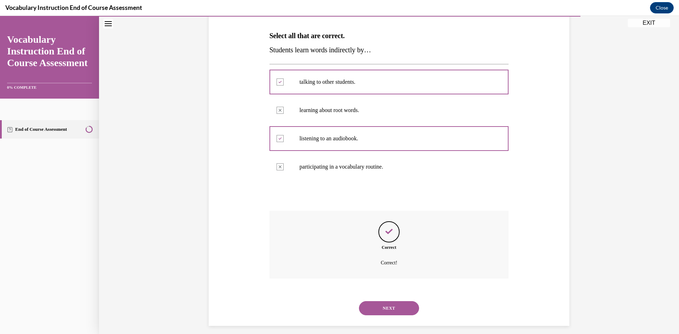
scroll to position [112, 0]
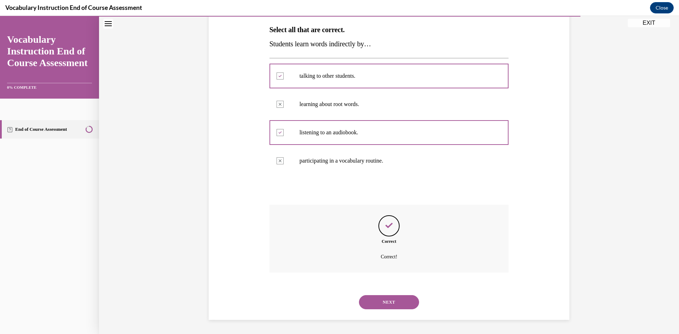
click at [388, 304] on button "NEXT" at bounding box center [389, 302] width 60 height 14
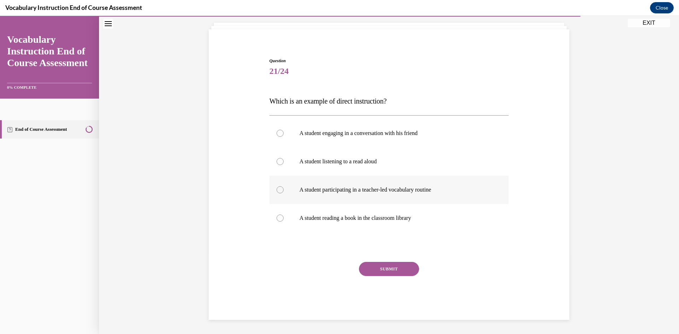
click at [325, 186] on label "A student participating in a teacher-led vocabulary routine" at bounding box center [388, 190] width 239 height 28
click at [284, 186] on input "A student participating in a teacher-led vocabulary routine" at bounding box center [280, 189] width 7 height 7
radio input "true"
click at [376, 264] on button "SUBMIT" at bounding box center [389, 269] width 60 height 14
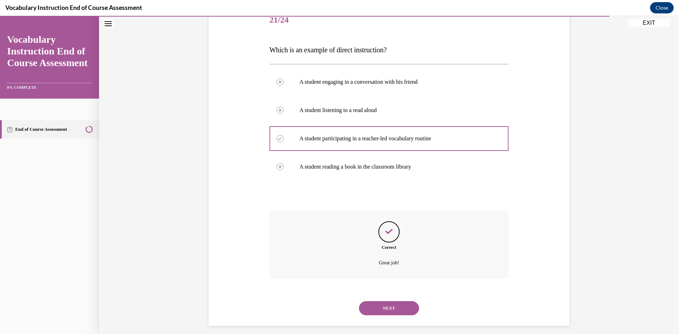
scroll to position [98, 0]
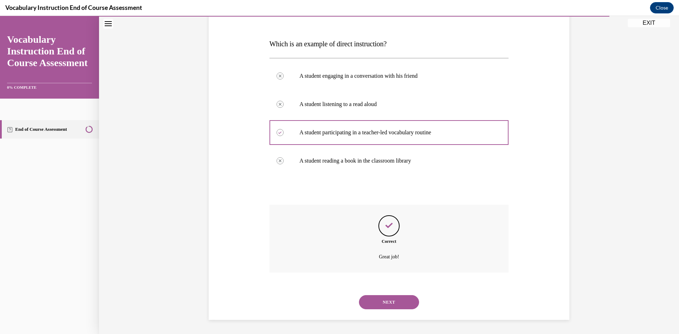
click at [375, 300] on button "NEXT" at bounding box center [389, 302] width 60 height 14
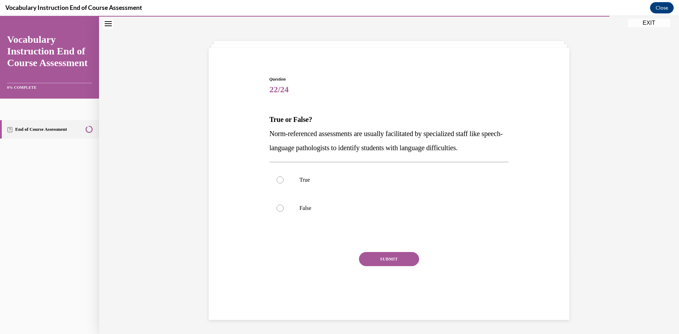
click at [355, 144] on p "Norm-referenced assessments are usually facilitated by specialized staff like s…" at bounding box center [388, 141] width 239 height 28
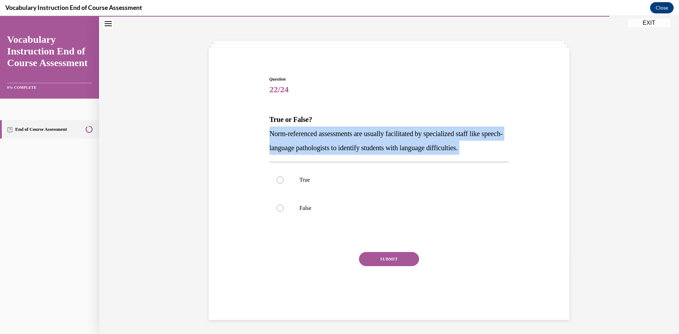
click at [354, 145] on p "Norm-referenced assessments are usually facilitated by specialized staff like s…" at bounding box center [388, 141] width 239 height 28
copy p "Norm-referenced assessments are usually facilitated by specialized staff like s…"
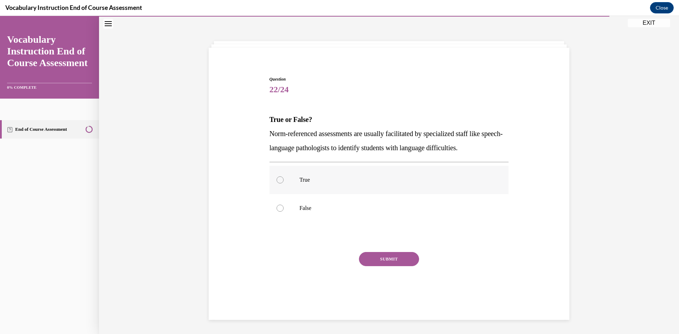
click at [304, 179] on p "True" at bounding box center [396, 179] width 192 height 7
click at [284, 179] on input "True" at bounding box center [280, 179] width 7 height 7
radio input "true"
click at [382, 260] on button "SUBMIT" at bounding box center [389, 259] width 60 height 14
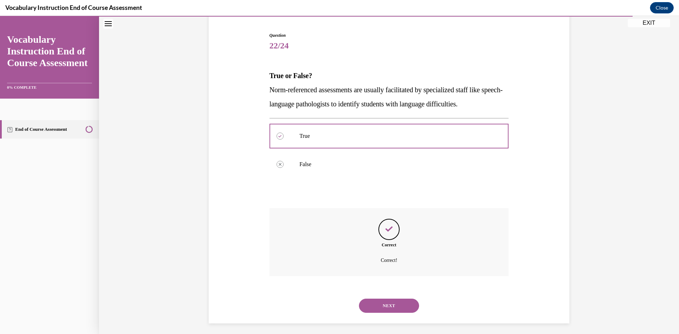
scroll to position [70, 0]
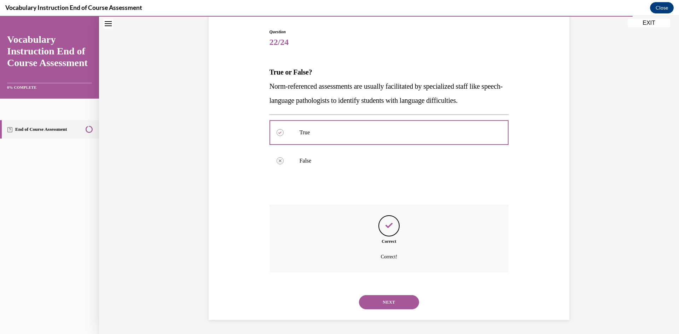
click at [377, 299] on button "NEXT" at bounding box center [389, 302] width 60 height 14
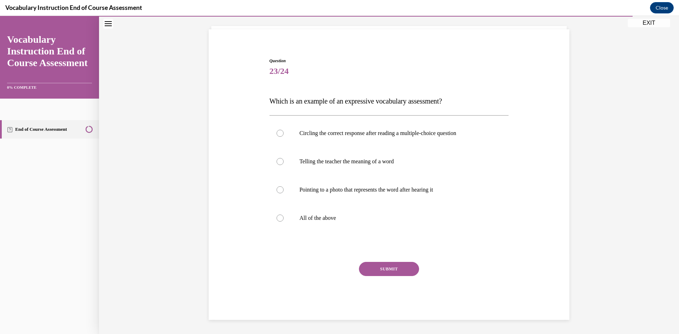
scroll to position [41, 0]
click at [324, 221] on p "All of the above" at bounding box center [396, 218] width 192 height 7
click at [284, 221] on input "All of the above" at bounding box center [280, 218] width 7 height 7
radio input "true"
click at [380, 265] on button "SUBMIT" at bounding box center [389, 269] width 60 height 14
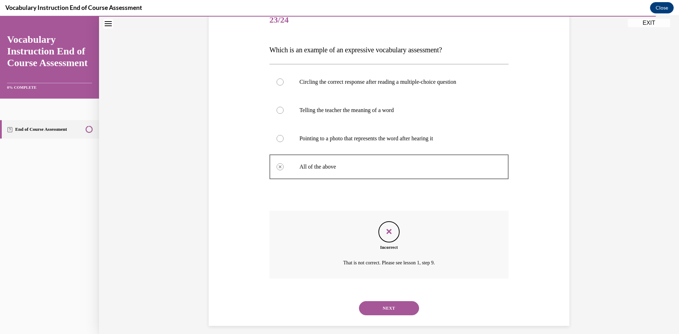
scroll to position [98, 0]
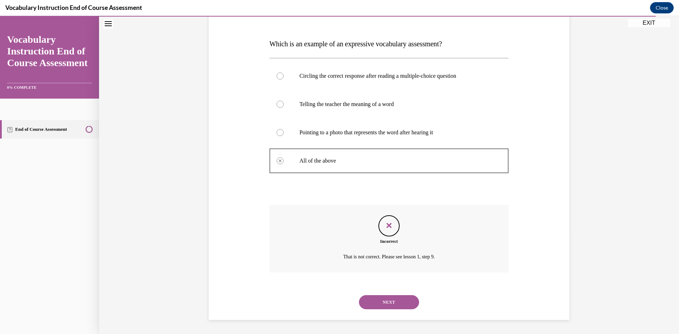
click at [387, 301] on button "NEXT" at bounding box center [389, 302] width 60 height 14
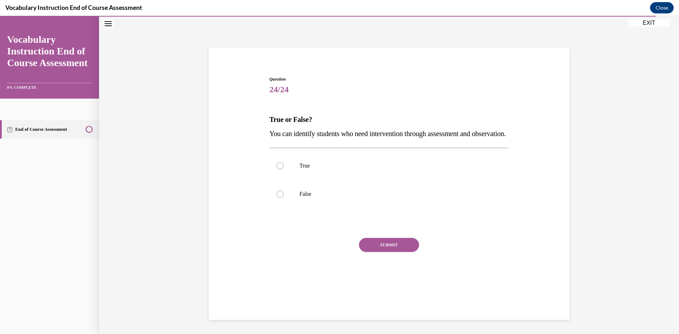
scroll to position [22, 0]
click at [319, 141] on p "You can identify students who need intervention through assessment and observat…" at bounding box center [388, 134] width 239 height 14
click at [311, 138] on p "You can identify students who need intervention through assessment and observat…" at bounding box center [388, 134] width 239 height 14
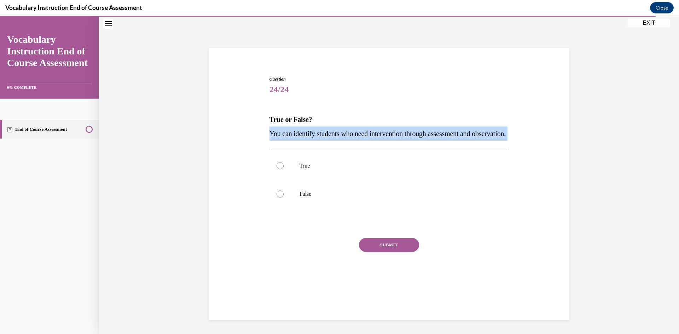
click at [310, 137] on p "You can identify students who need intervention through assessment and observat…" at bounding box center [388, 134] width 239 height 14
copy p "You can identify students who need intervention through assessment and observat…"
click at [348, 169] on p "True" at bounding box center [396, 165] width 192 height 7
click at [284, 169] on input "True" at bounding box center [280, 165] width 7 height 7
radio input "true"
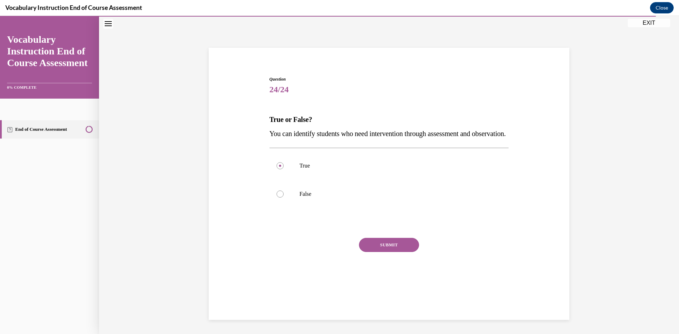
click at [392, 252] on button "SUBMIT" at bounding box center [389, 245] width 60 height 14
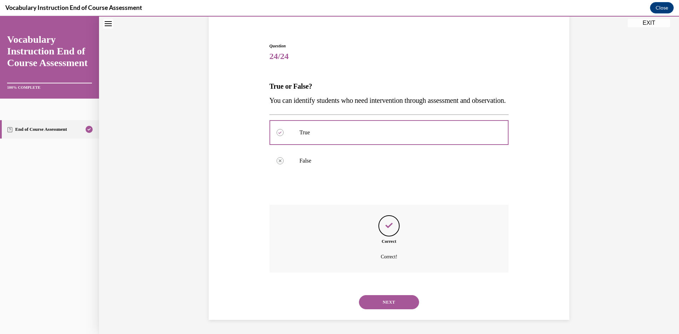
scroll to position [70, 0]
click at [406, 304] on button "NEXT" at bounding box center [389, 302] width 60 height 14
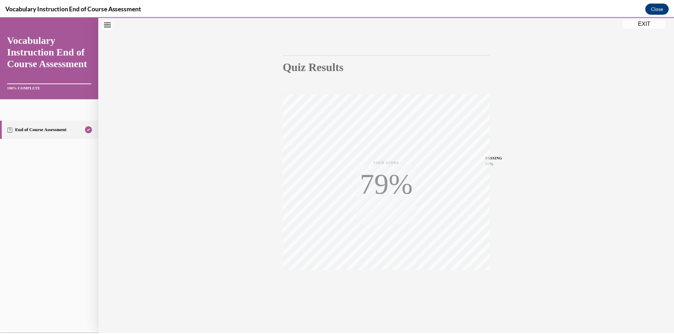
scroll to position [44, 0]
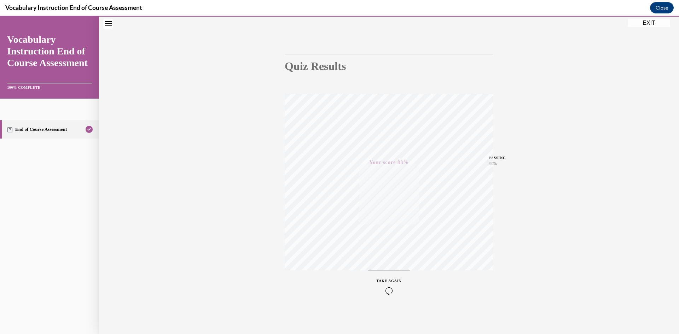
click at [640, 22] on button "EXIT" at bounding box center [649, 23] width 42 height 8
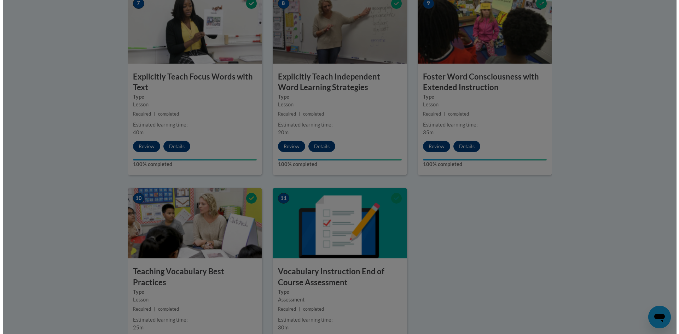
scroll to position [566, 0]
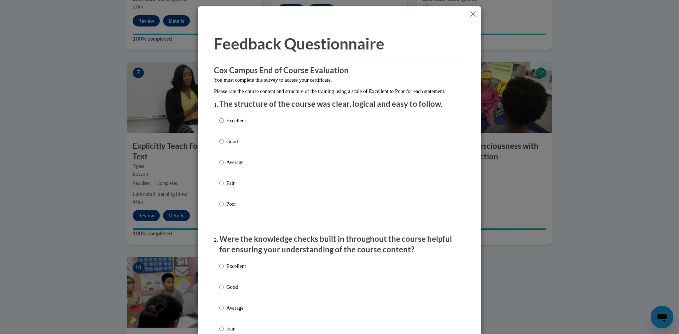
click at [237, 166] on p "Average" at bounding box center [235, 162] width 19 height 8
click at [224, 166] on input "Average" at bounding box center [221, 162] width 5 height 8
radio input "true"
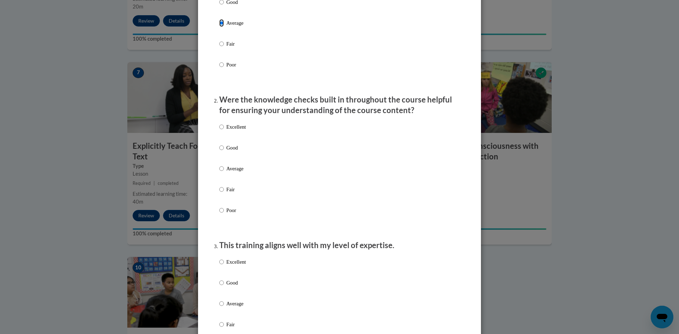
scroll to position [177, 0]
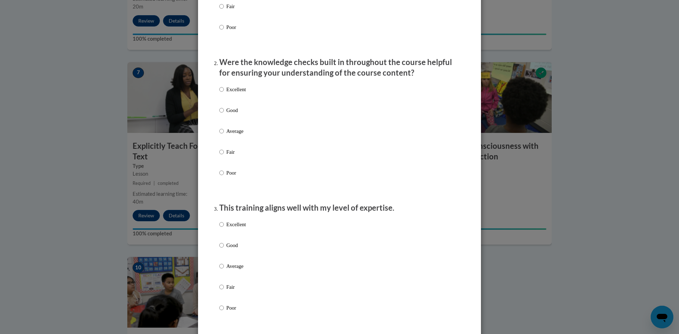
click at [229, 143] on label "Average" at bounding box center [232, 136] width 27 height 19
click at [224, 135] on input "Average" at bounding box center [221, 131] width 5 height 8
radio input "true"
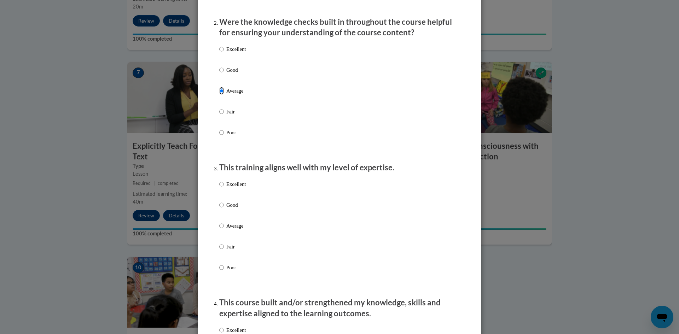
scroll to position [212, 0]
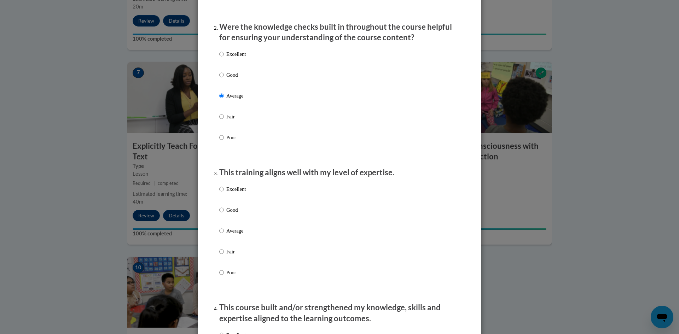
click at [235, 69] on label "Excellent" at bounding box center [232, 59] width 27 height 19
click at [224, 58] on input "Excellent" at bounding box center [221, 54] width 5 height 8
radio input "true"
click at [233, 69] on label "Excellent" at bounding box center [232, 59] width 27 height 19
click at [224, 58] on input "Excellent" at bounding box center [221, 54] width 5 height 8
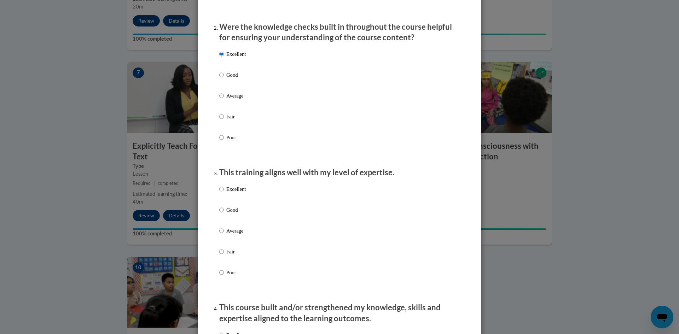
click at [233, 79] on p "Good" at bounding box center [235, 75] width 19 height 8
click at [224, 79] on input "Good" at bounding box center [221, 75] width 5 height 8
radio input "true"
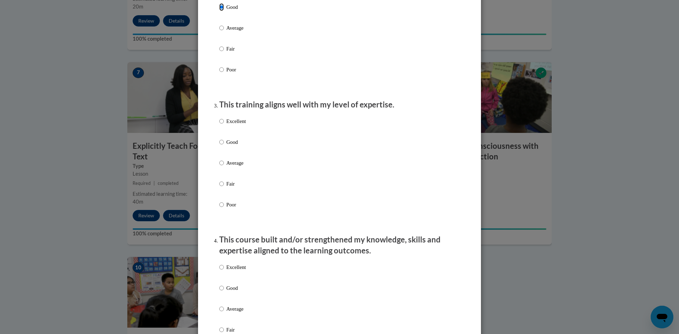
scroll to position [283, 0]
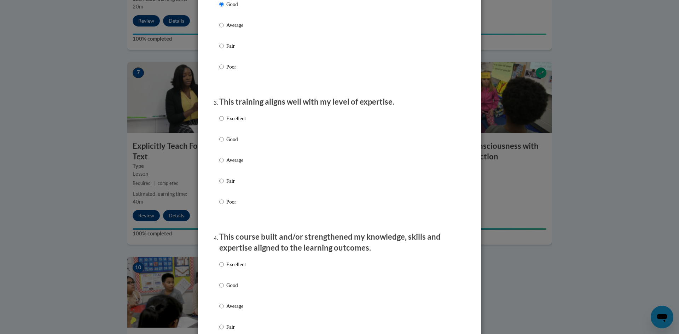
click at [239, 143] on p "Good" at bounding box center [235, 139] width 19 height 8
click at [224, 143] on input "Good" at bounding box center [221, 139] width 5 height 8
radio input "true"
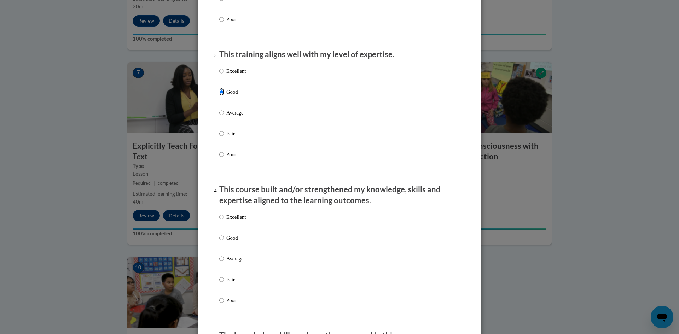
scroll to position [424, 0]
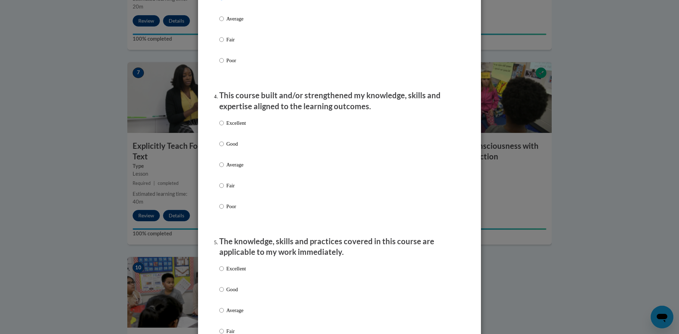
click at [264, 134] on div "Excellent Good Average Fair Poor" at bounding box center [339, 173] width 240 height 115
drag, startPoint x: 254, startPoint y: 148, endPoint x: 252, endPoint y: 151, distance: 3.6
click at [254, 149] on div "Excellent Good Average Fair Poor" at bounding box center [339, 173] width 240 height 115
click at [232, 155] on label "Good" at bounding box center [232, 149] width 27 height 19
click at [224, 148] on input "Good" at bounding box center [221, 144] width 5 height 8
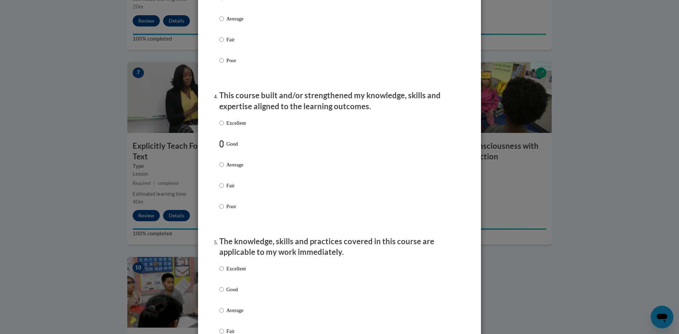
radio input "true"
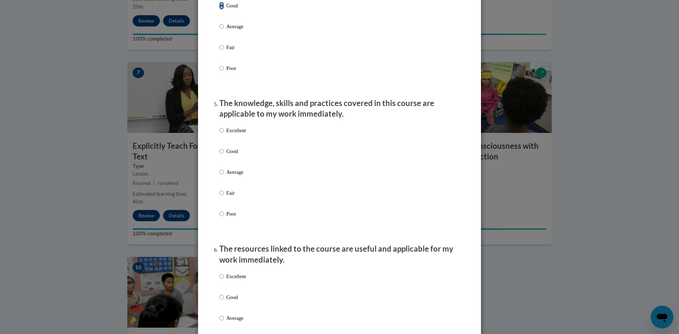
scroll to position [566, 0]
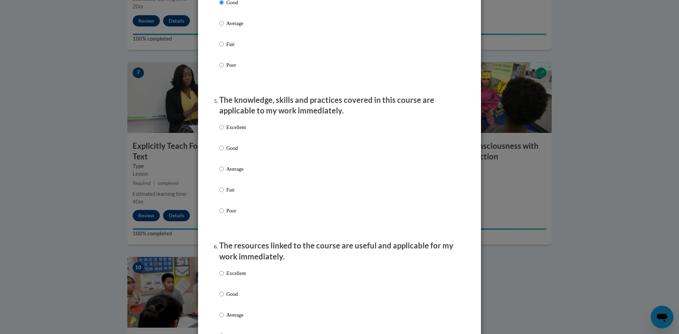
click at [231, 173] on p "Average" at bounding box center [235, 169] width 19 height 8
click at [224, 173] on input "Average" at bounding box center [221, 169] width 5 height 8
radio input "true"
click at [226, 151] on p "Good" at bounding box center [235, 148] width 19 height 8
click at [224, 151] on input "Good" at bounding box center [221, 148] width 5 height 8
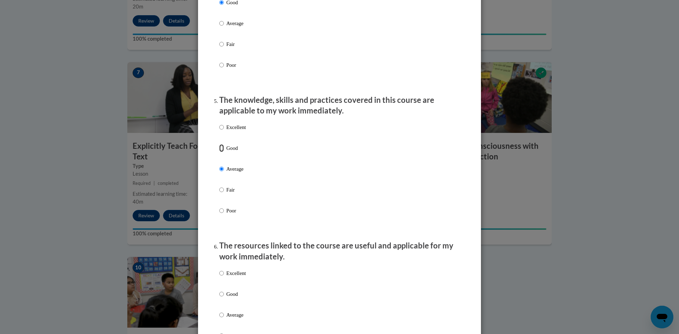
radio input "true"
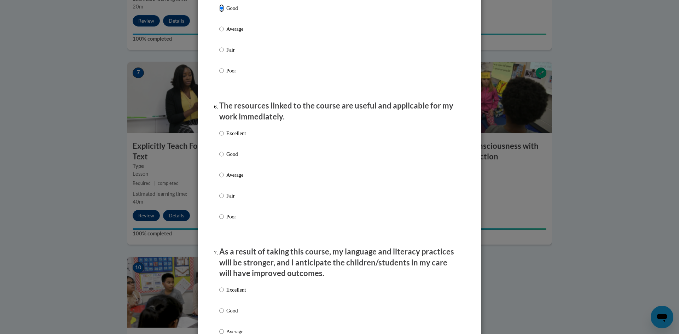
scroll to position [707, 0]
click at [235, 165] on label "Good" at bounding box center [232, 158] width 27 height 19
click at [224, 157] on input "Good" at bounding box center [221, 153] width 5 height 8
radio input "true"
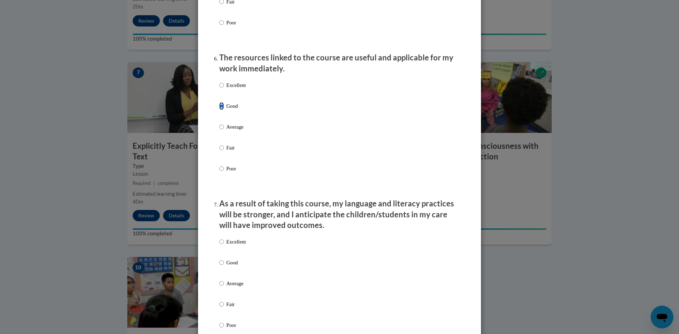
scroll to position [849, 0]
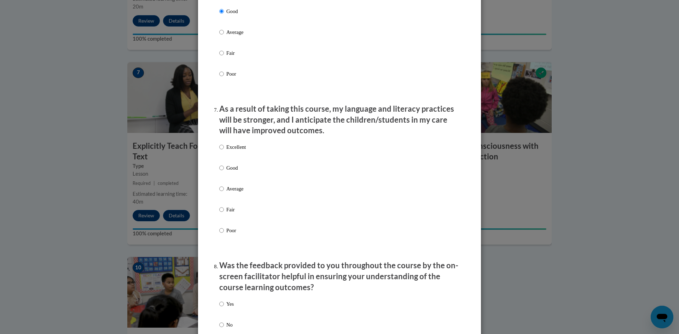
click at [235, 172] on p "Good" at bounding box center [235, 168] width 19 height 8
click at [224, 172] on input "Good" at bounding box center [221, 168] width 5 height 8
radio input "true"
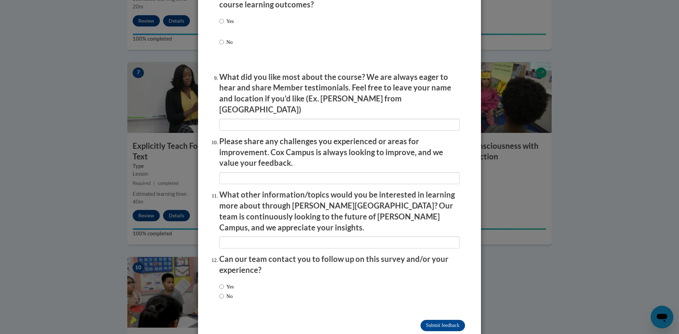
scroll to position [1135, 0]
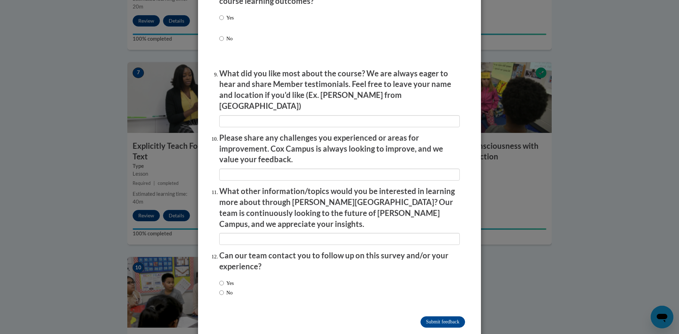
click at [223, 289] on label "No" at bounding box center [225, 293] width 13 height 8
click at [223, 289] on input "No" at bounding box center [221, 293] width 5 height 8
radio input "true"
click at [432, 316] on input "Submit feedback" at bounding box center [442, 321] width 45 height 11
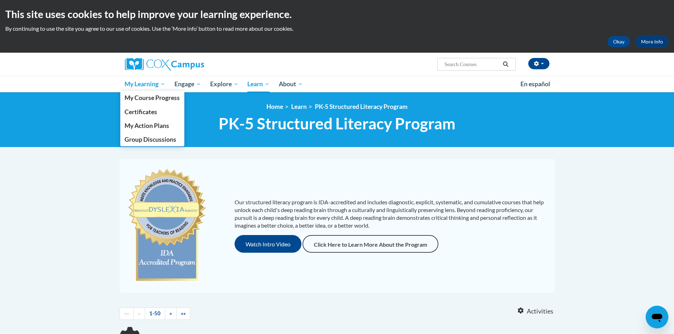
click at [142, 89] on link "My Learning" at bounding box center [145, 84] width 50 height 16
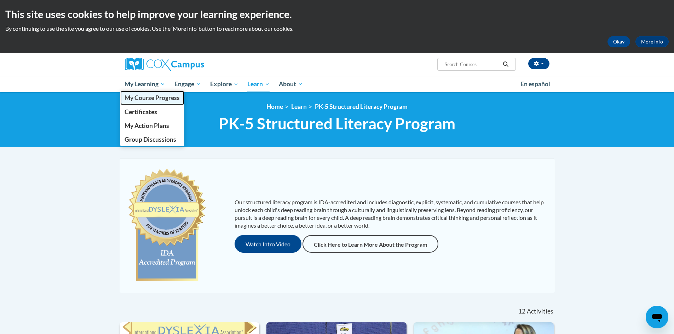
click at [143, 97] on span "My Course Progress" at bounding box center [151, 97] width 55 height 7
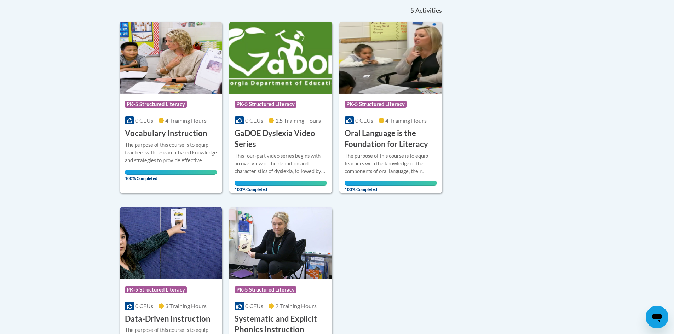
scroll to position [106, 0]
